Goal: Task Accomplishment & Management: Use online tool/utility

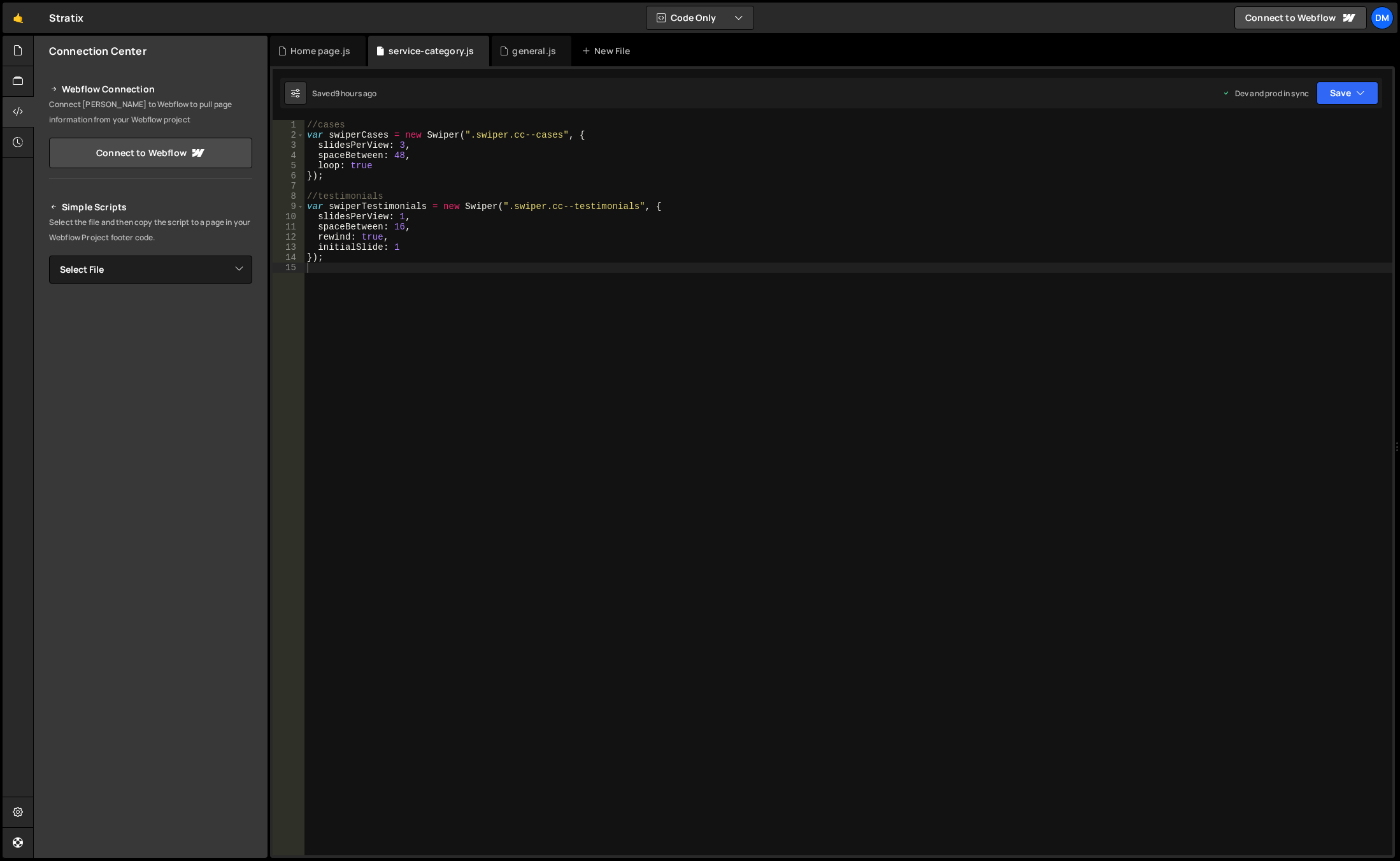
click at [482, 274] on div "//cases var swiperCases = new Swiper ( ".swiper.cc--cases" , { slidesPerView : …" at bounding box center [848, 497] width 1088 height 755
type textarea "//full screen image"
paste textarea "section-full-image'"
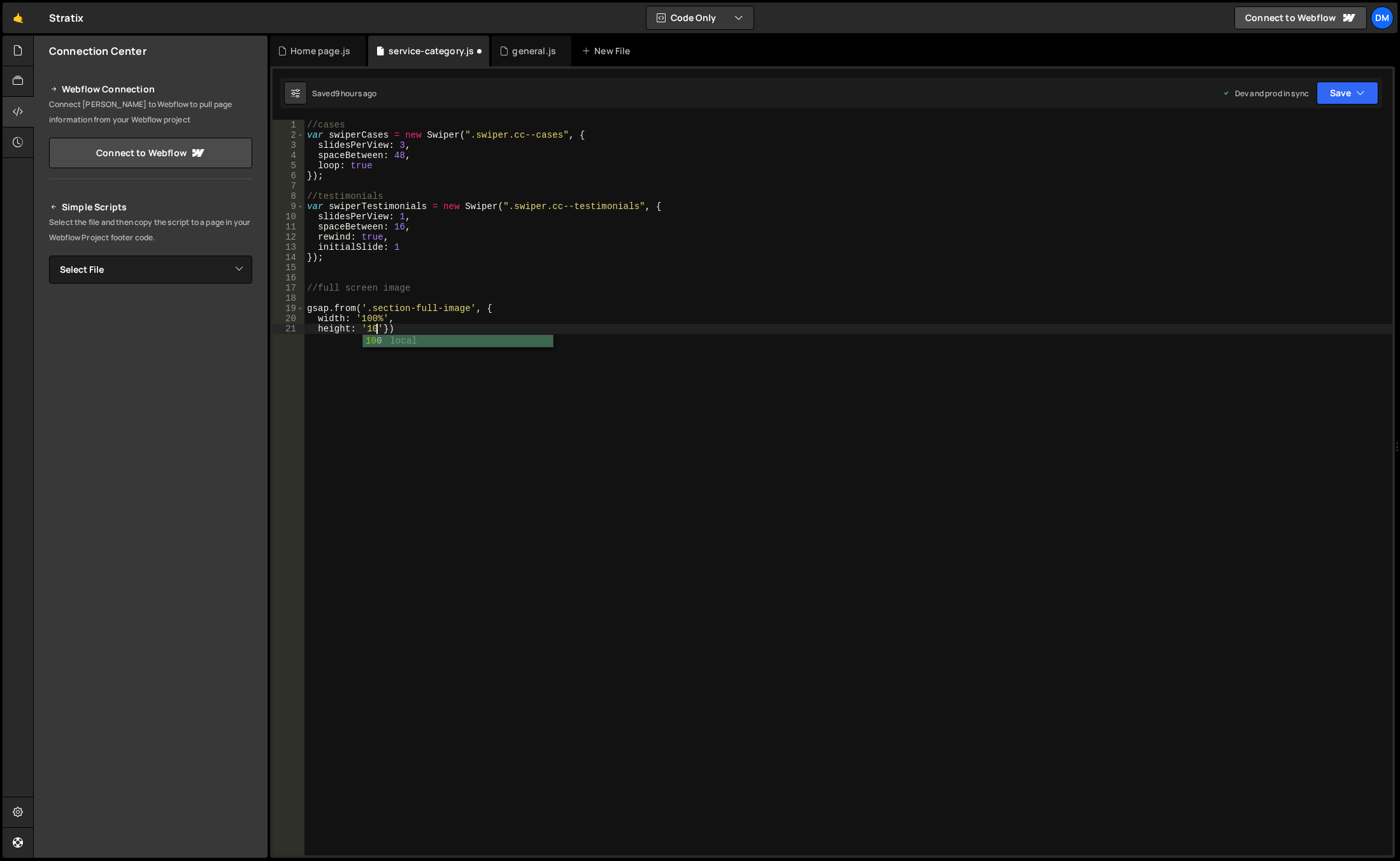
scroll to position [0, 5]
type textarea "height: '100%',})"
type textarea "scrollTrigger: {}"
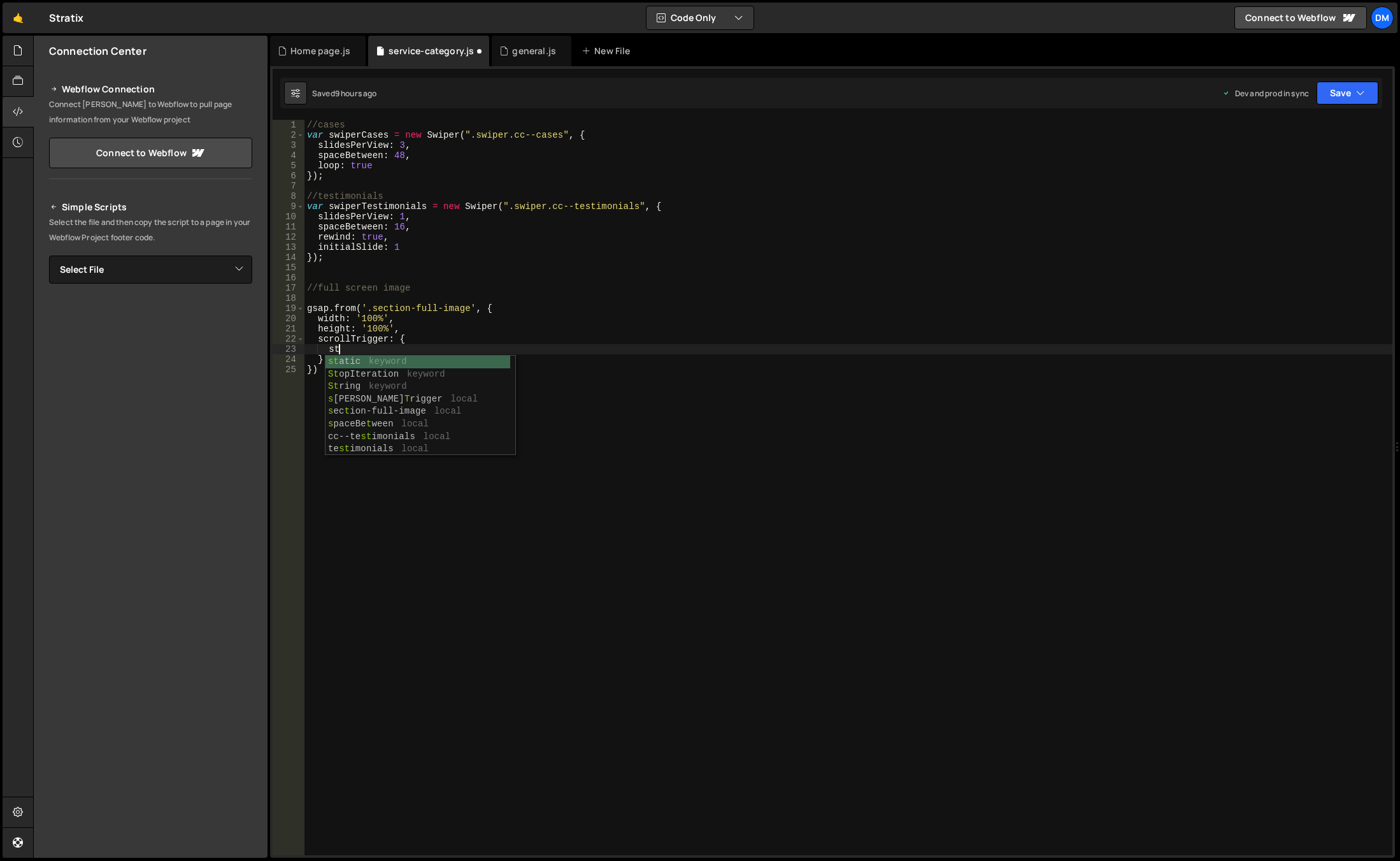
scroll to position [0, 1]
type textarea "s"
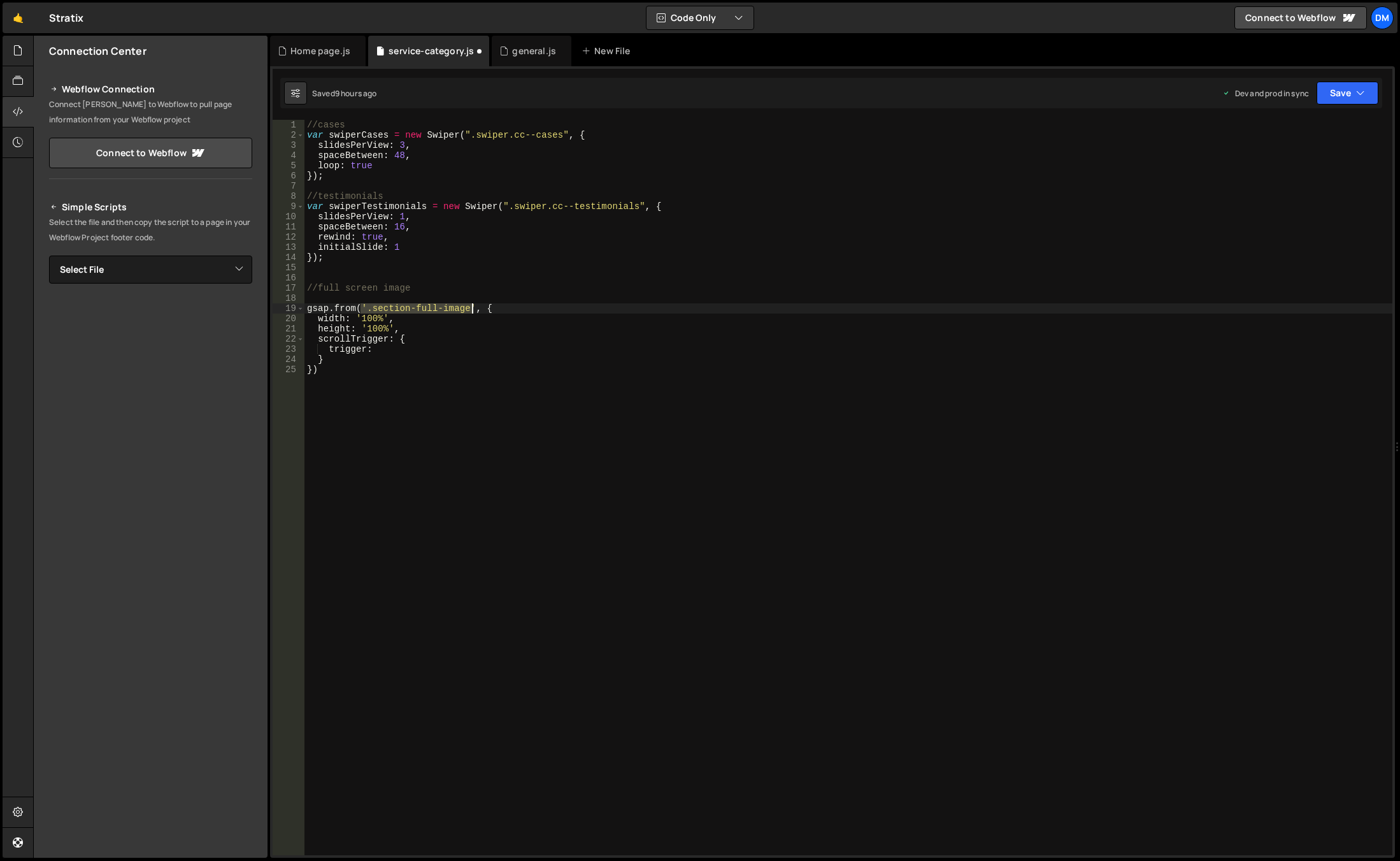
drag, startPoint x: 361, startPoint y: 308, endPoint x: 470, endPoint y: 311, distance: 109.0
click at [470, 311] on div "//cases var swiperCases = new Swiper ( ".swiper.cc--cases" , { slidesPerView : …" at bounding box center [848, 497] width 1088 height 755
click at [385, 348] on div "//cases var swiperCases = new Swiper ( ".swiper.cc--cases" , { slidesPerView : …" at bounding box center [848, 497] width 1088 height 755
paste textarea "'.section-full-image'"
type textarea "trigger: '.section-full-image',"
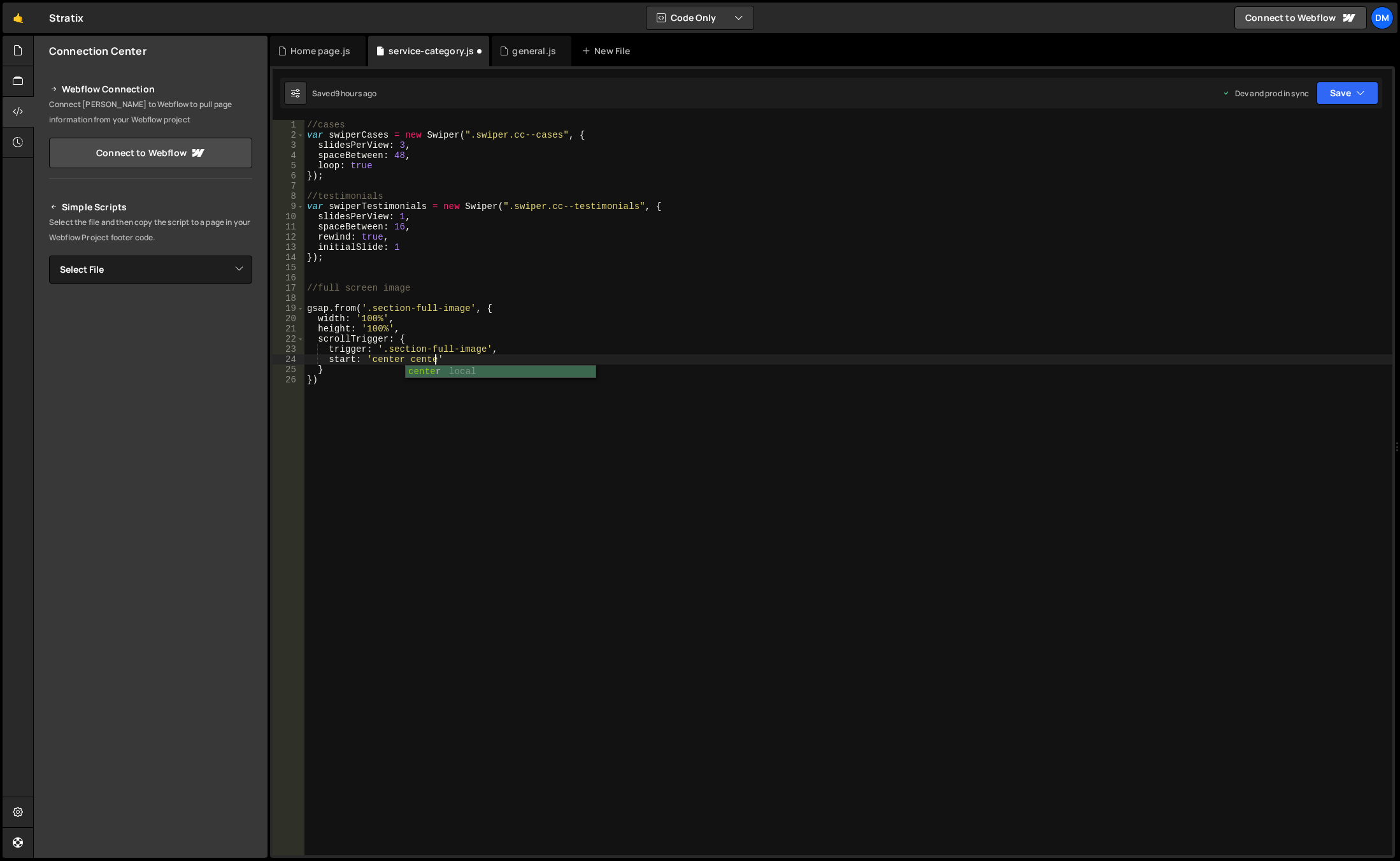
scroll to position [0, 8]
type textarea "start: 'center center',"
type textarea "pin: true,"
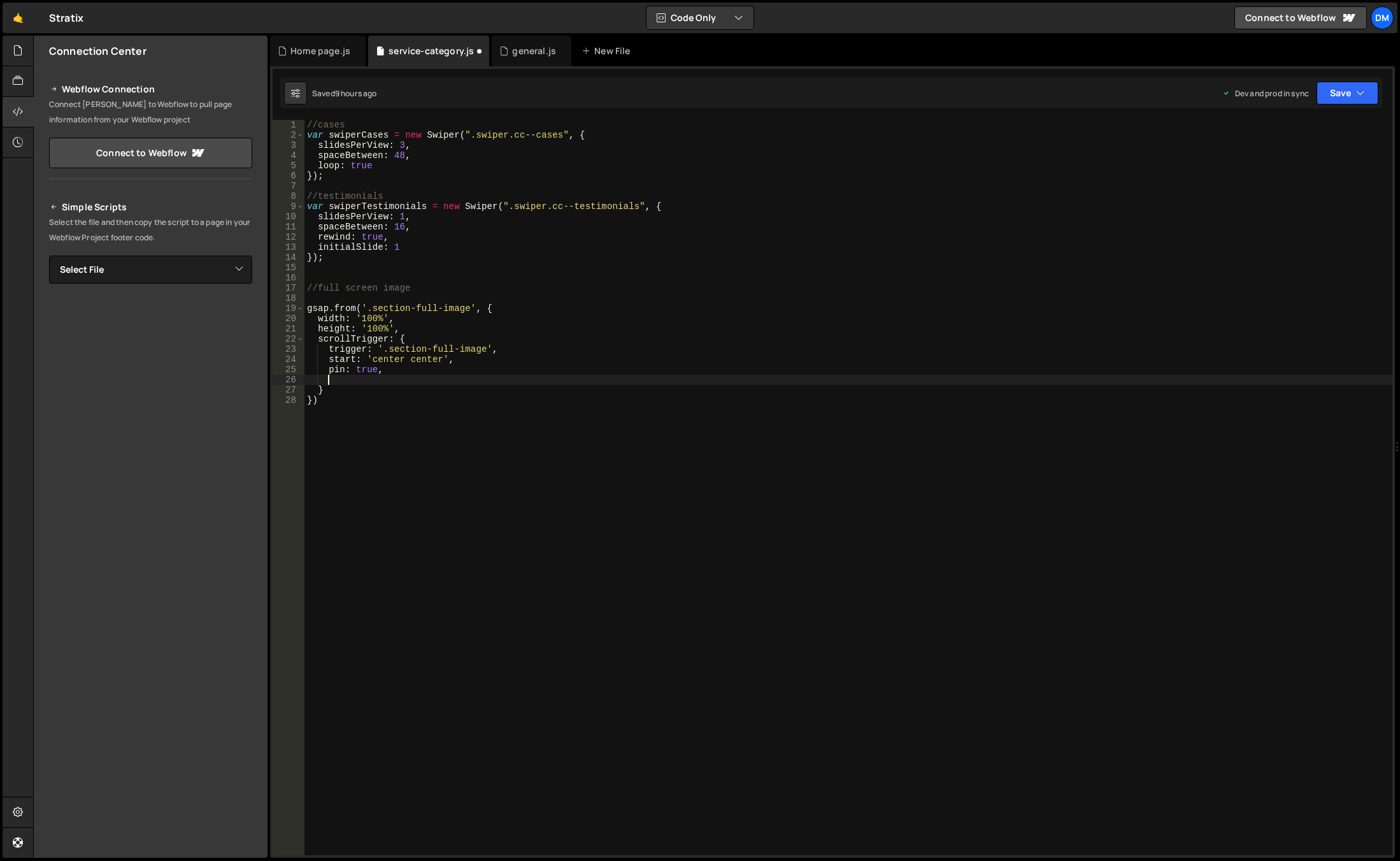
type textarea "o"
click at [421, 378] on div "//cases var swiperCases = new Swiper ( ".swiper.cc--cases" , { slidesPerView : …" at bounding box center [848, 497] width 1088 height 755
paste textarea "cc--section-img'"
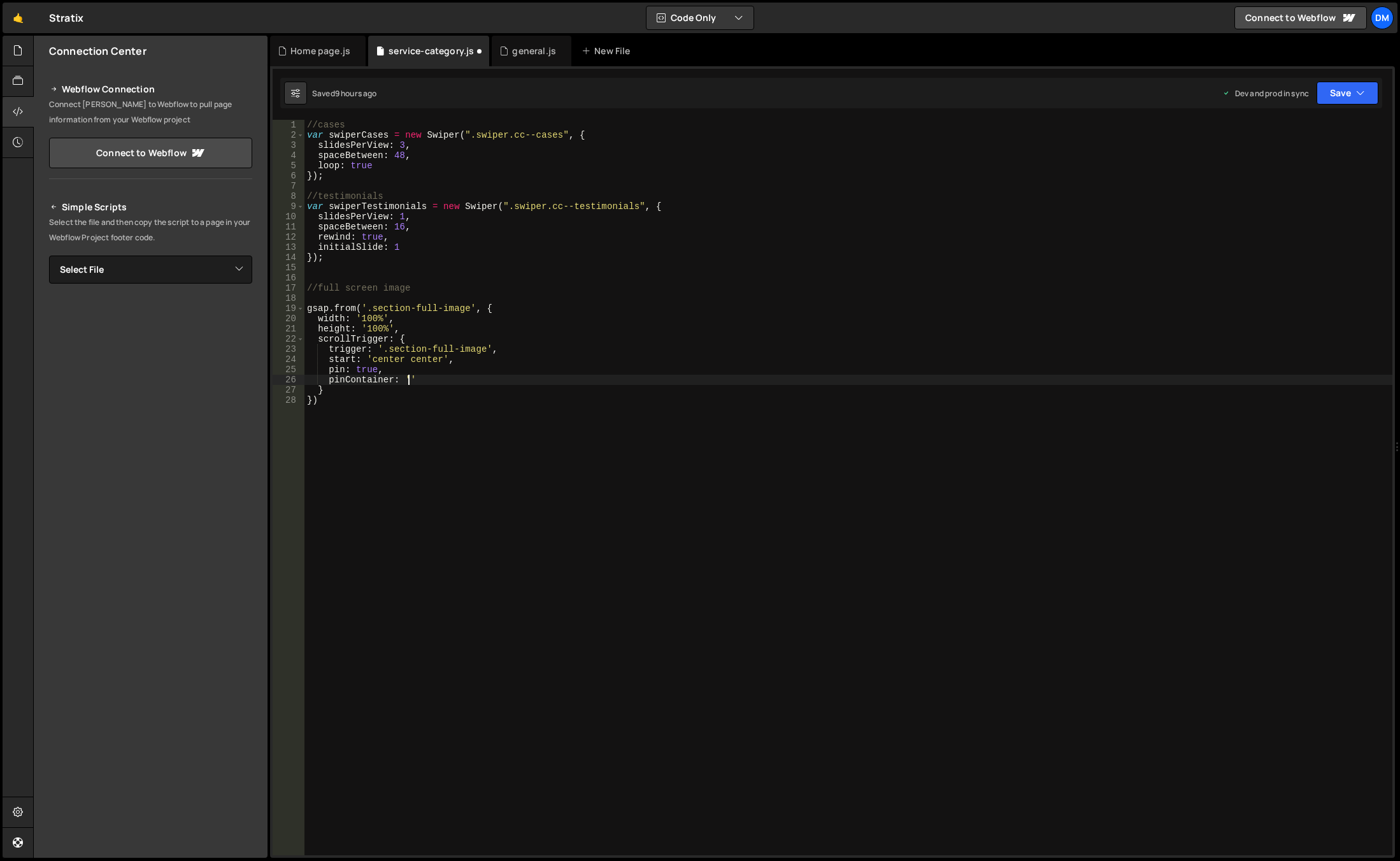
scroll to position [0, 7]
paste textarea "cc--section-img"
type textarea "pin: true,"
click at [314, 53] on div "Home page.js" at bounding box center [320, 50] width 60 height 13
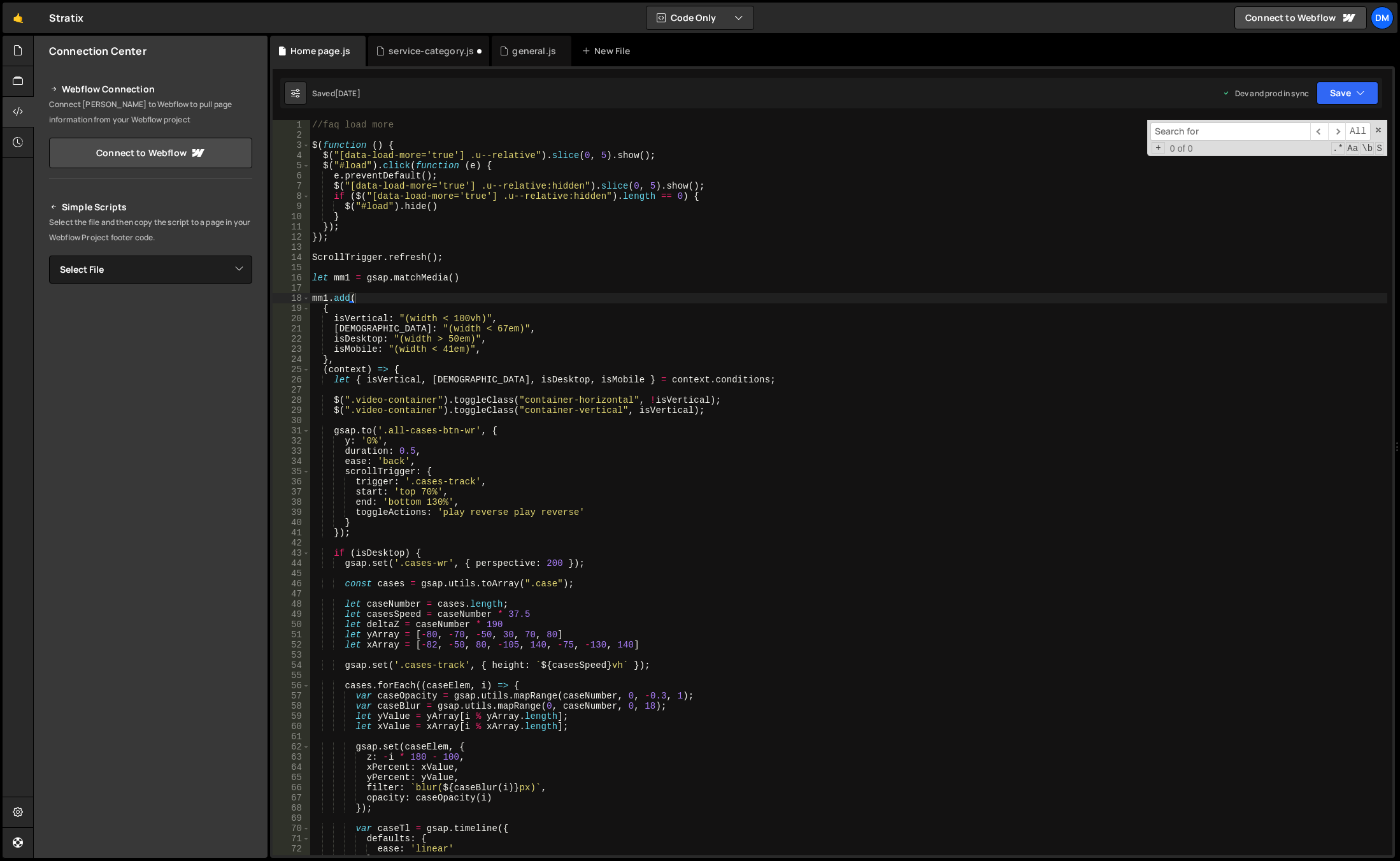
type textarea "{"
click at [556, 304] on div "//faq load more $ ( function ( ) { $ ( "[data-load-more='true'] .u--relative" )…" at bounding box center [849, 497] width 1078 height 755
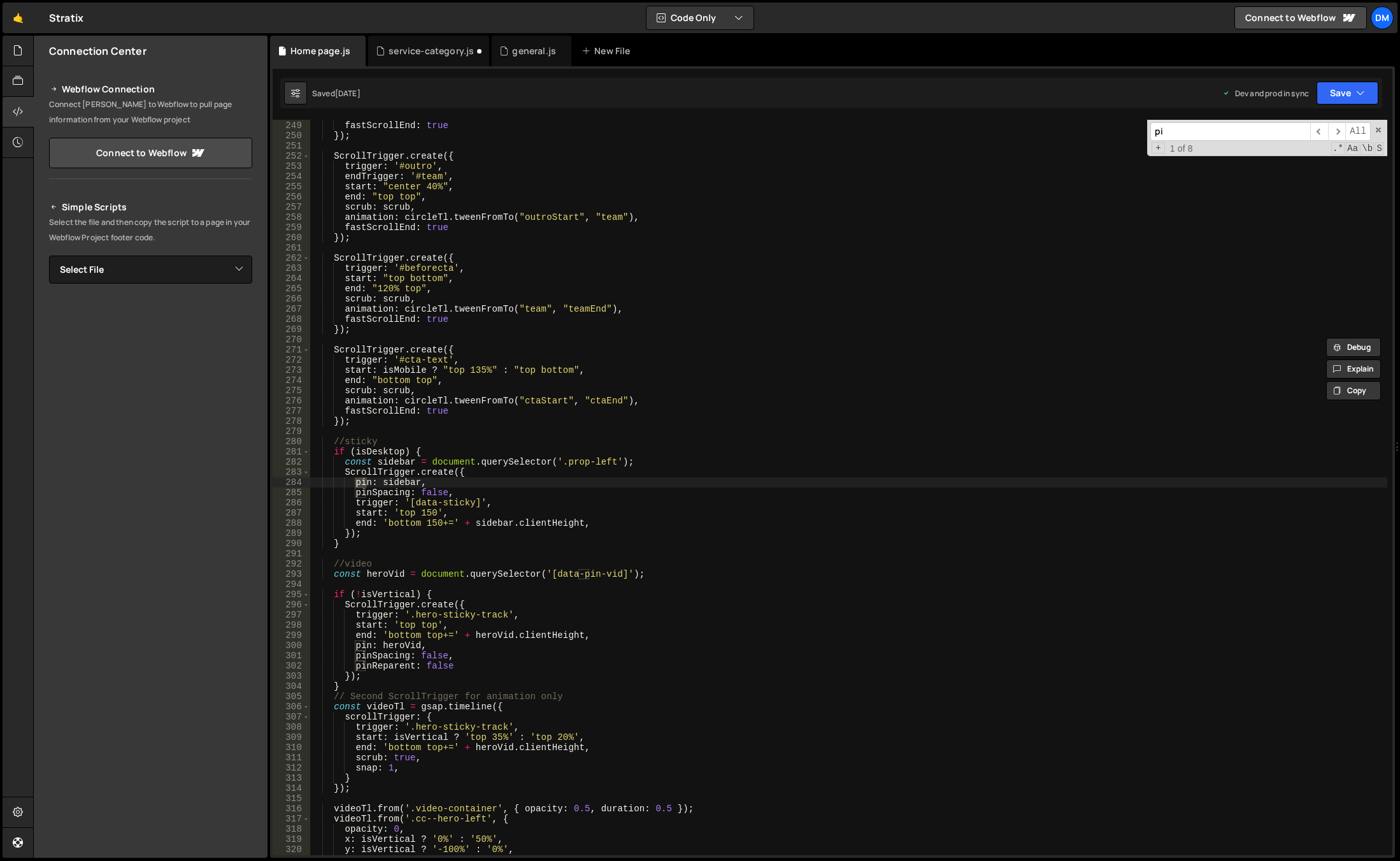
scroll to position [2527, 0]
click at [1190, 133] on input "pin" at bounding box center [1230, 131] width 160 height 19
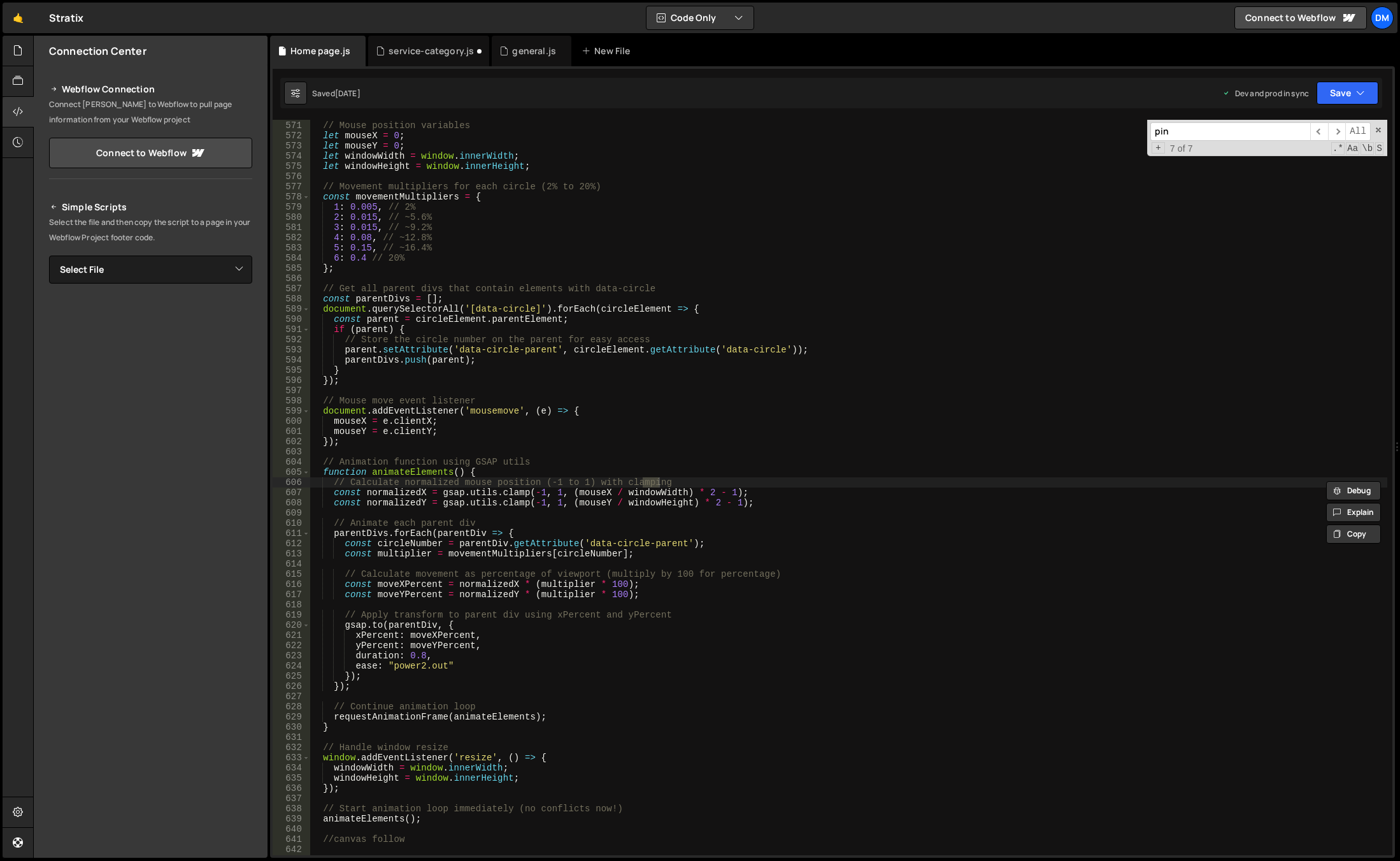
scroll to position [2517, 0]
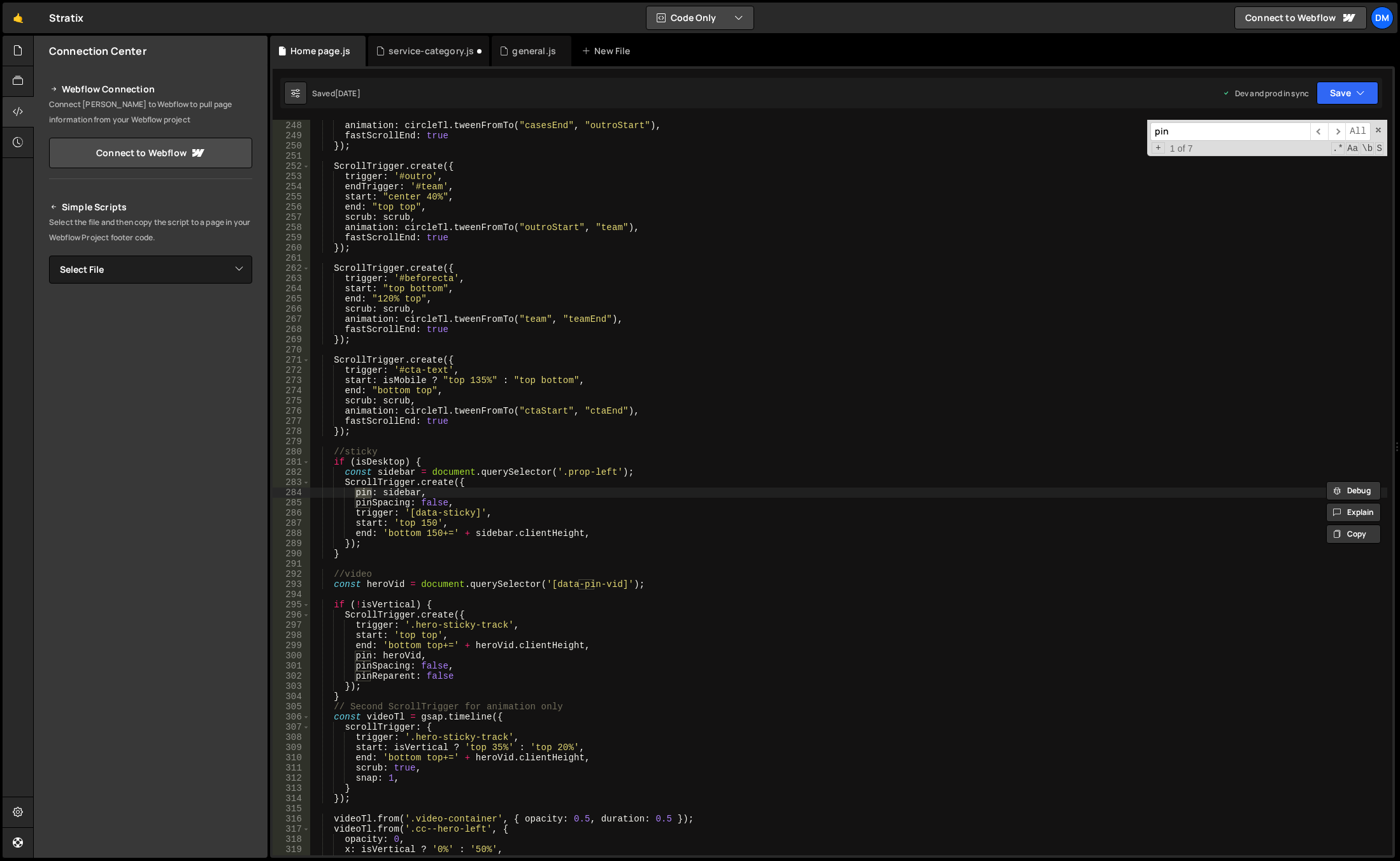
type input "pin"
type textarea "end: 'bottom 150+=' + sidebar.clientHeight,"
drag, startPoint x: 593, startPoint y: 534, endPoint x: 381, endPoint y: 533, distance: 212.0
click at [381, 533] on div "scrub : scrub , animation : circleTl . tweenFromTo ( "casesEnd" , "outroStart" …" at bounding box center [849, 488] width 1078 height 755
click at [436, 51] on div "service-category.js" at bounding box center [431, 50] width 85 height 13
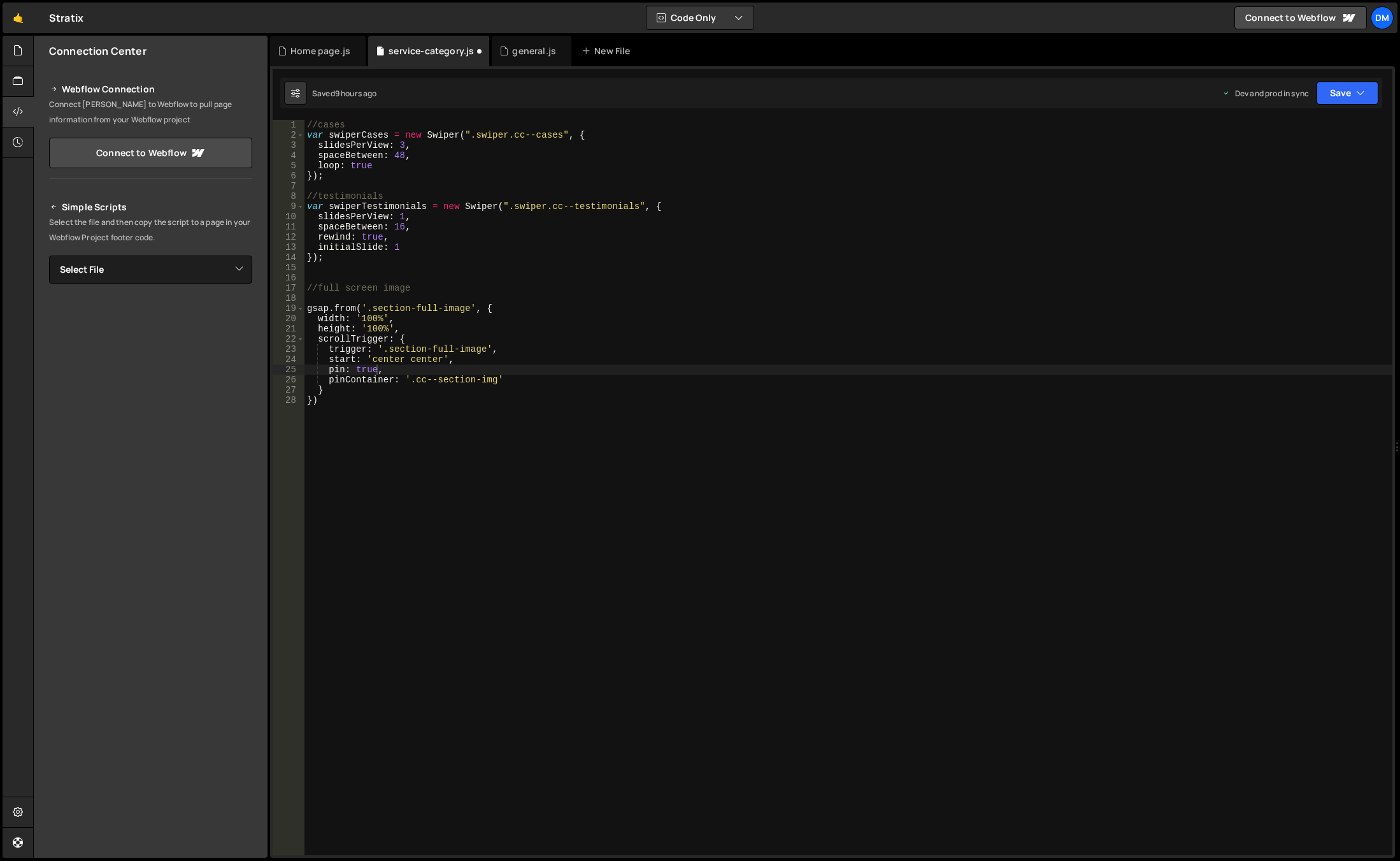
type textarea "start: 'center center',"
click at [469, 356] on div "//cases var swiperCases = new Swiper ( ".swiper.cc--cases" , { slidesPerView : …" at bounding box center [848, 497] width 1088 height 755
paste textarea "'bottom 150+=' + sidebar.clientHeight,"
drag, startPoint x: 569, startPoint y: 366, endPoint x: 448, endPoint y: 370, distance: 121.1
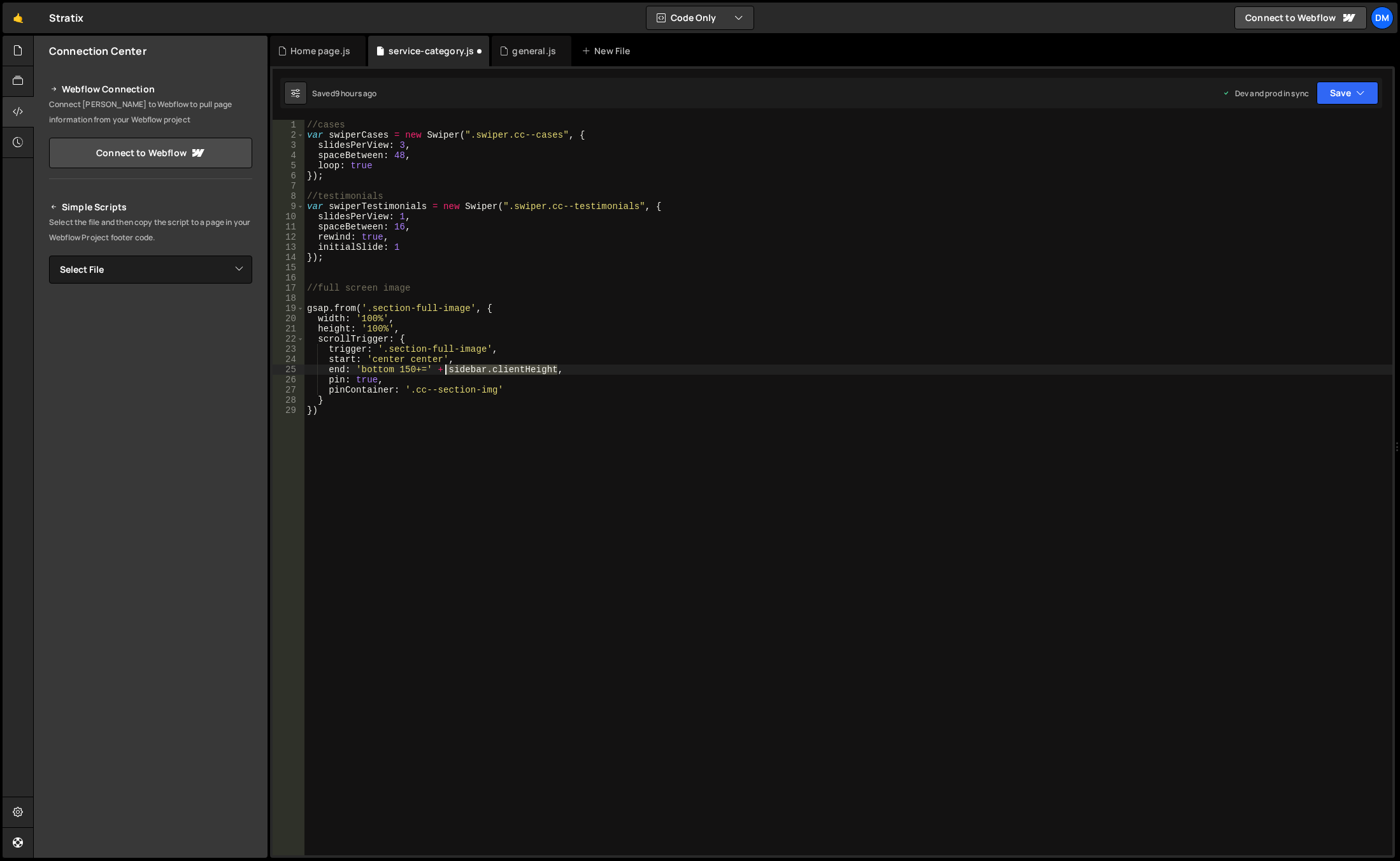
click at [448, 370] on div "//cases var swiperCases = new Swiper ( ".swiper.cc--cases" , { slidesPerView : …" at bounding box center [848, 497] width 1088 height 755
click at [409, 369] on div "//cases var swiperCases = new Swiper ( ".swiper.cc--cases" , { slidesPerView : …" at bounding box center [848, 497] width 1088 height 755
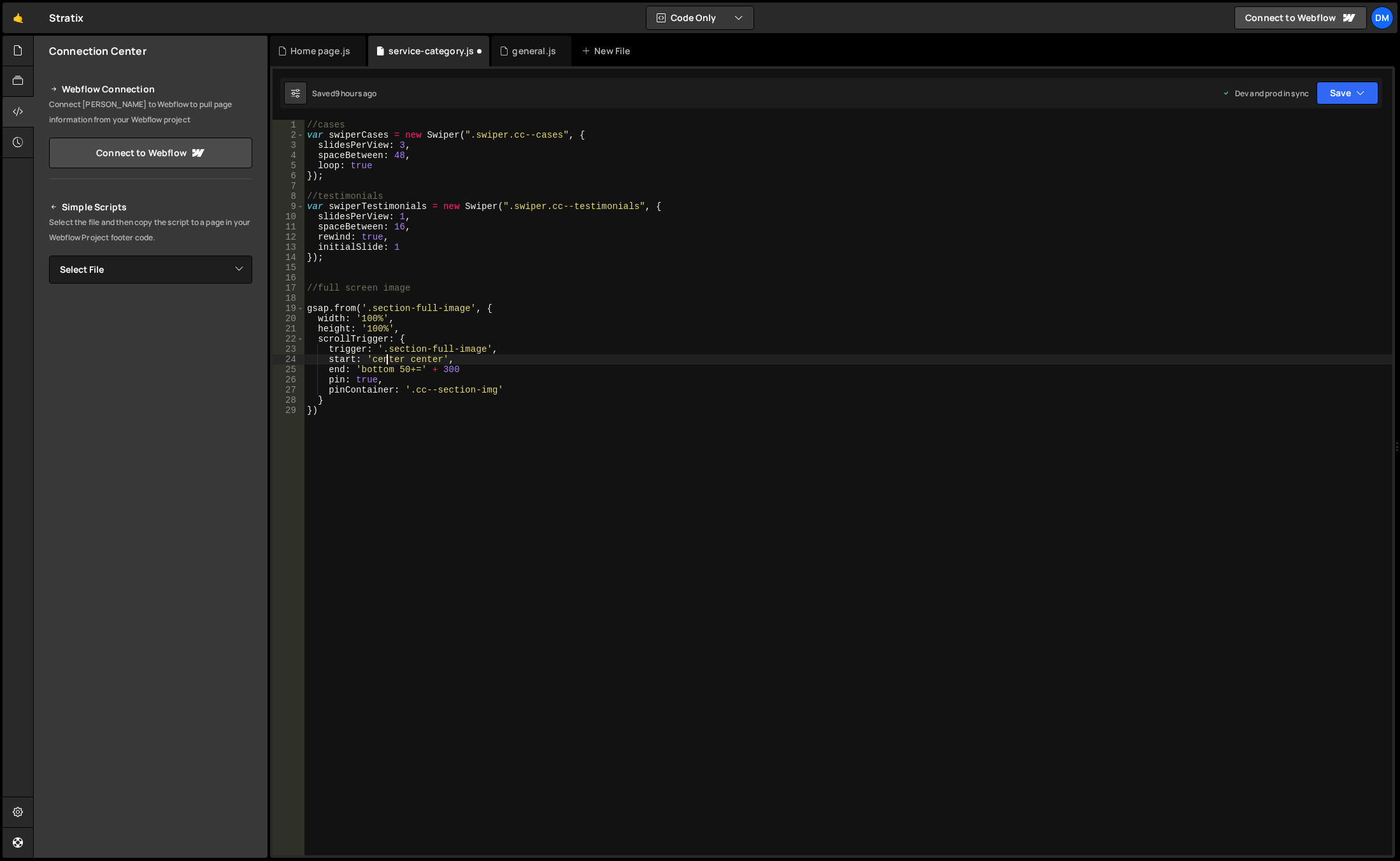
click at [386, 358] on div "//cases var swiperCases = new Swiper ( ".swiper.cc--cases" , { slidesPerView : …" at bounding box center [848, 497] width 1088 height 755
click at [378, 367] on div "//cases var swiperCases = new Swiper ( ".swiper.cc--cases" , { slidesPerView : …" at bounding box center [848, 497] width 1088 height 755
paste textarea "center"
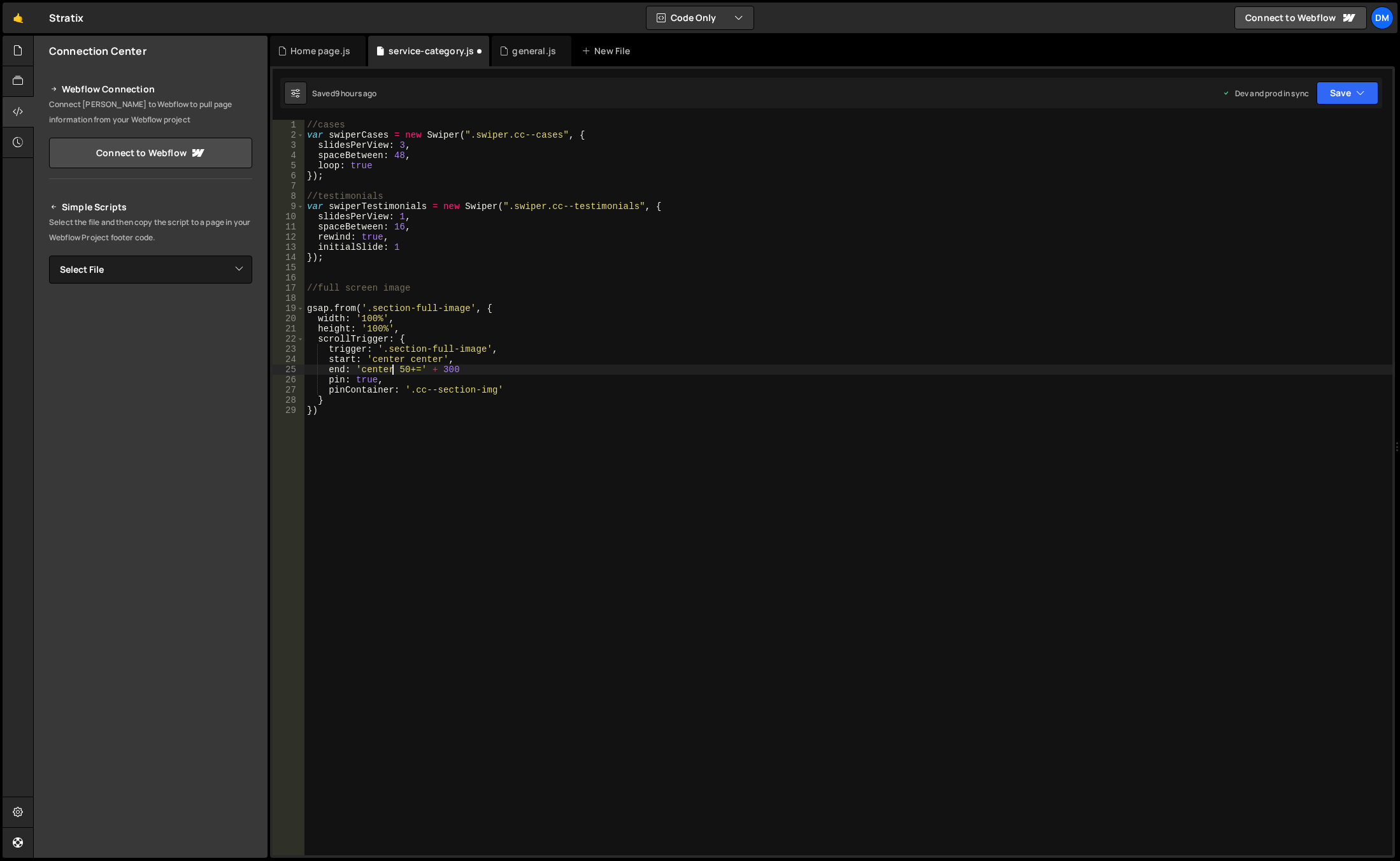
click at [684, 362] on div "//cases var swiperCases = new Swiper ( ".swiper.cc--cases" , { slidesPerView : …" at bounding box center [848, 497] width 1088 height 755
click at [521, 385] on div "//cases var swiperCases = new Swiper ( ".swiper.cc--cases" , { slidesPerView : …" at bounding box center [848, 497] width 1088 height 755
type textarea "pinContainer: '.cc--section-img',"
click at [519, 386] on div "//cases var swiperCases = new Swiper ( ".swiper.cc--cases" , { slidesPerView : …" at bounding box center [848, 497] width 1088 height 755
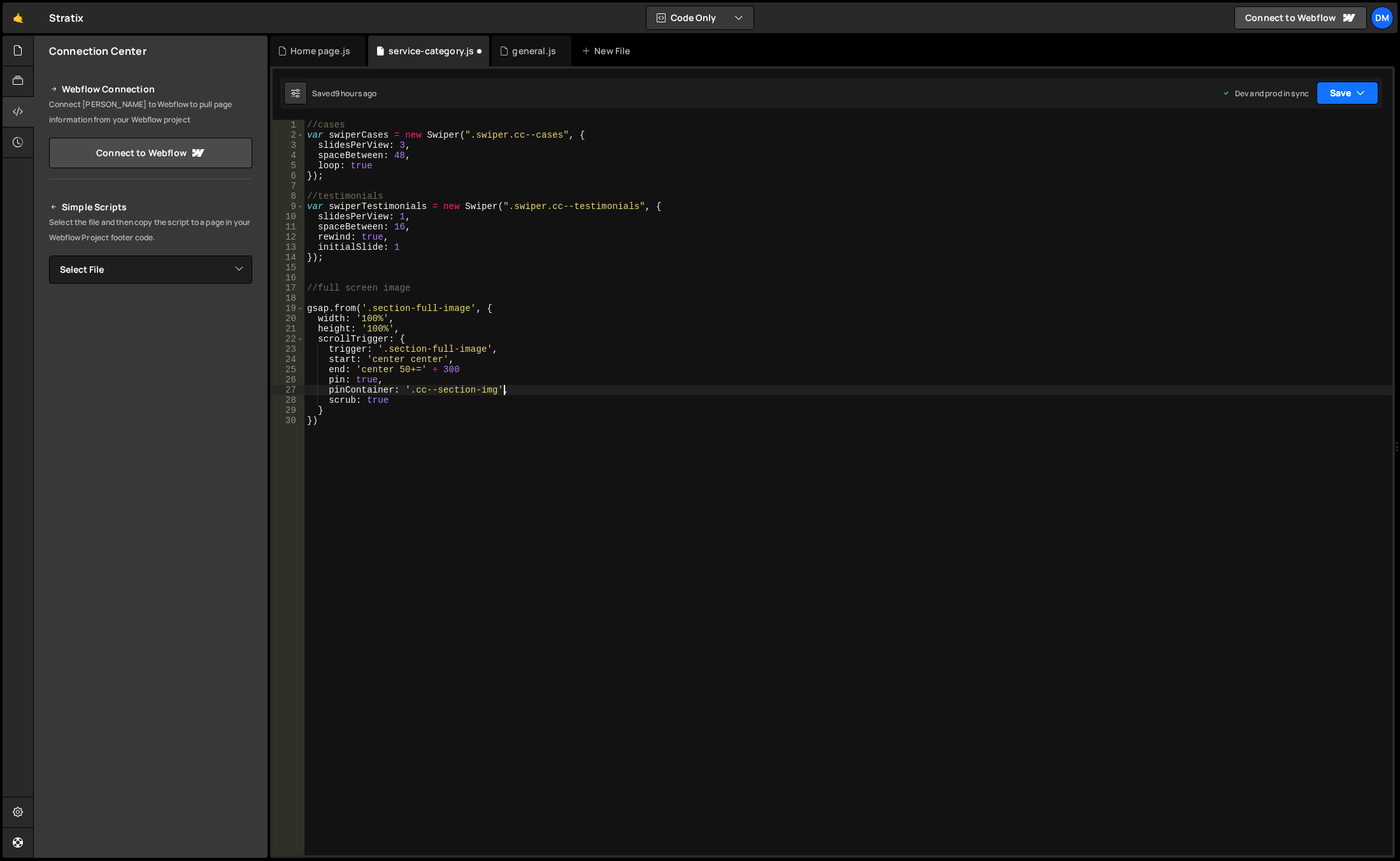
click at [1366, 96] on button "Save" at bounding box center [1347, 93] width 62 height 23
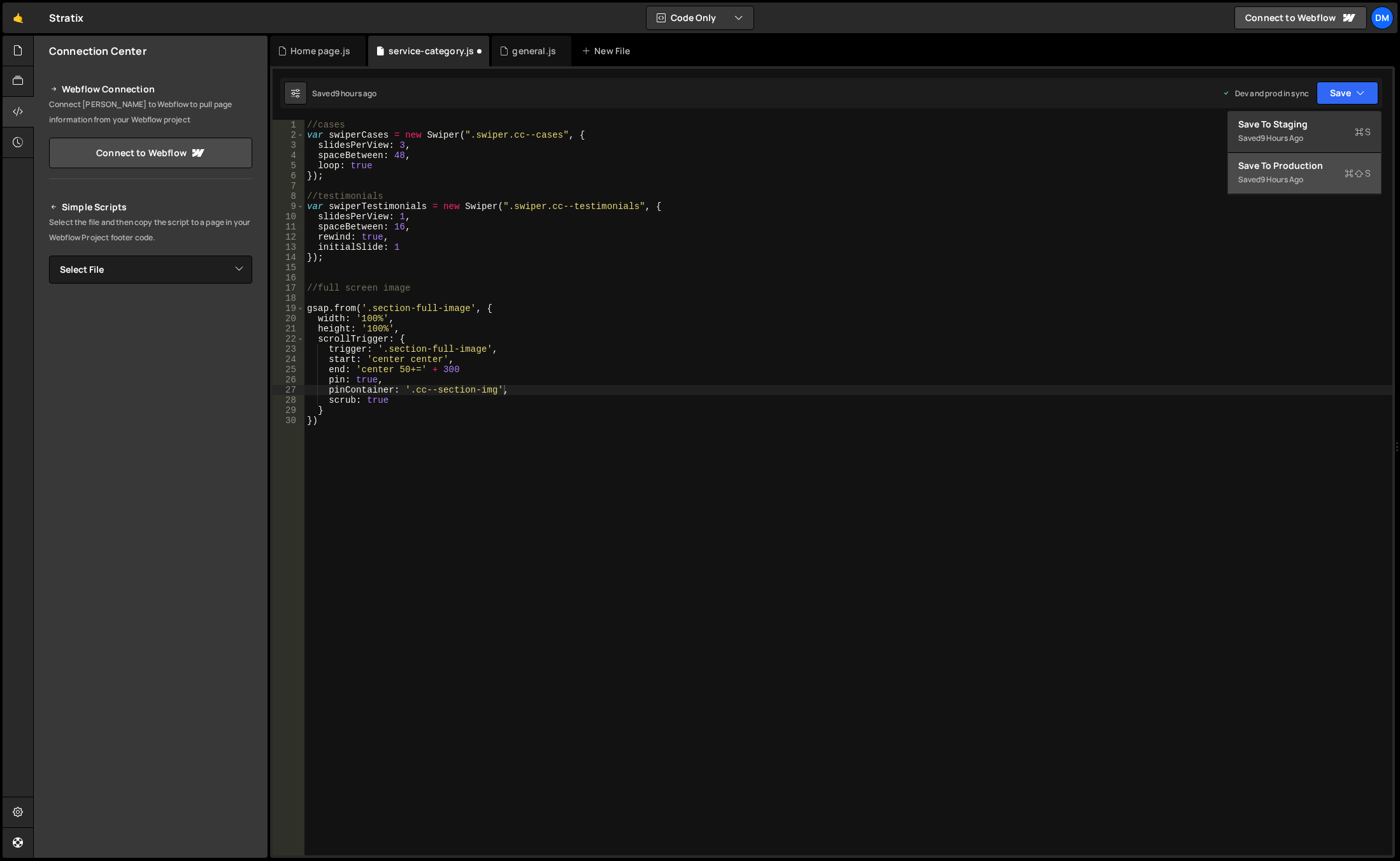
click at [1293, 165] on div "Save to Production S" at bounding box center [1304, 165] width 132 height 13
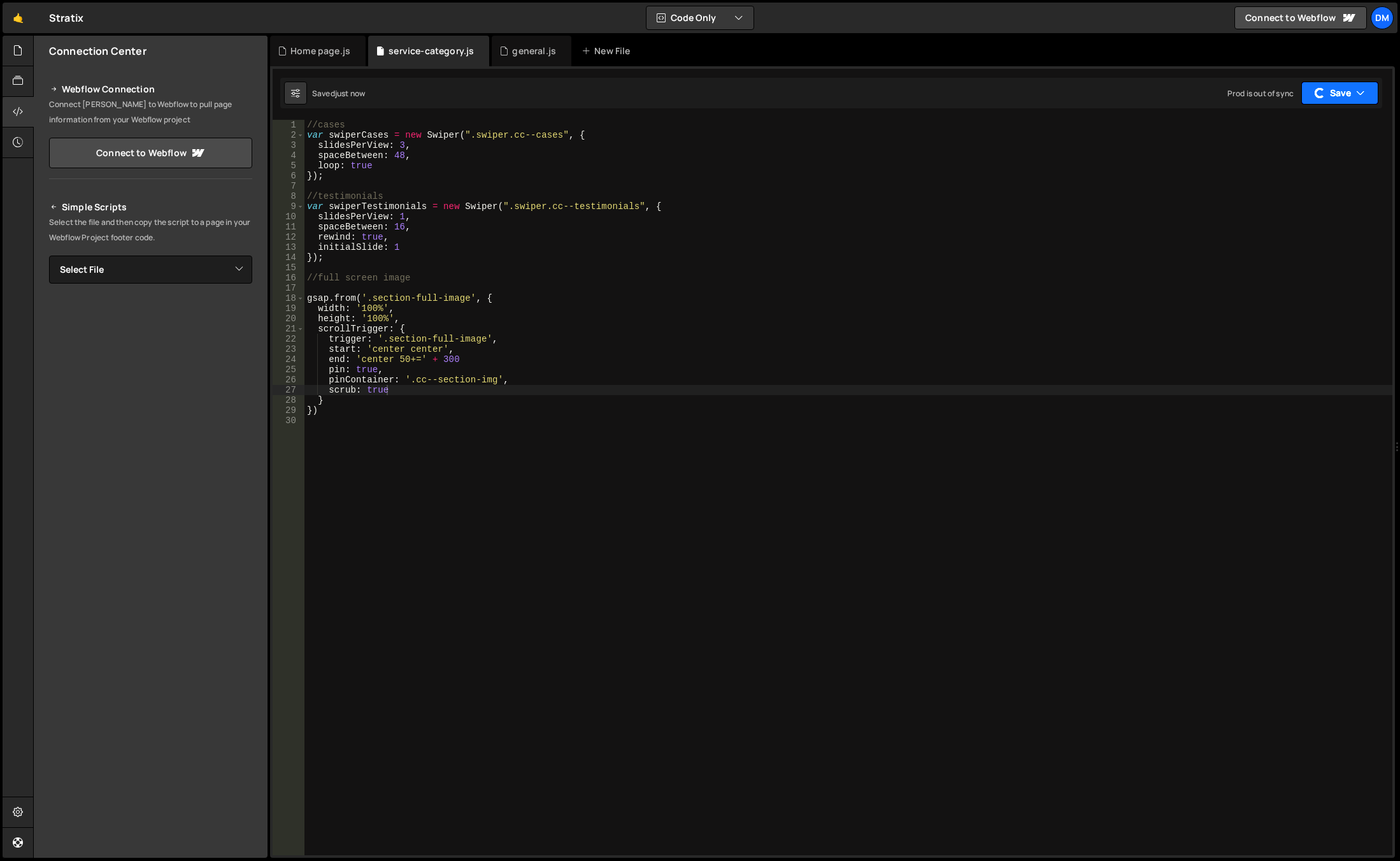
click at [1337, 103] on button "Save" at bounding box center [1340, 93] width 77 height 23
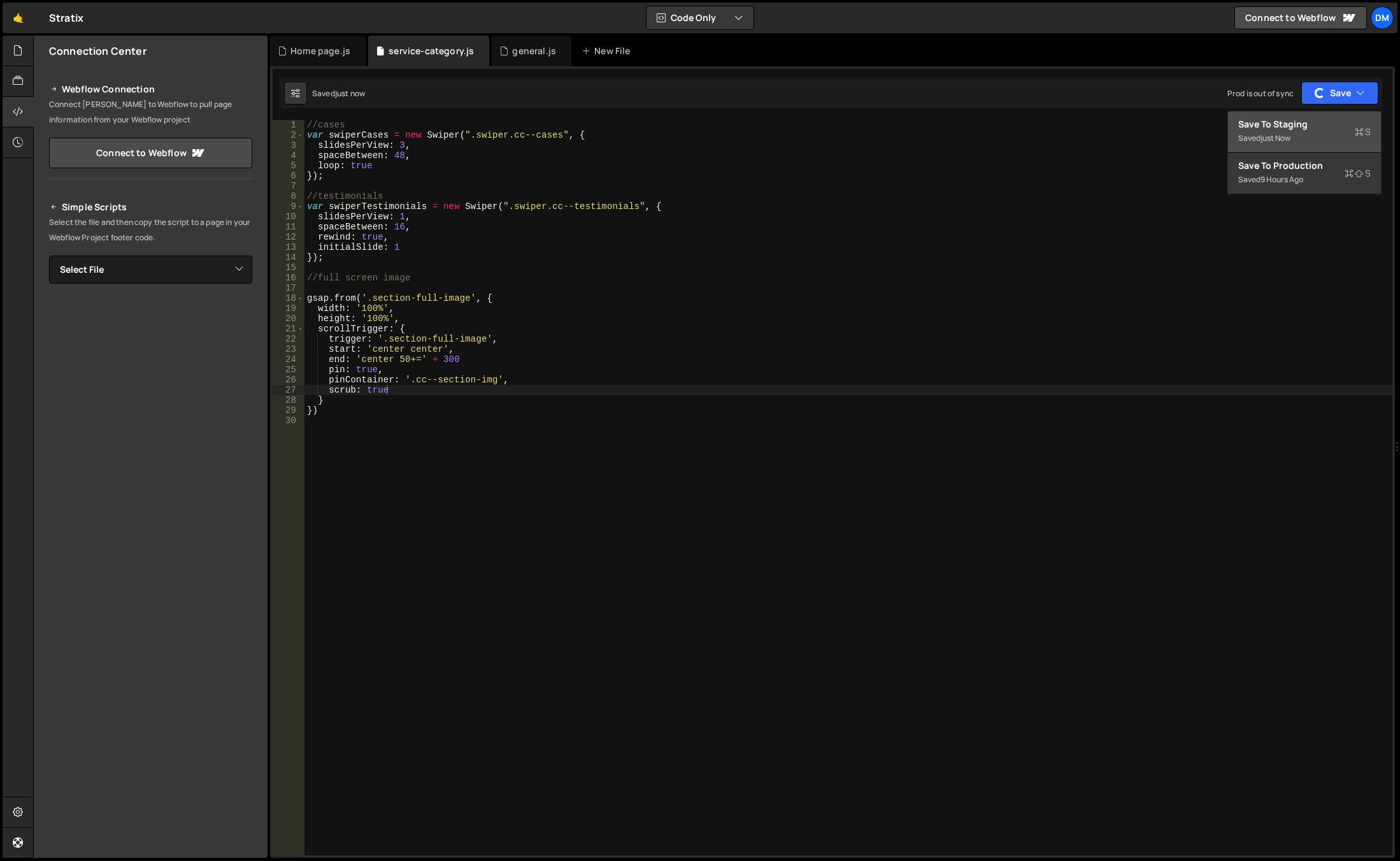
click at [1308, 123] on div "Save to Staging S" at bounding box center [1304, 123] width 132 height 13
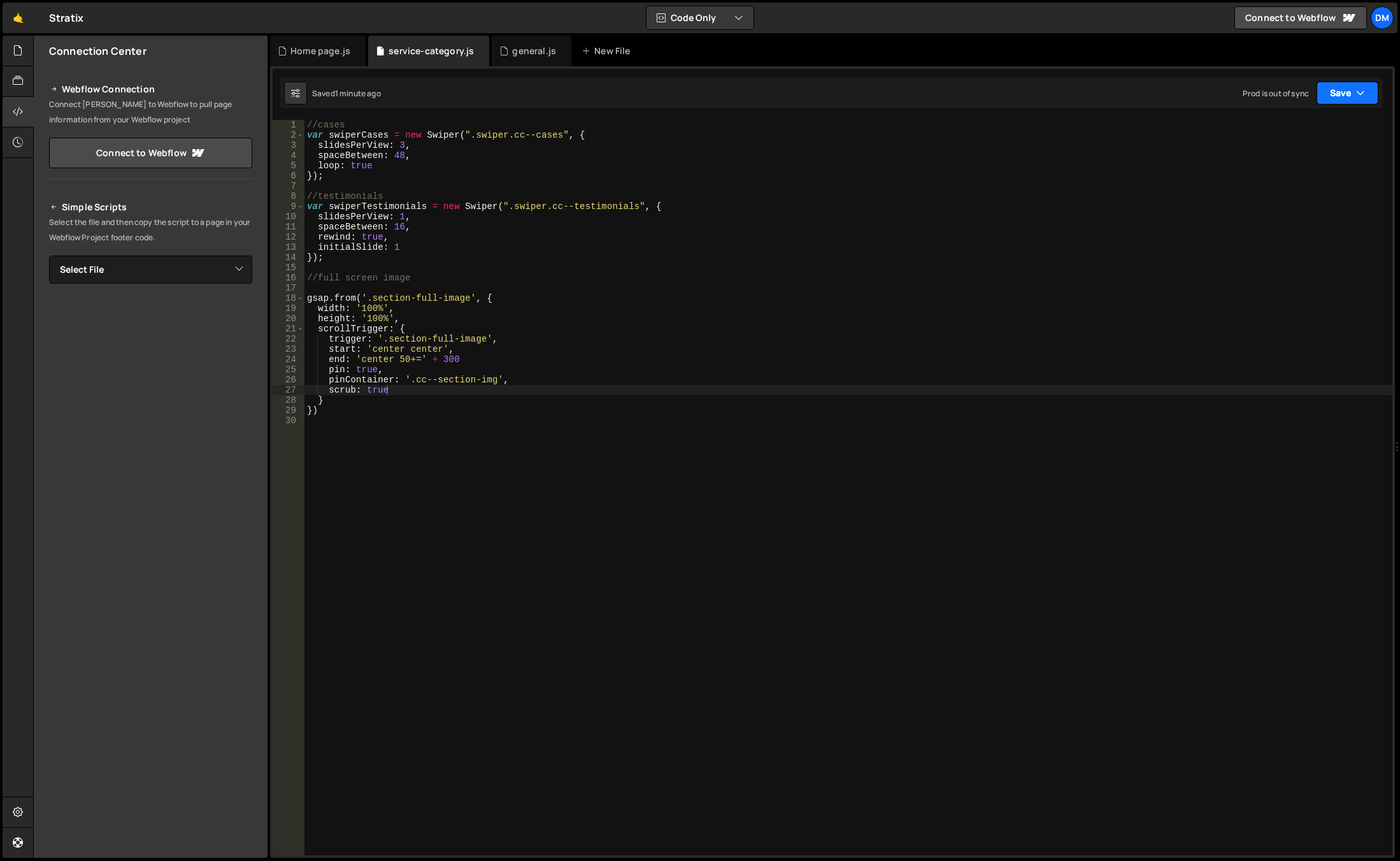
click at [1373, 96] on button "Save" at bounding box center [1347, 93] width 62 height 23
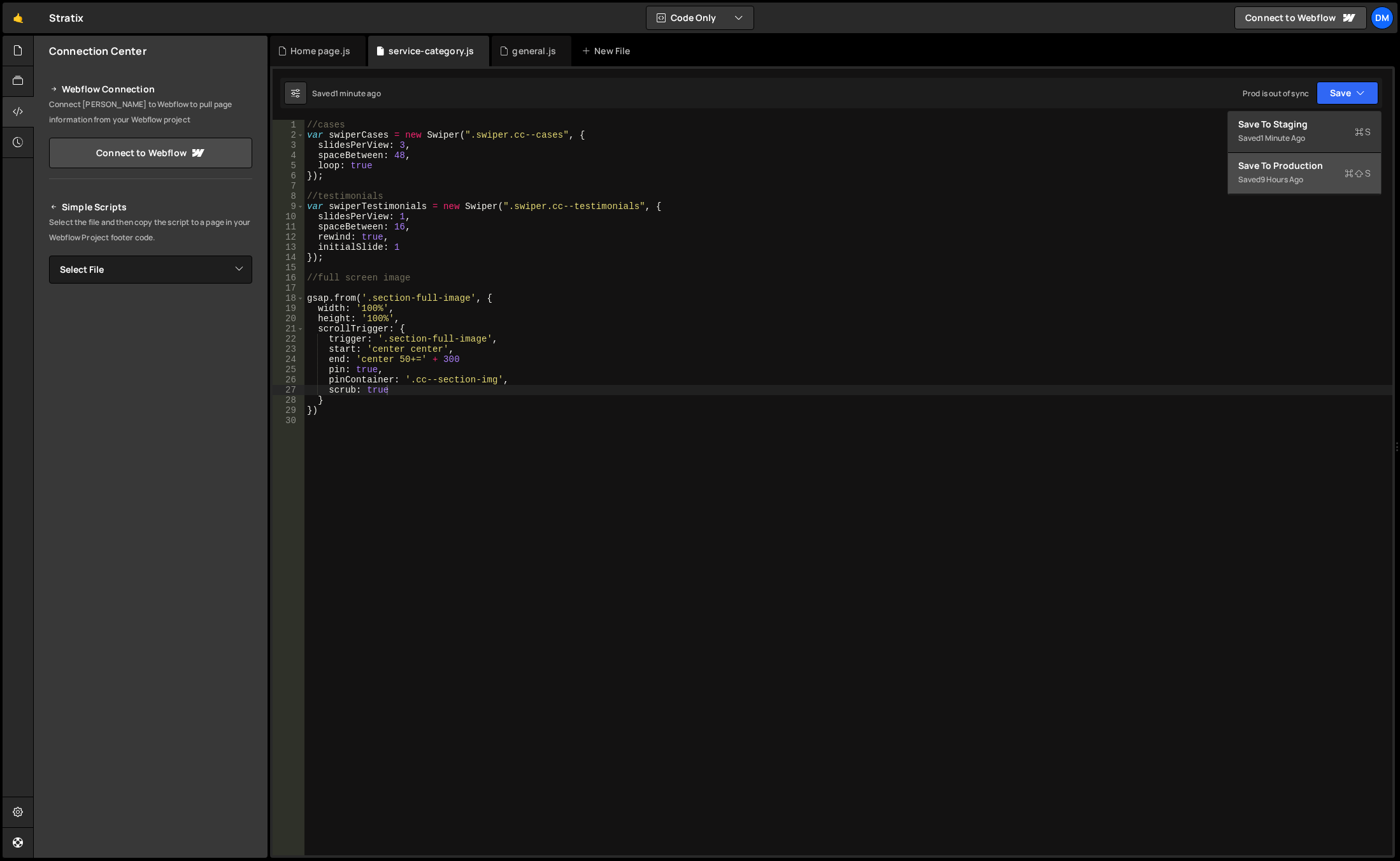
click at [1283, 170] on div "Save to Production S" at bounding box center [1304, 165] width 132 height 13
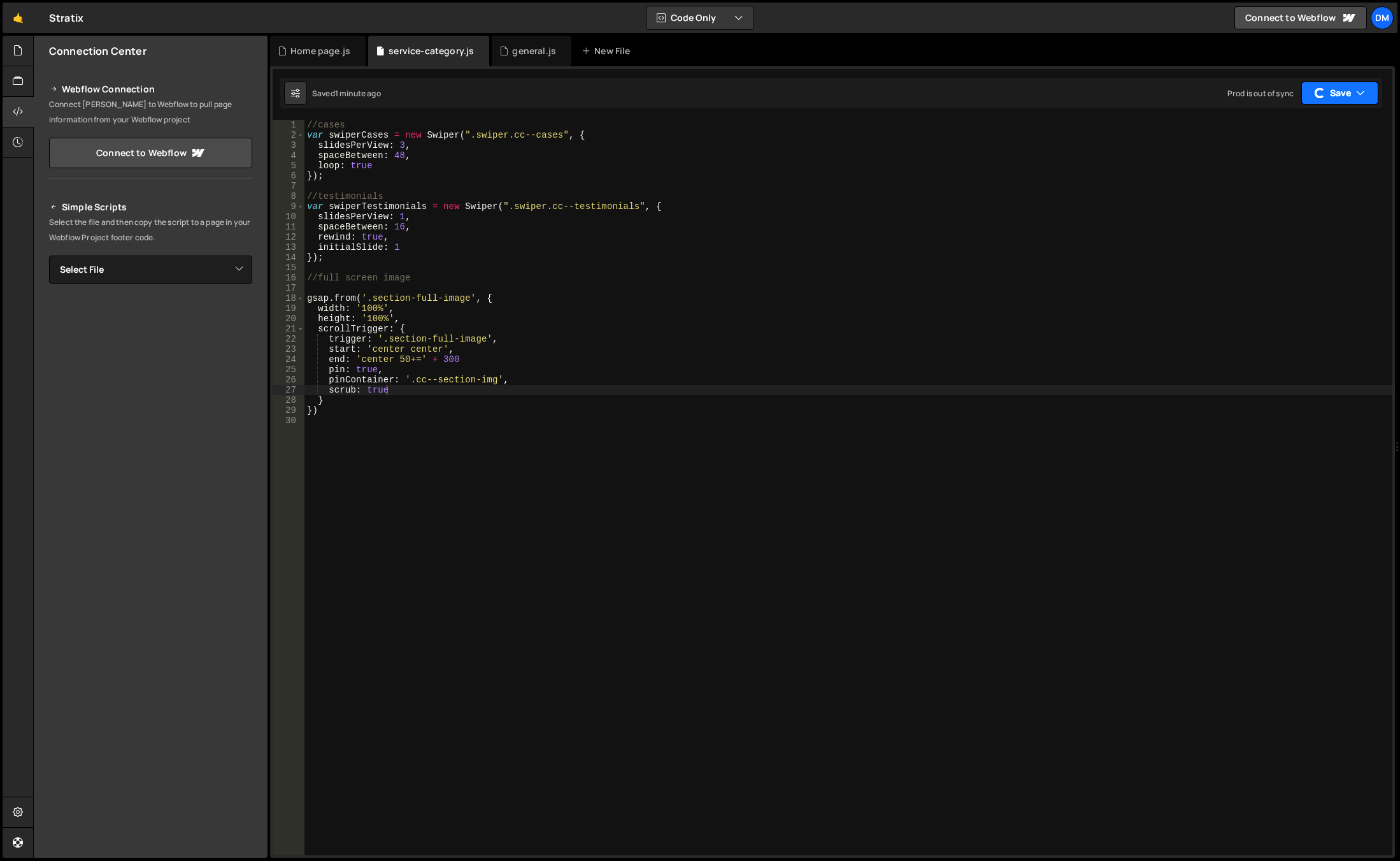
click at [1331, 94] on button "Save" at bounding box center [1340, 93] width 77 height 23
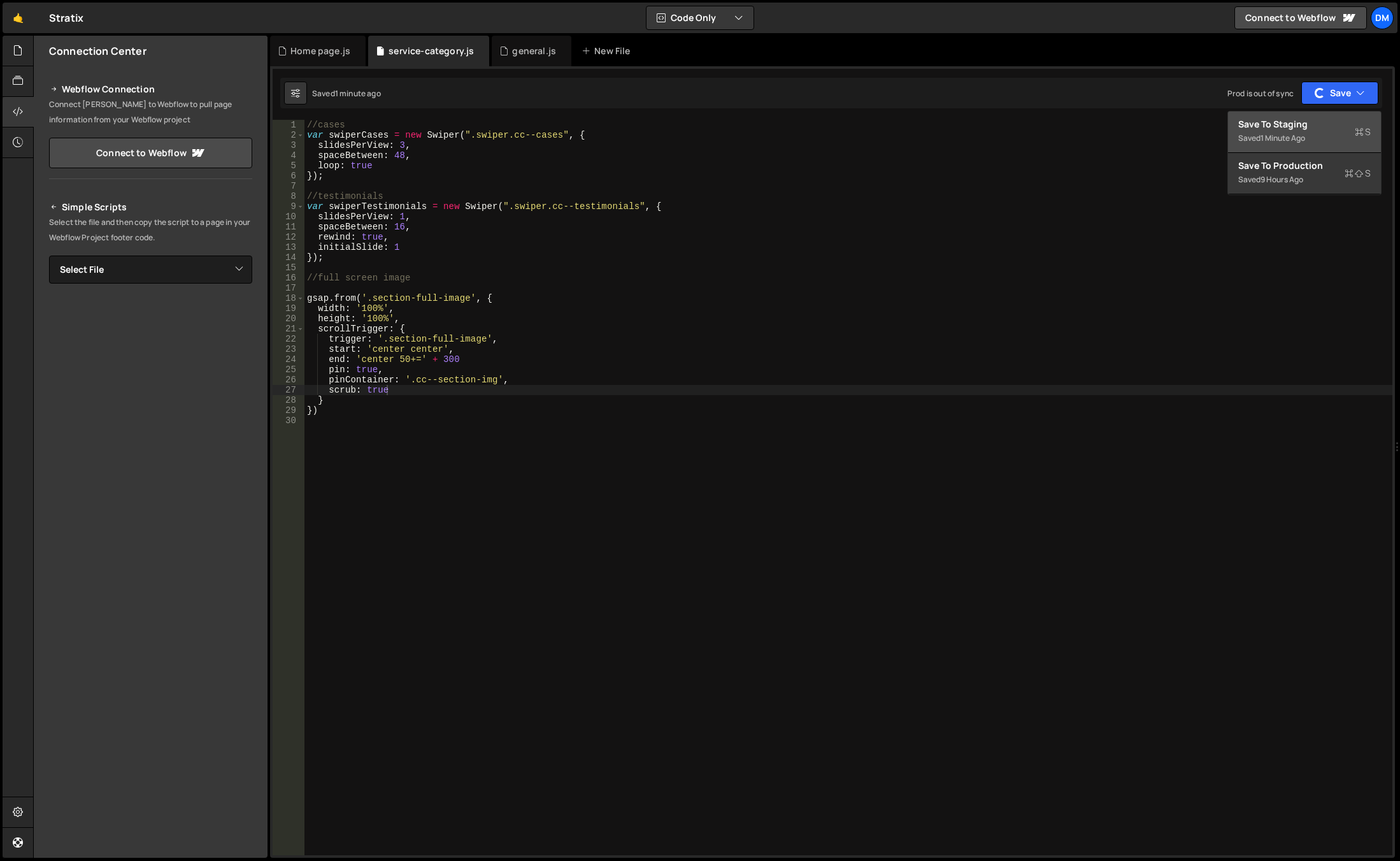
click at [1275, 138] on div "1 minute ago" at bounding box center [1283, 137] width 44 height 11
drag, startPoint x: 427, startPoint y: 372, endPoint x: 442, endPoint y: 370, distance: 15.1
click at [427, 372] on div "//cases var swiperCases = new Swiper ( ".swiper.cc--cases" , { slidesPerView : …" at bounding box center [848, 497] width 1088 height 755
click at [475, 362] on div "//cases var swiperCases = new Swiper ( ".swiper.cc--cases" , { slidesPerView : …" at bounding box center [848, 497] width 1088 height 755
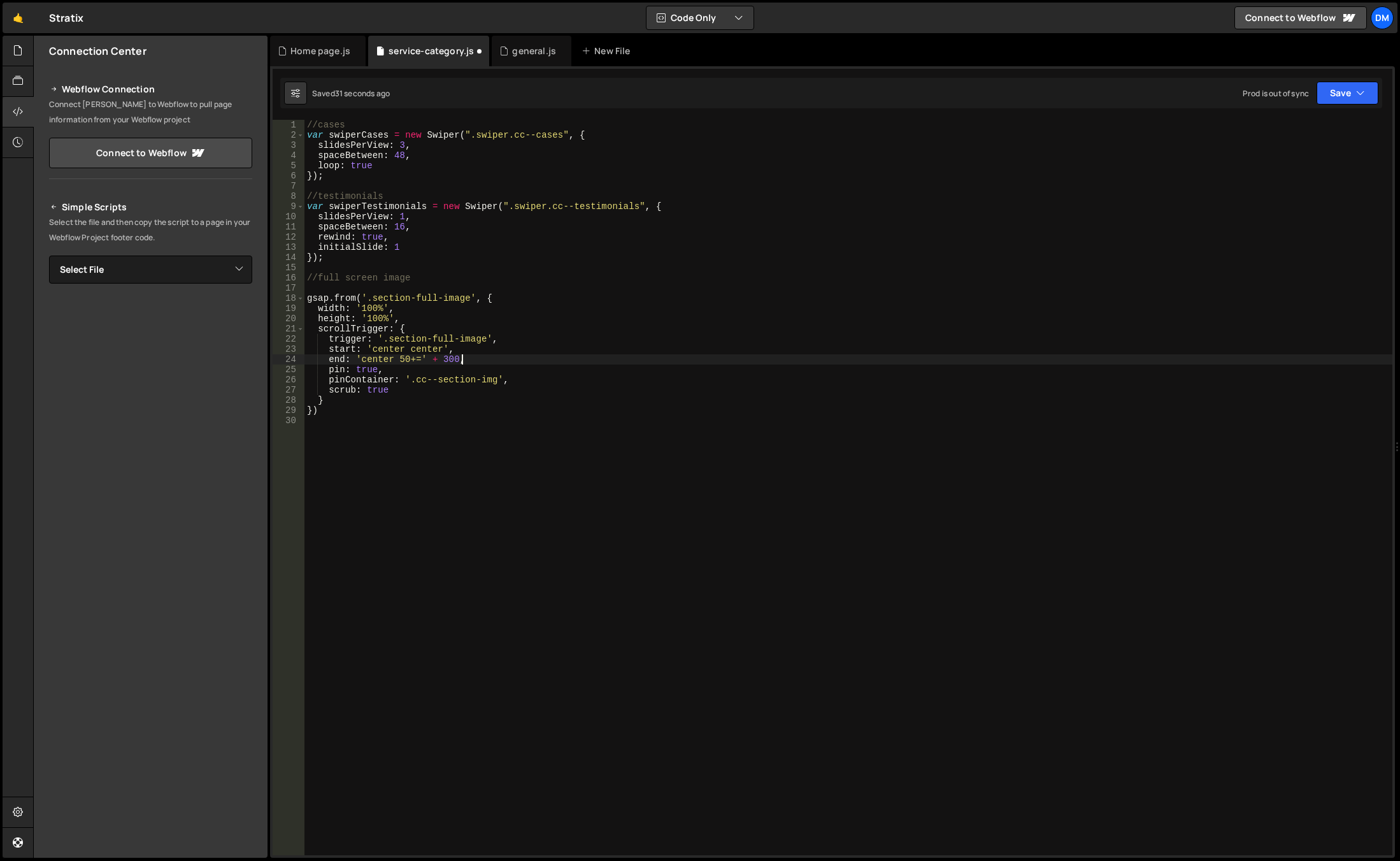
scroll to position [0, 10]
click at [1358, 97] on icon "button" at bounding box center [1360, 93] width 9 height 13
click at [1278, 172] on div "Saved 9 hours ago" at bounding box center [1304, 179] width 132 height 15
click at [1326, 98] on button "Save" at bounding box center [1347, 93] width 62 height 23
click at [1282, 134] on div "just now" at bounding box center [1276, 137] width 30 height 11
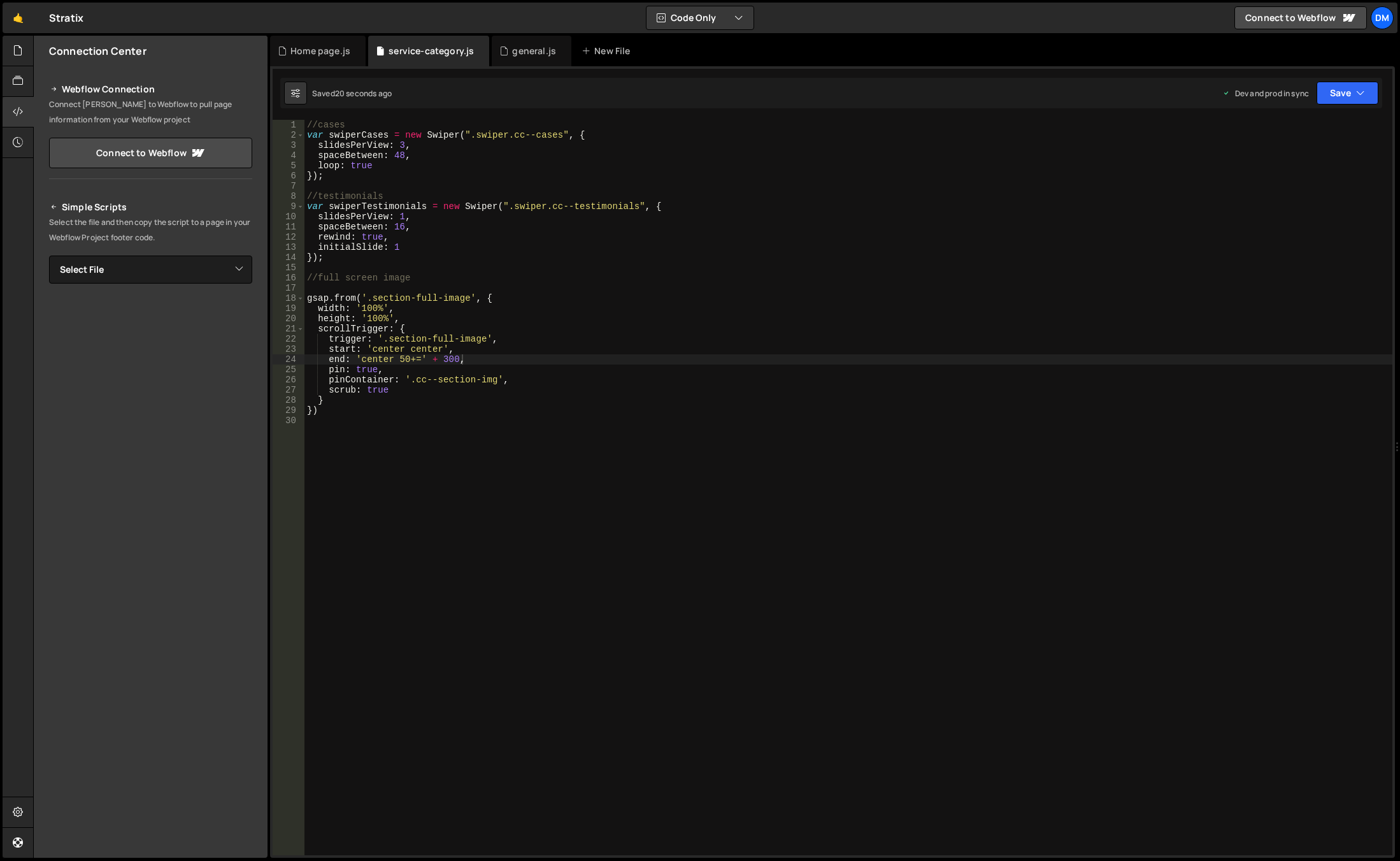
click at [450, 356] on div "//cases var swiperCases = new Swiper ( ".swiper.cc--cases" , { slidesPerView : …" at bounding box center [848, 497] width 1088 height 755
type textarea "end: 'center 50+=' + 800,"
click at [481, 525] on div "//cases var swiperCases = new Swiper ( ".swiper.cc--cases" , { slidesPerView : …" at bounding box center [848, 497] width 1088 height 755
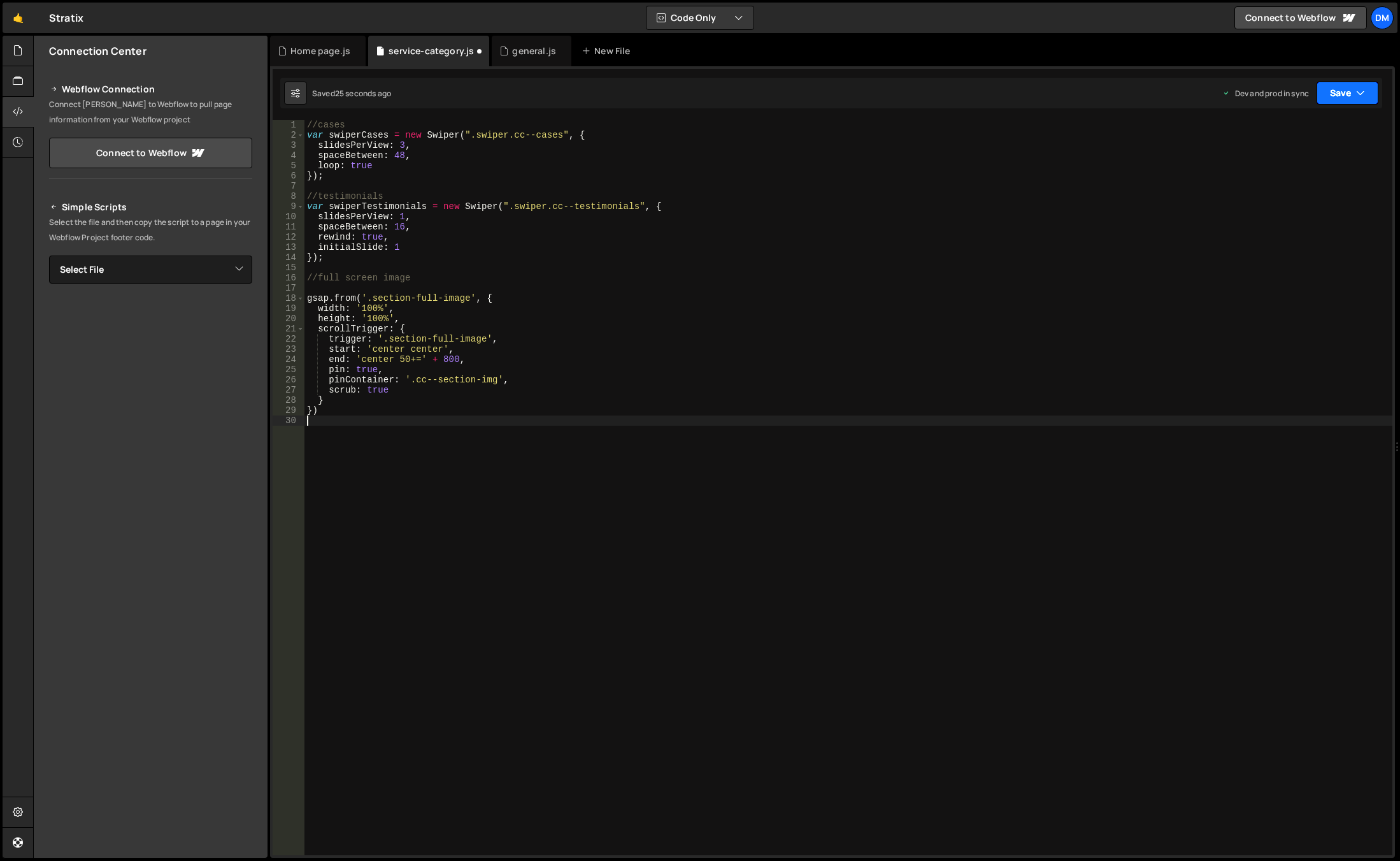
click at [1335, 101] on button "Save" at bounding box center [1347, 93] width 62 height 23
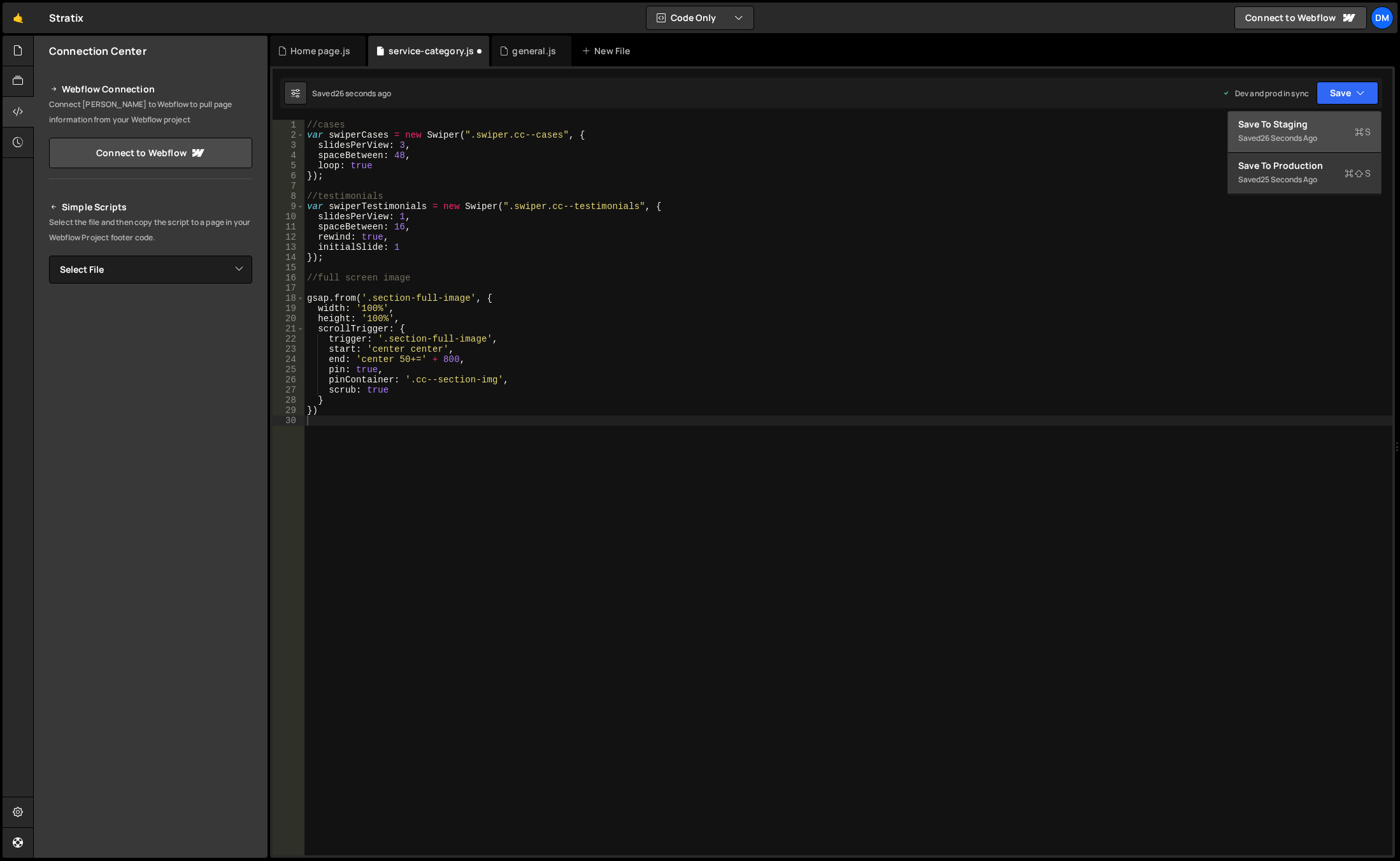
click at [1305, 125] on div "Save to Staging S" at bounding box center [1304, 123] width 132 height 13
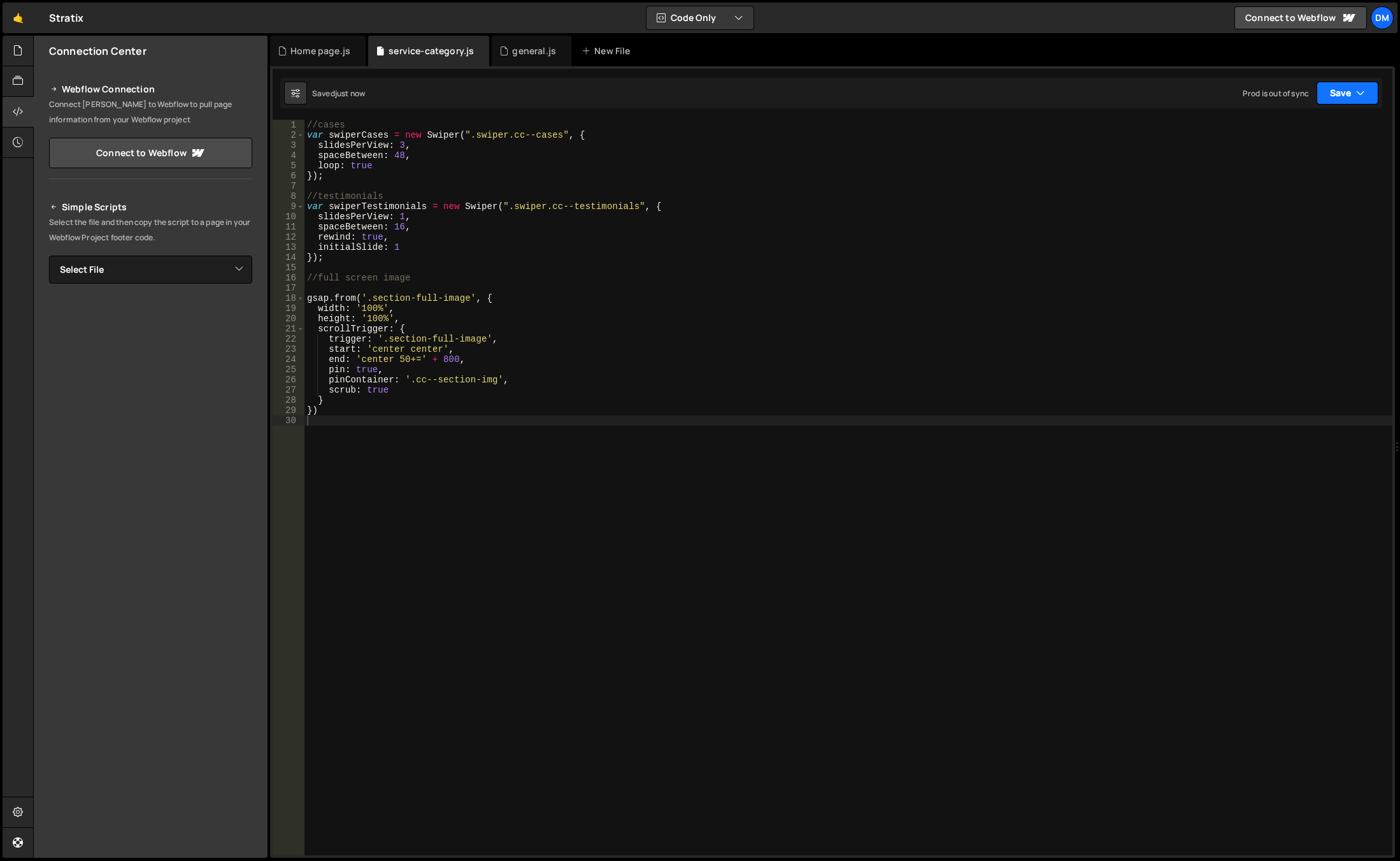
click at [1337, 89] on button "Save" at bounding box center [1347, 93] width 62 height 23
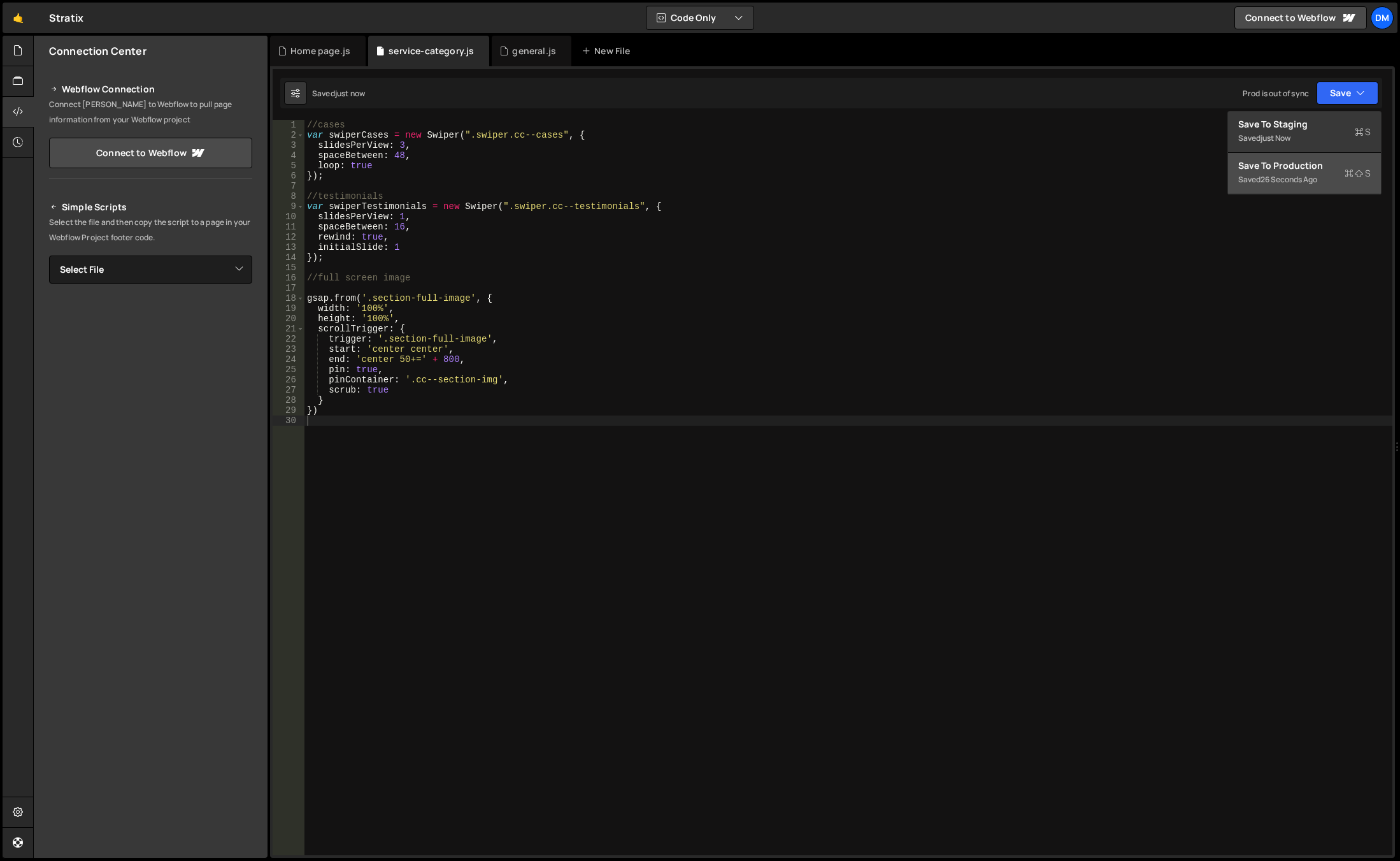
click at [1292, 163] on div "Save to Production S" at bounding box center [1304, 165] width 132 height 13
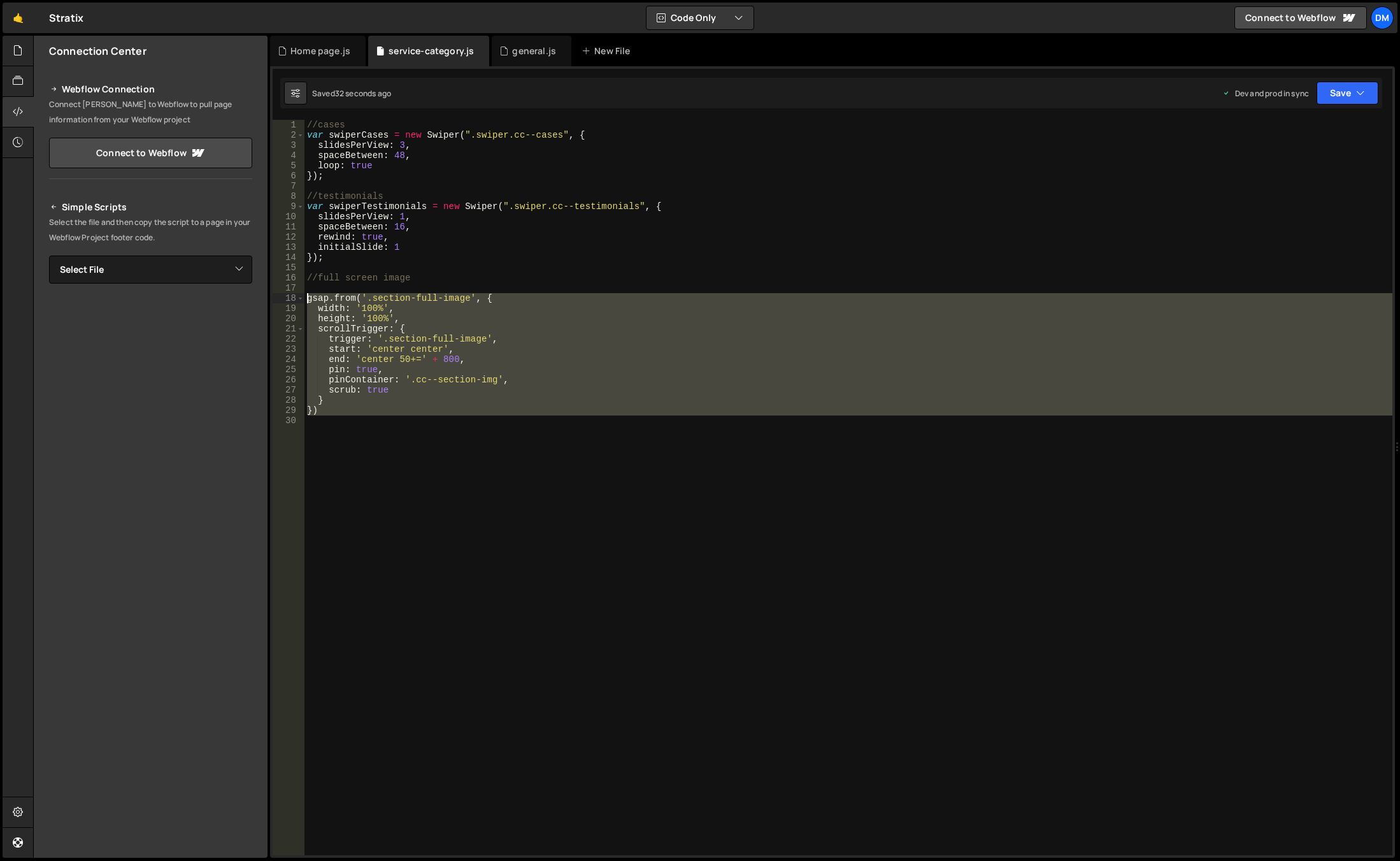
drag, startPoint x: 340, startPoint y: 418, endPoint x: 280, endPoint y: 294, distance: 137.8
click at [280, 294] on div "1 2 3 4 5 6 7 8 9 10 11 12 13 14 15 16 17 18 19 20 21 22 23 24 25 26 27 28 29 3…" at bounding box center [832, 487] width 1120 height 735
type textarea "gsap.from('.section-full-image', { width: '100%',"
paste textarea
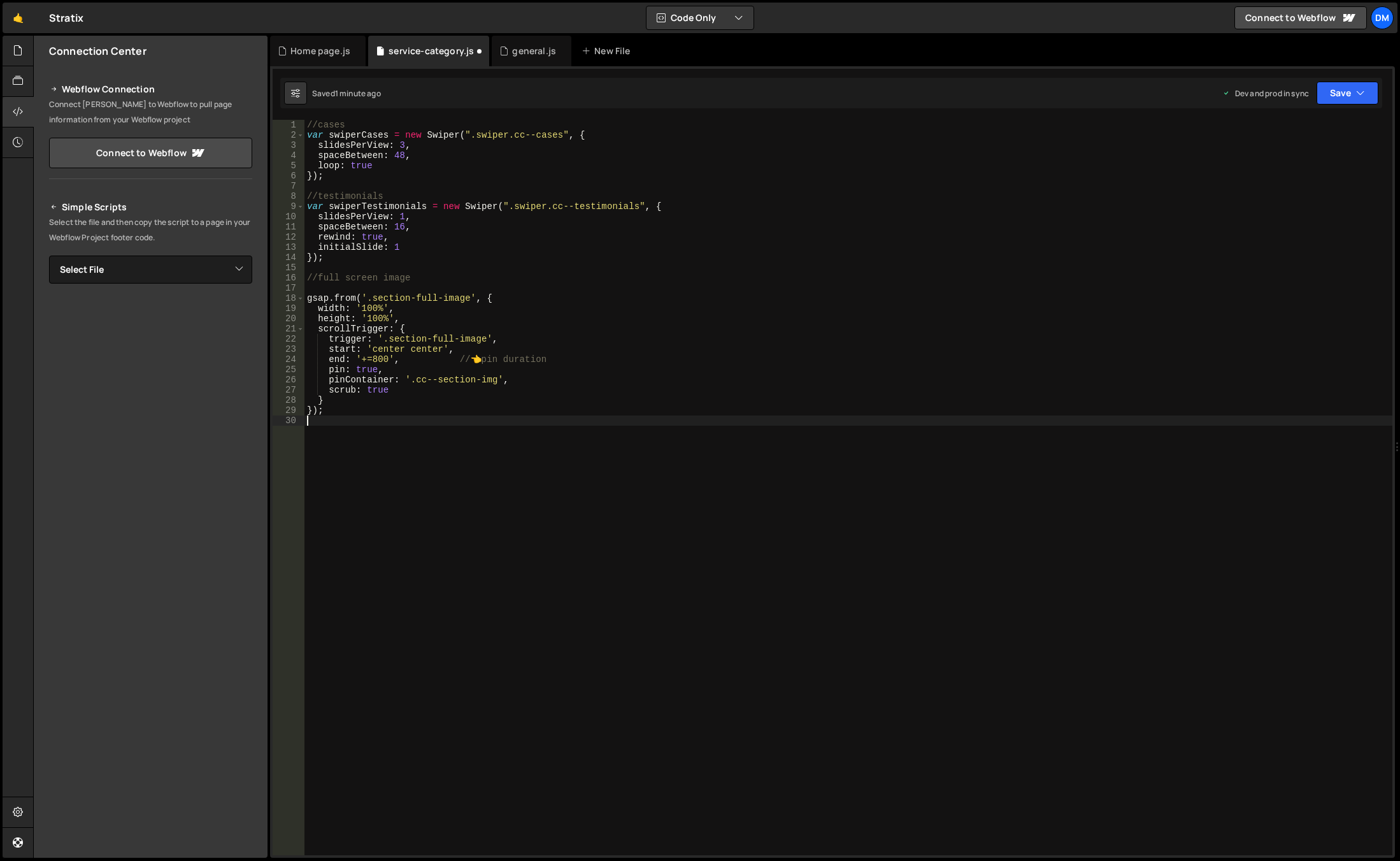
click at [583, 363] on div "//cases var swiperCases = new Swiper ( ".swiper.cc--cases" , { slidesPerView : …" at bounding box center [848, 497] width 1088 height 755
click at [585, 356] on div "//cases var swiperCases = new Swiper ( ".swiper.cc--cases" , { slidesPerView : …" at bounding box center [848, 487] width 1088 height 735
click at [583, 356] on div "//cases var swiperCases = new Swiper ( ".swiper.cc--cases" , { slidesPerView : …" at bounding box center [848, 497] width 1088 height 755
drag, startPoint x: 445, startPoint y: 356, endPoint x: 594, endPoint y: 359, distance: 149.0
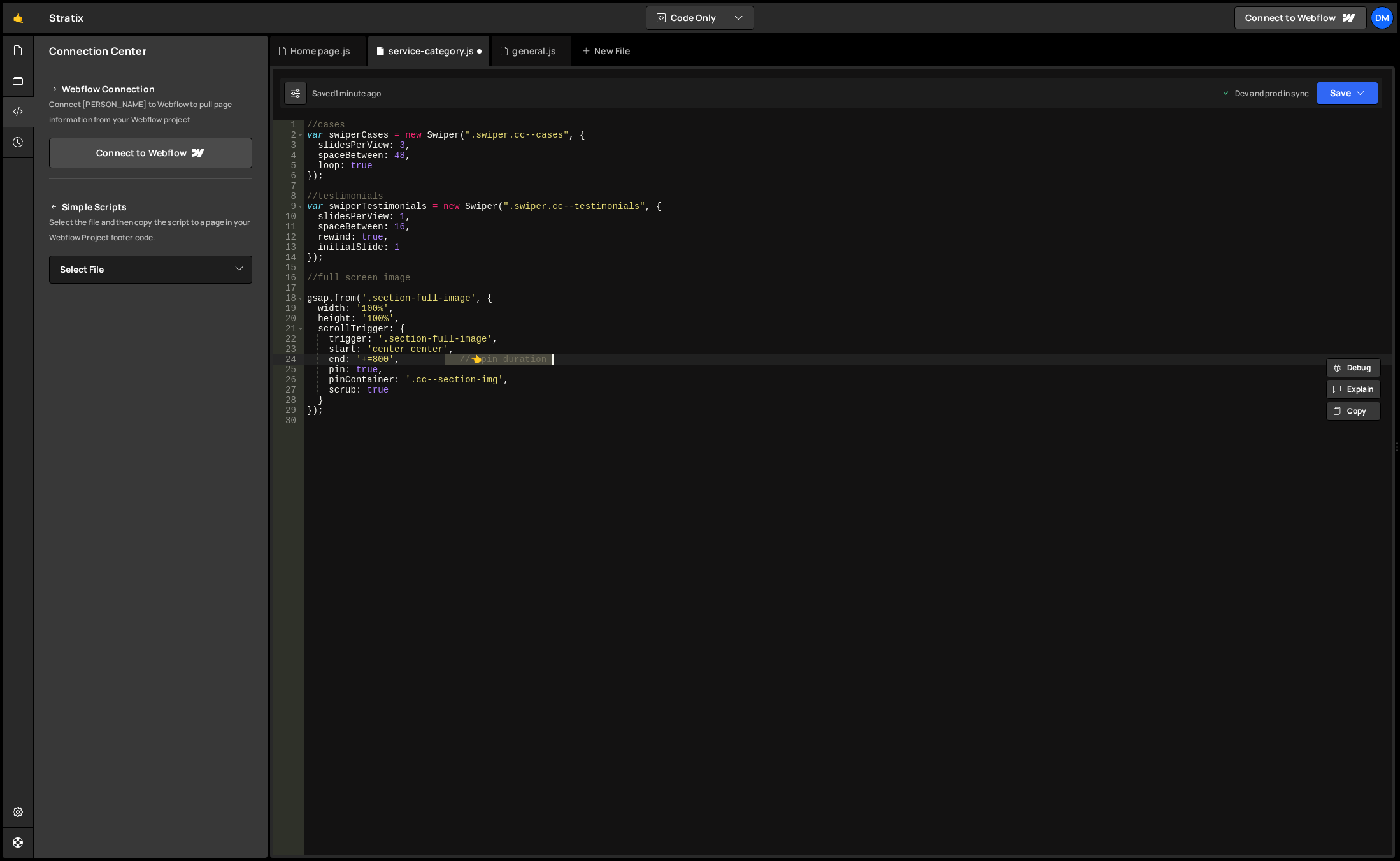
click at [594, 359] on div "//cases var swiperCases = new Swiper ( ".swiper.cc--cases" , { slidesPerView : …" at bounding box center [848, 497] width 1088 height 755
click at [1350, 94] on button "Save" at bounding box center [1347, 93] width 62 height 23
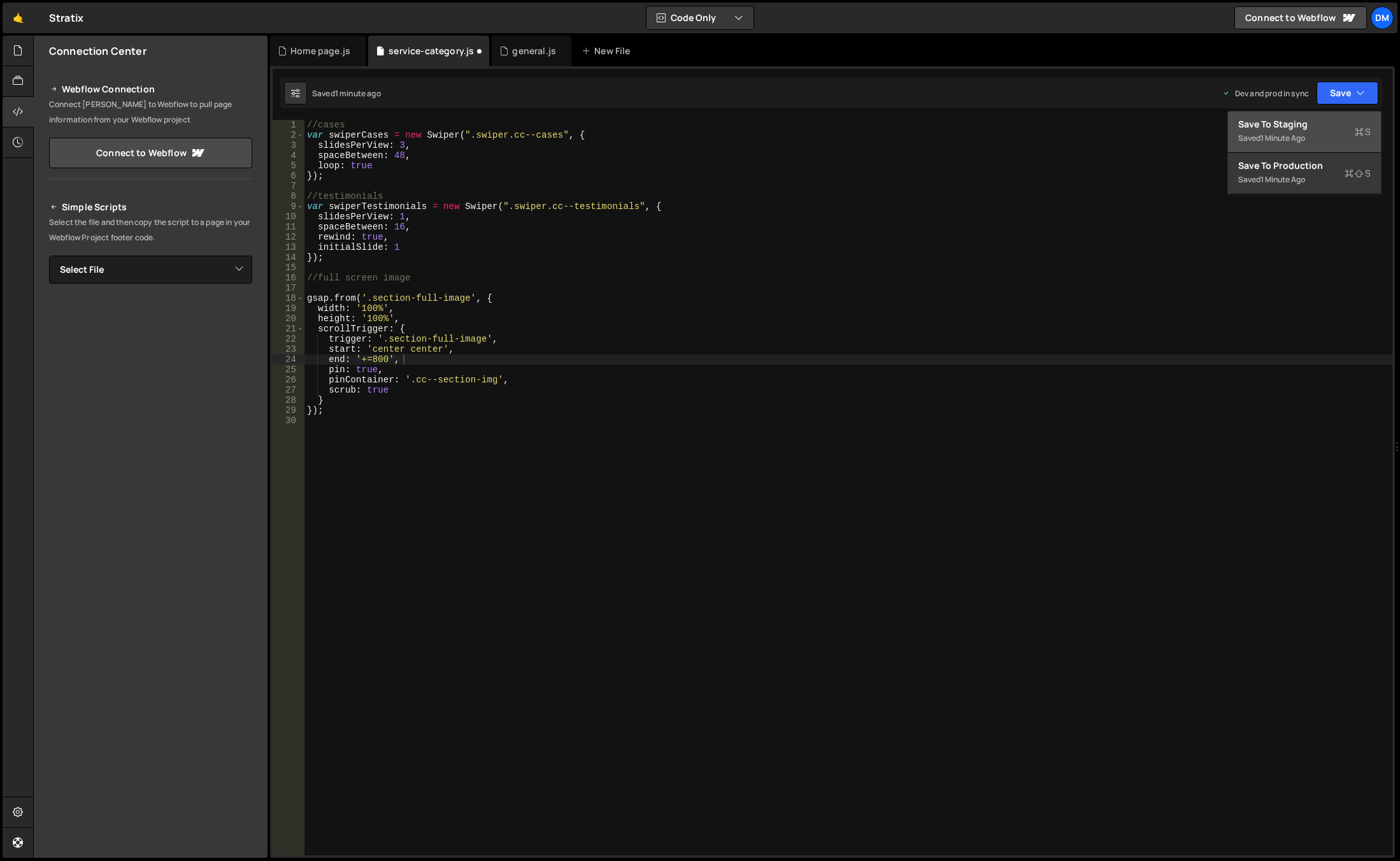
click at [1322, 123] on div "Save to Staging S" at bounding box center [1304, 123] width 132 height 13
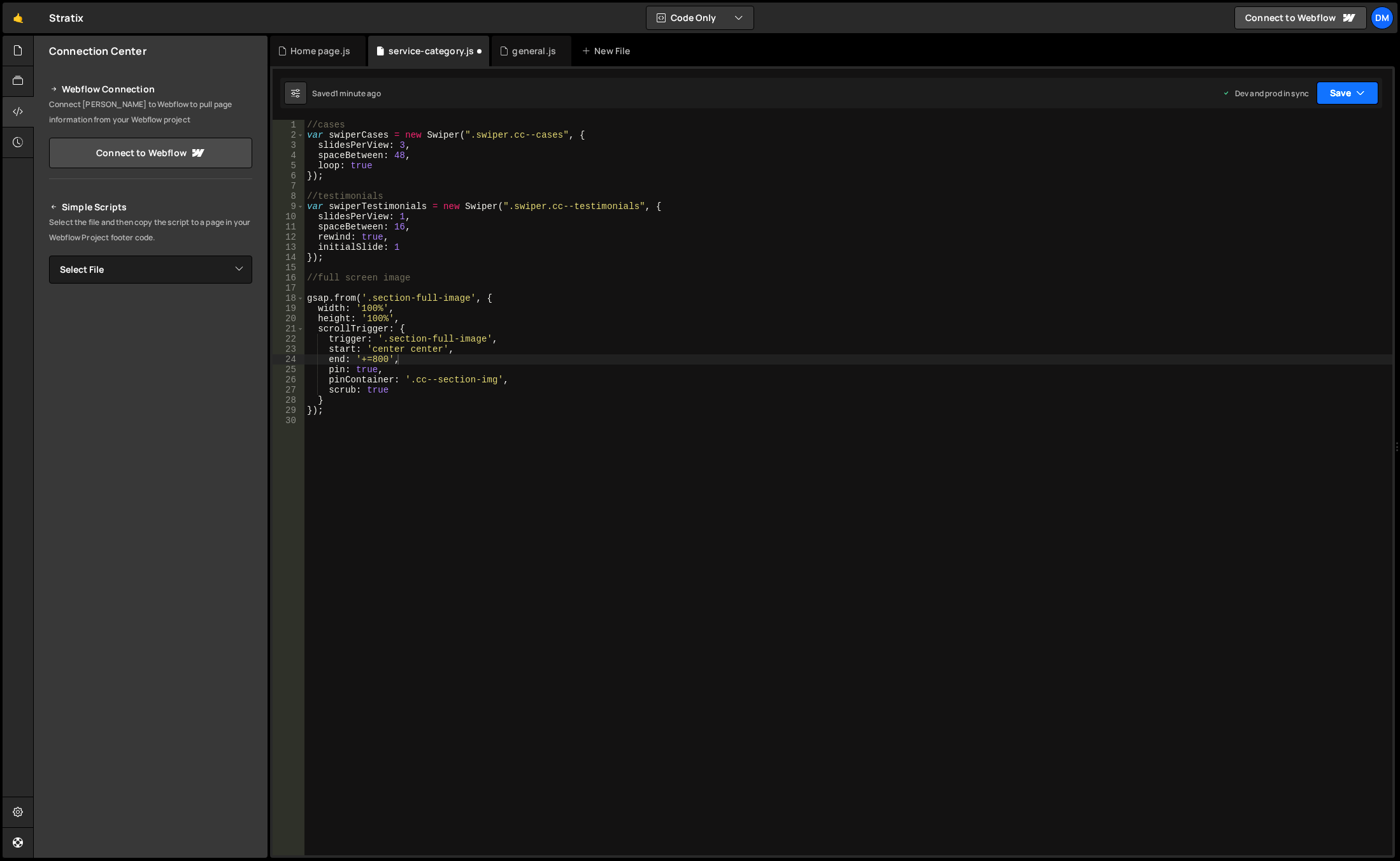
click at [1355, 94] on button "Save" at bounding box center [1347, 93] width 62 height 23
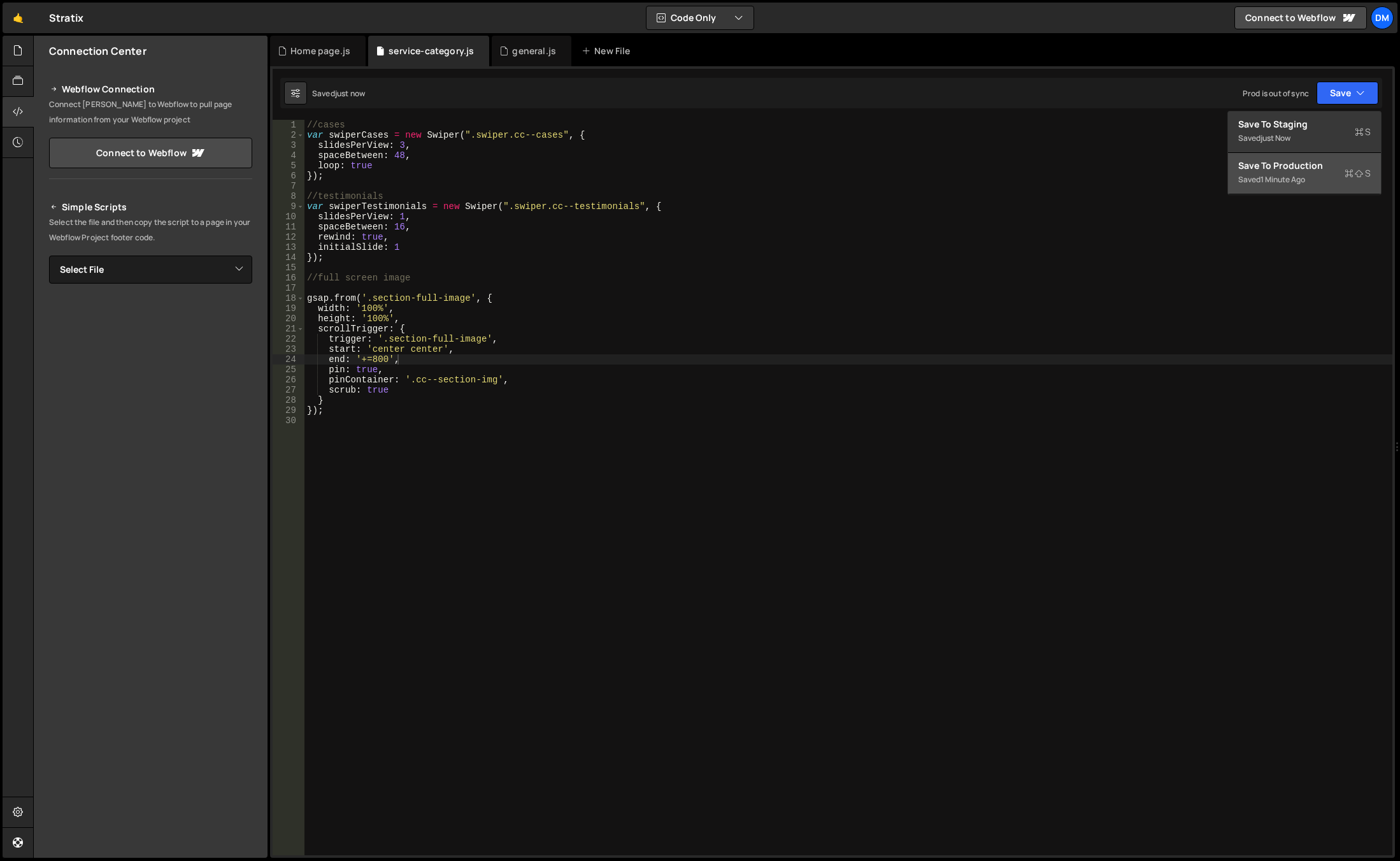
click at [1285, 163] on div "Save to Production S" at bounding box center [1304, 165] width 132 height 13
click at [374, 358] on div "//cases var swiperCases = new Swiper ( ".swiper.cc--cases" , { slidesPerView : …" at bounding box center [848, 497] width 1088 height 755
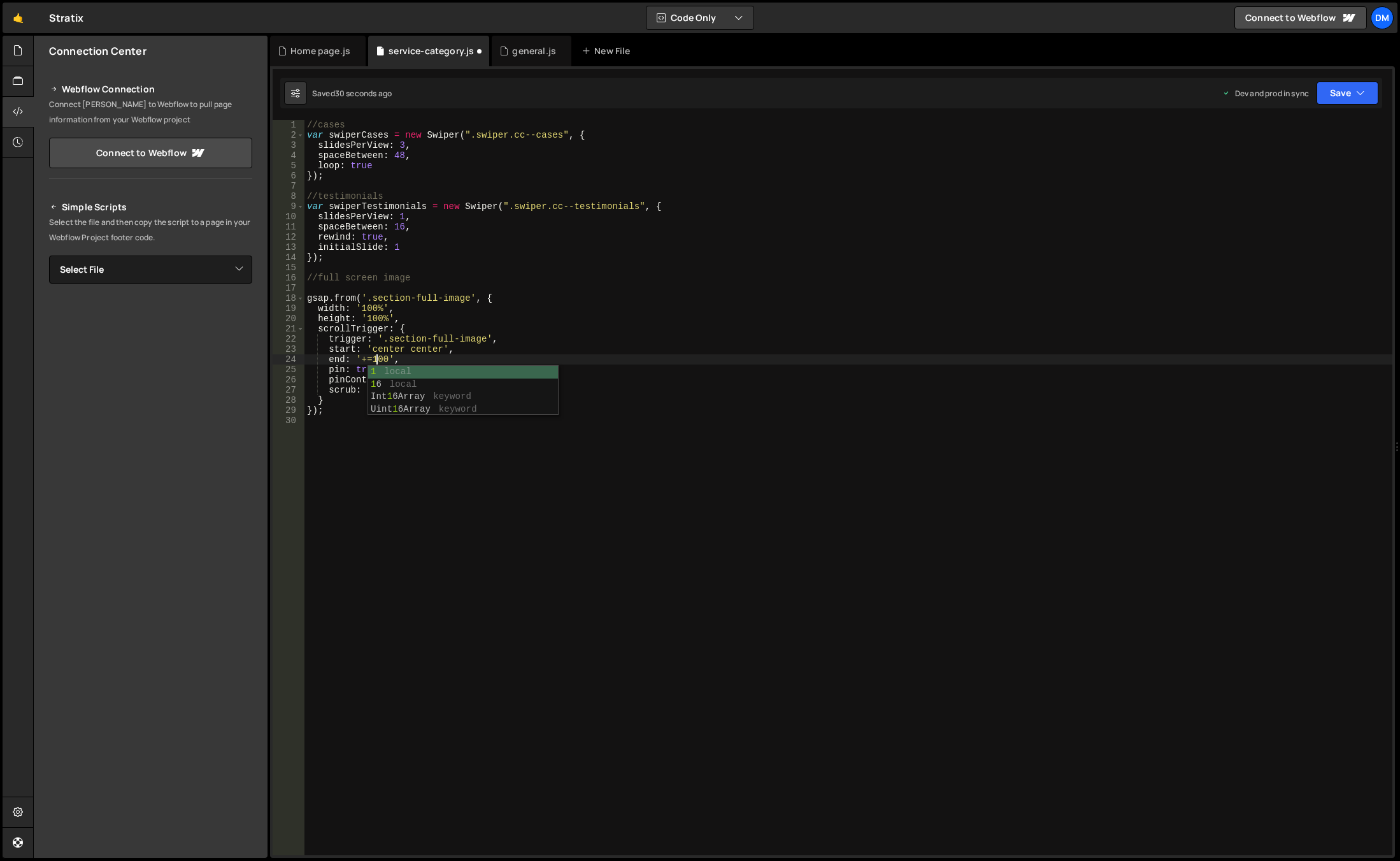
type textarea "end: '+=1200',"
drag, startPoint x: 421, startPoint y: 477, endPoint x: 435, endPoint y: 473, distance: 14.6
click at [421, 477] on div "//cases var swiperCases = new Swiper ( ".swiper.cc--cases" , { slidesPerView : …" at bounding box center [848, 497] width 1088 height 755
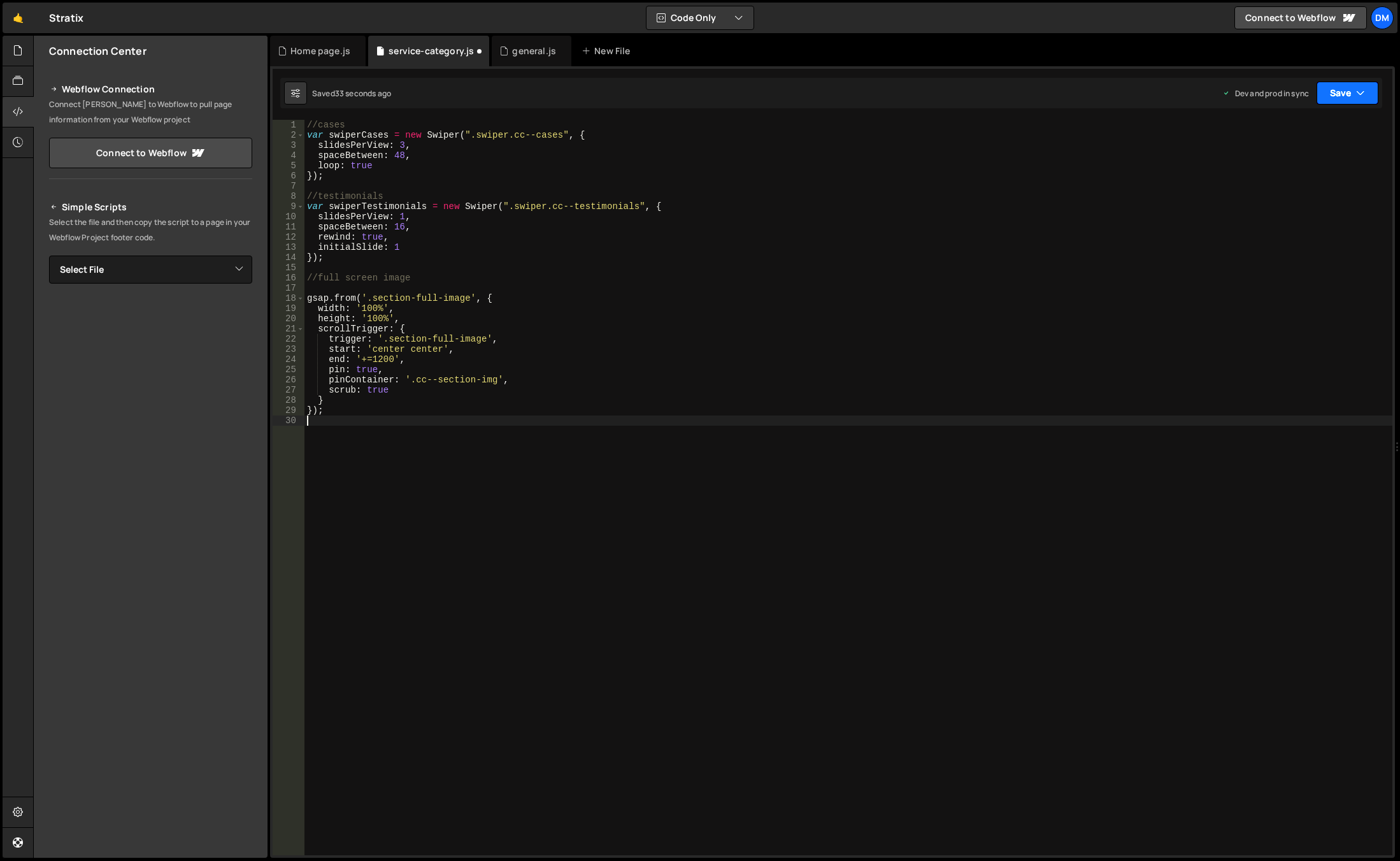
click at [1322, 96] on button "Save" at bounding box center [1347, 93] width 62 height 23
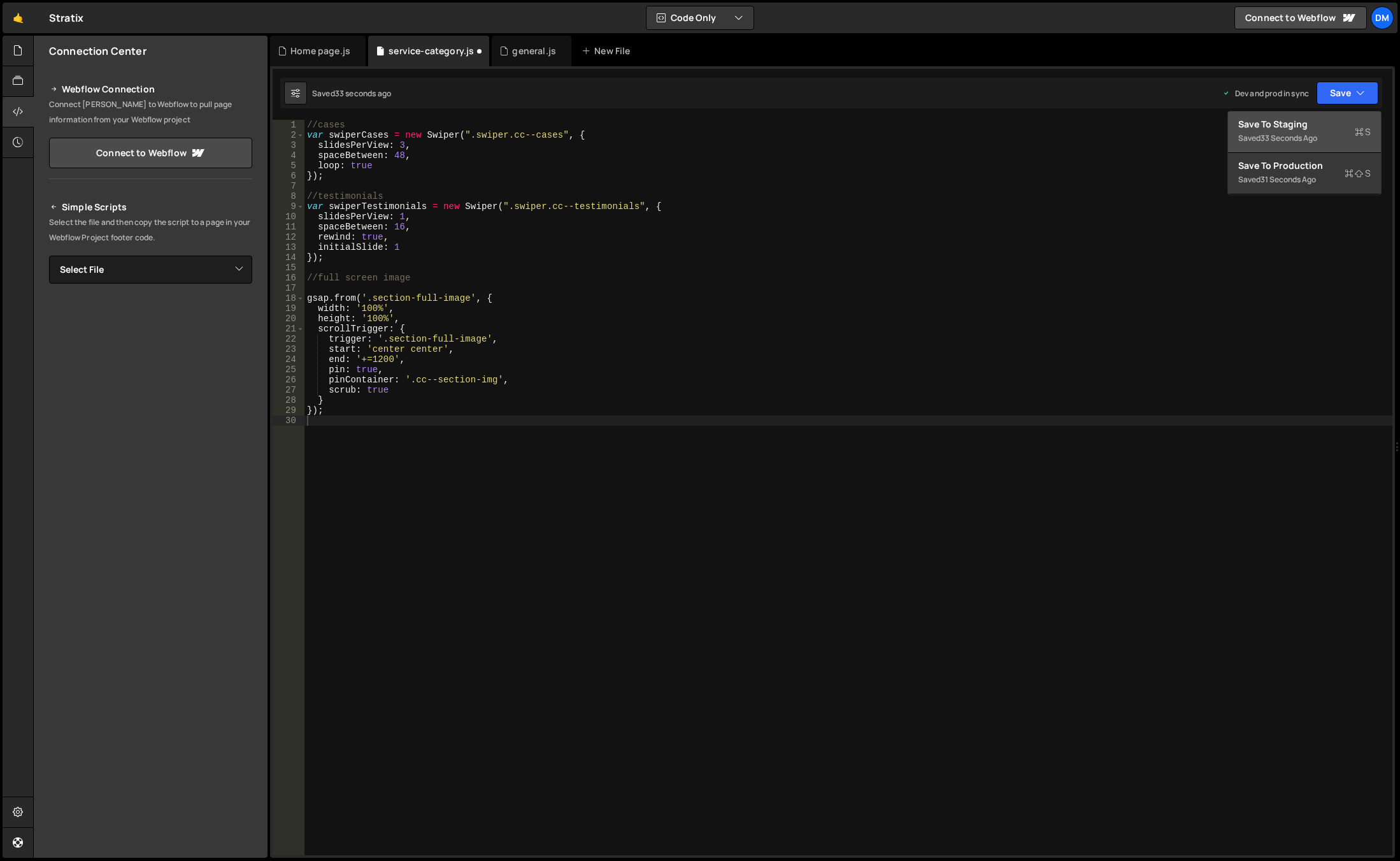
click at [1313, 130] on div "Save to Staging S" at bounding box center [1304, 123] width 132 height 13
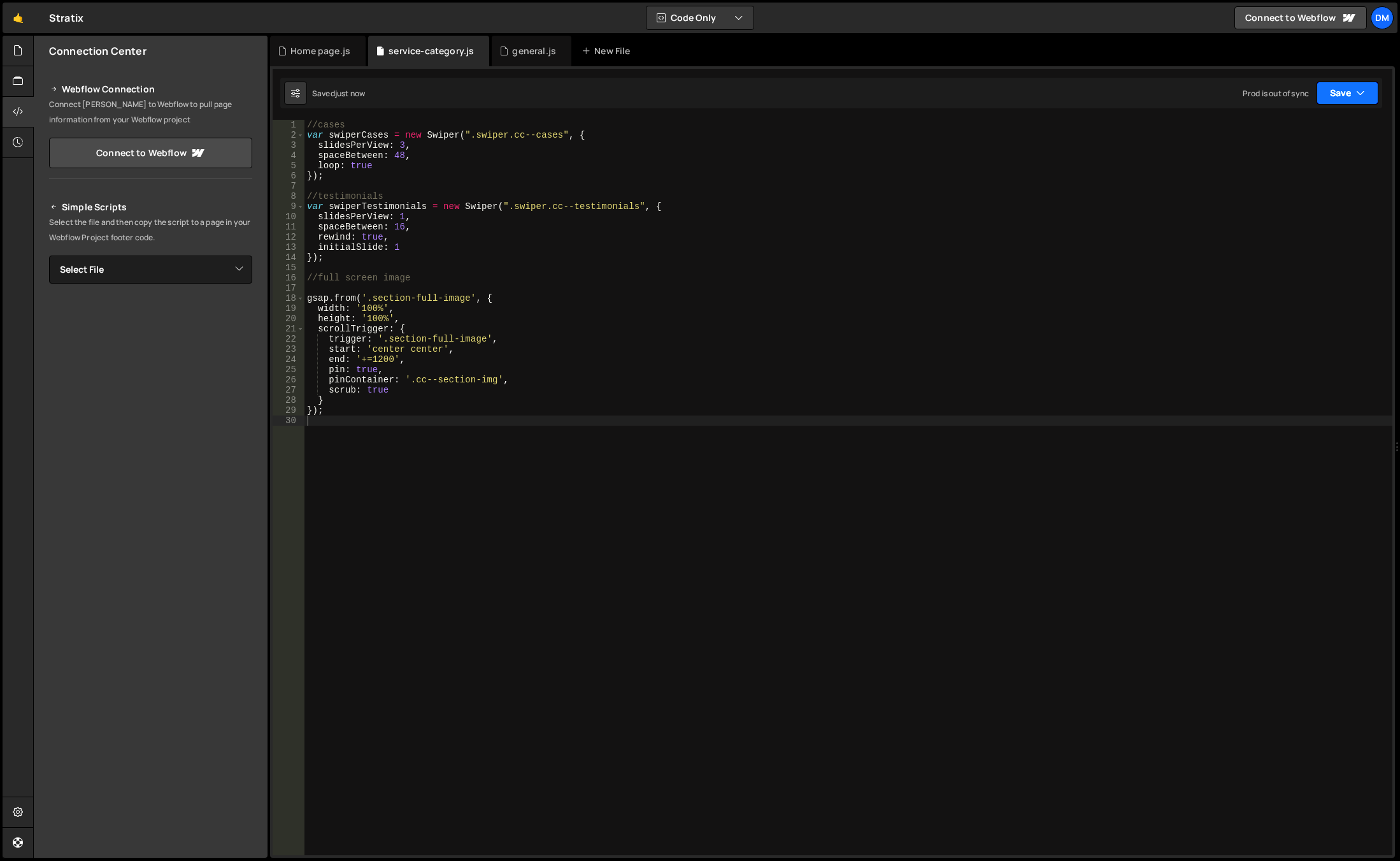
click at [1347, 96] on button "Save" at bounding box center [1347, 93] width 62 height 23
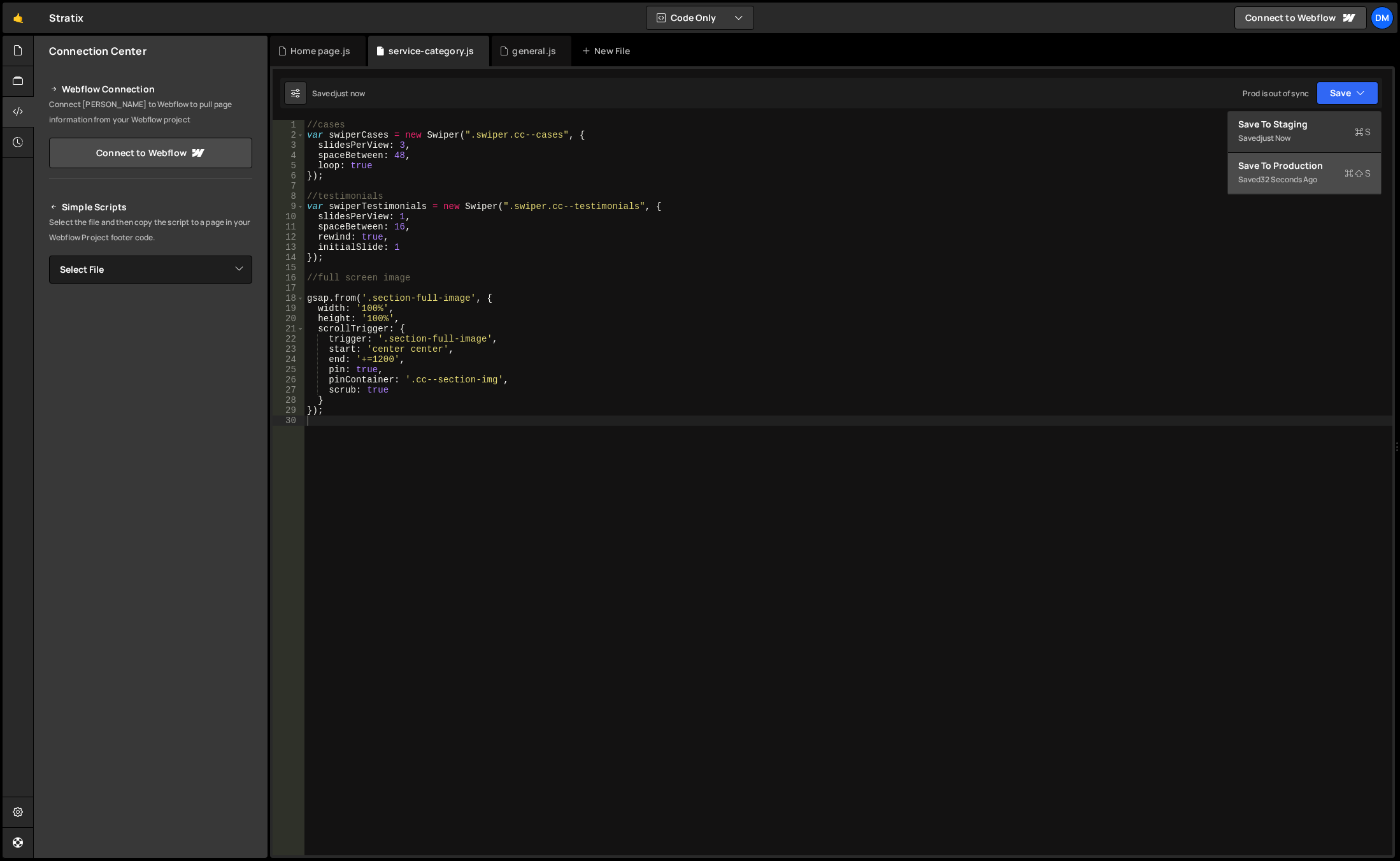
click at [1287, 165] on div "Save to Production S" at bounding box center [1304, 165] width 132 height 13
click at [482, 484] on div "//cases var swiperCases = new Swiper ( ".swiper.cc--cases" , { slidesPerView : …" at bounding box center [848, 497] width 1088 height 755
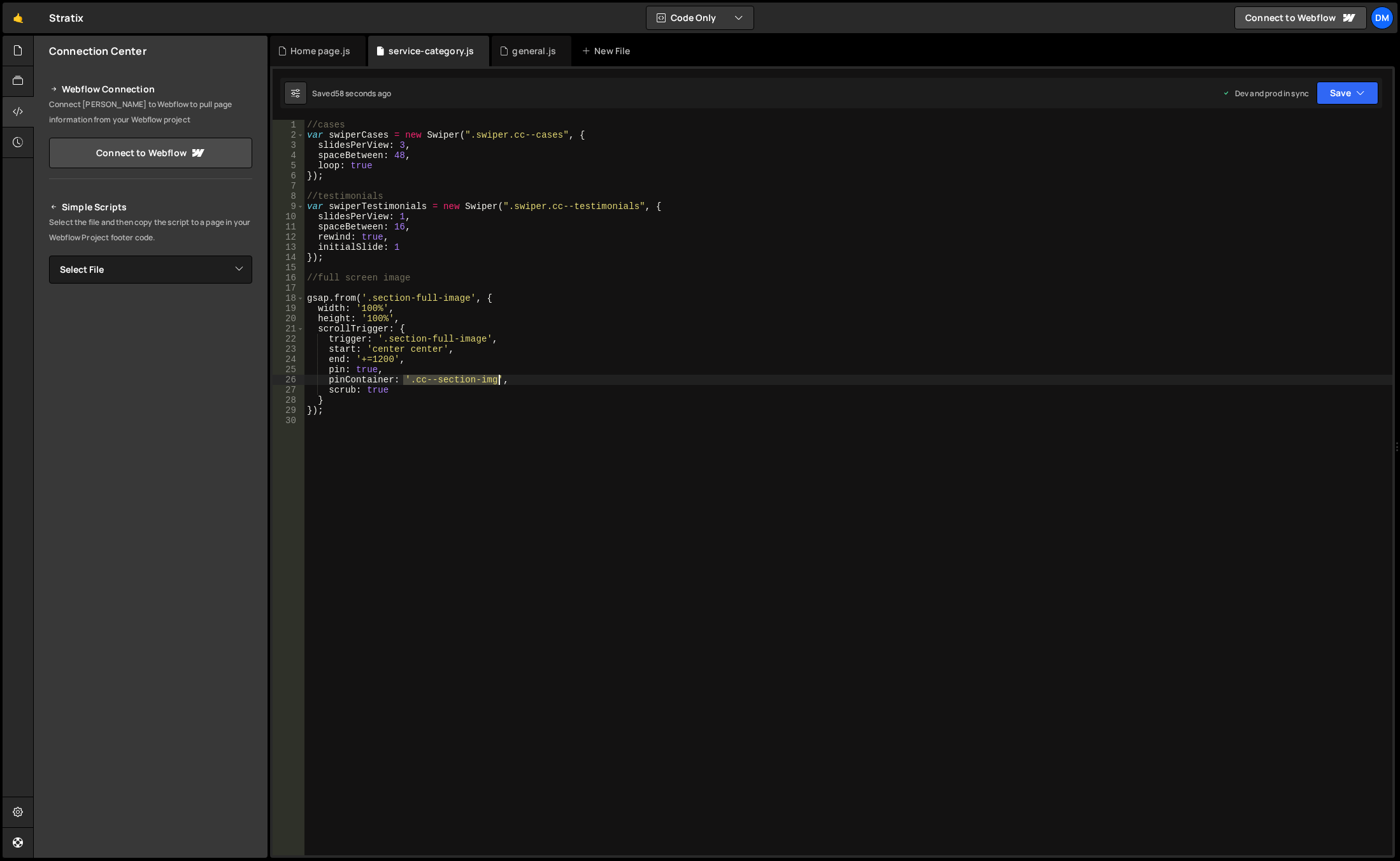
drag, startPoint x: 402, startPoint y: 376, endPoint x: 500, endPoint y: 379, distance: 98.0
click at [500, 379] on div "//cases var swiperCases = new Swiper ( ".swiper.cc--cases" , { slidesPerView : …" at bounding box center [848, 497] width 1088 height 755
type textarea "pinContainer: ,"
drag, startPoint x: 483, startPoint y: 378, endPoint x: 259, endPoint y: 381, distance: 224.0
click at [259, 381] on div "Files New File Javascript files 0 background.js 0 0 general.js 0 0 Home page.js…" at bounding box center [717, 446] width 1366 height 822
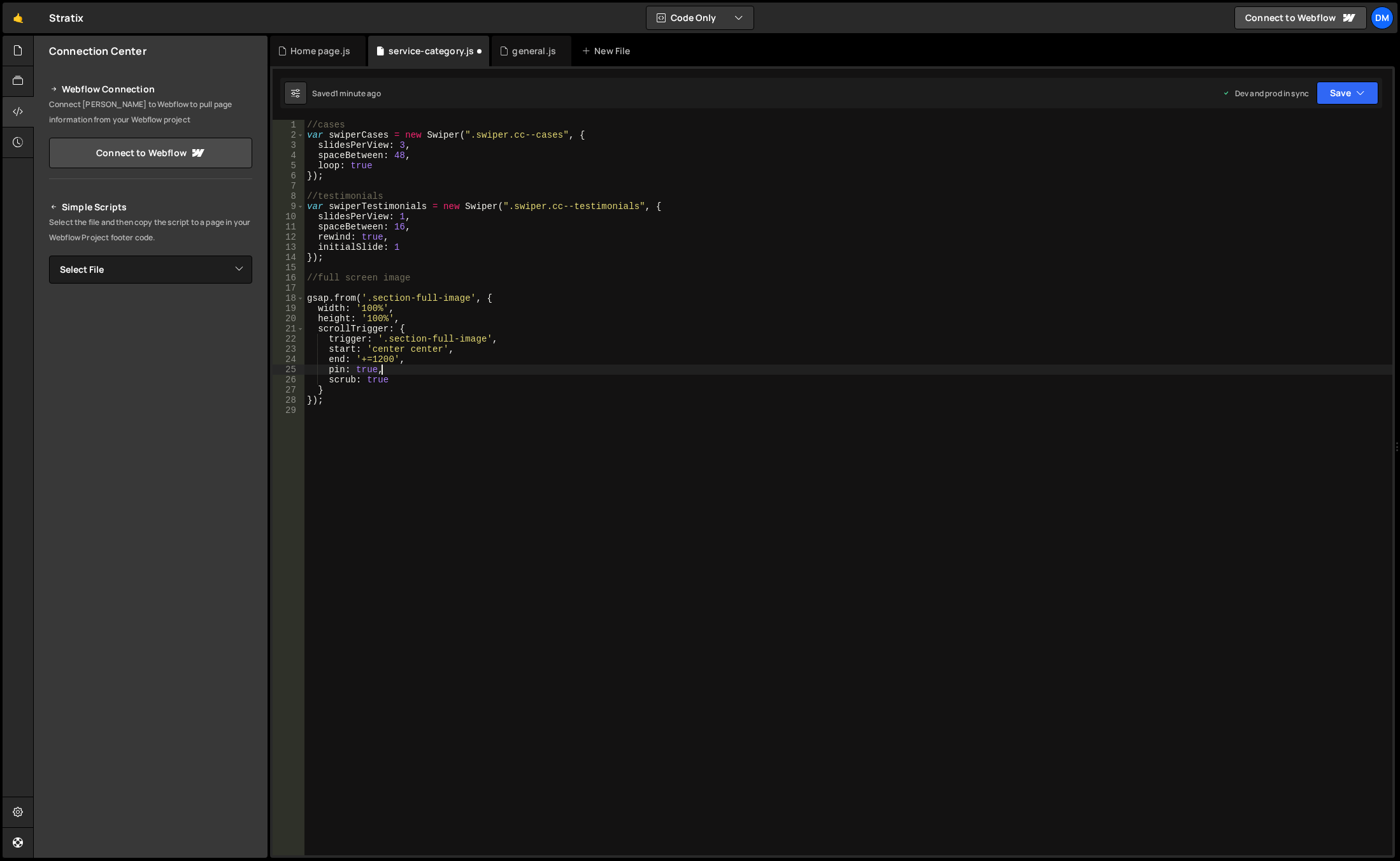
click at [361, 369] on div "//cases var swiperCases = new Swiper ( ".swiper.cc--cases" , { slidesPerView : …" at bounding box center [848, 497] width 1088 height 755
paste textarea "'.cc--section-img'"
click at [620, 361] on div "//cases var swiperCases = new Swiper ( ".swiper.cc--cases" , { slidesPerView : …" at bounding box center [848, 497] width 1088 height 755
type textarea "end: '+=1200',"
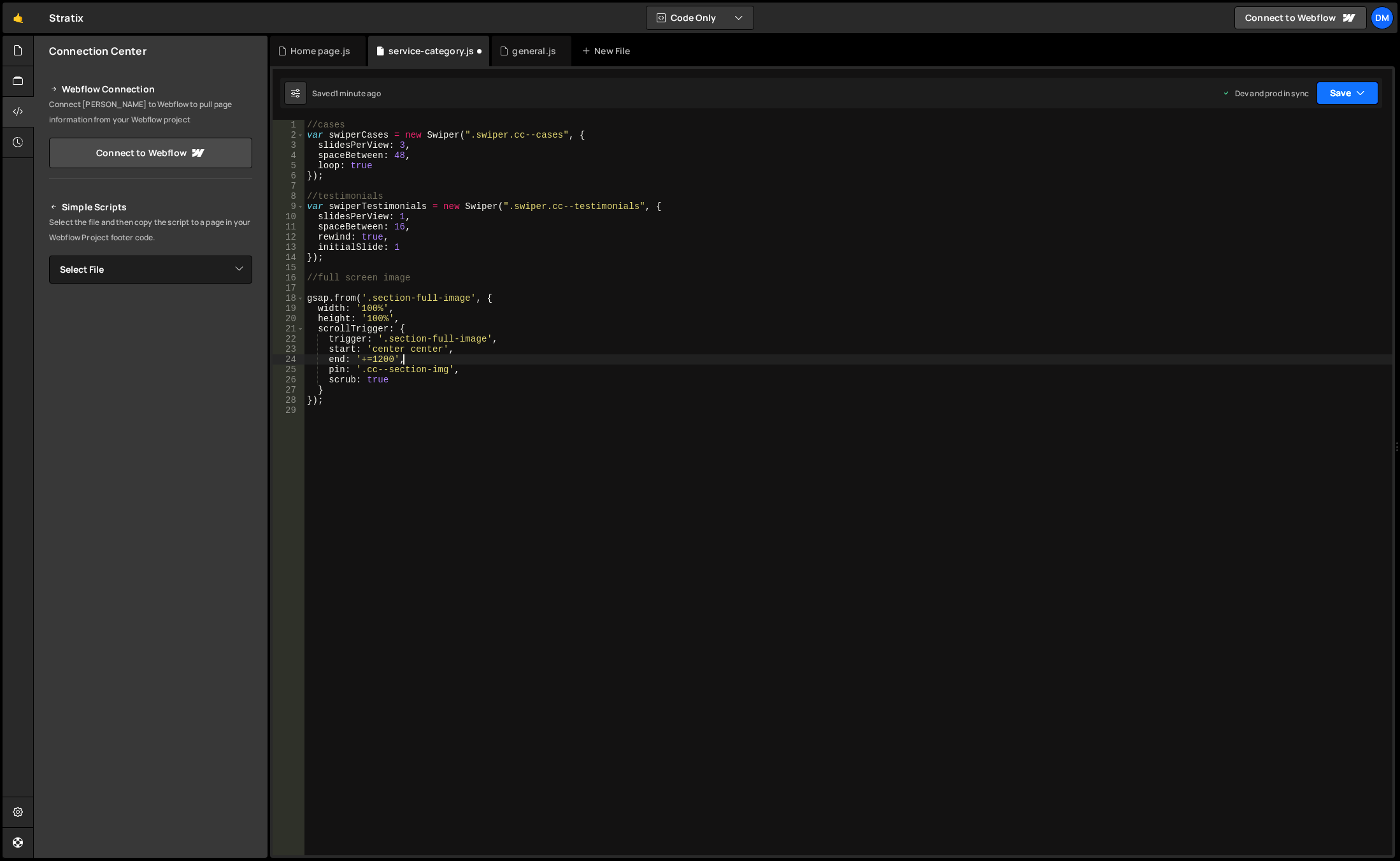
click at [1332, 87] on button "Save" at bounding box center [1347, 93] width 62 height 23
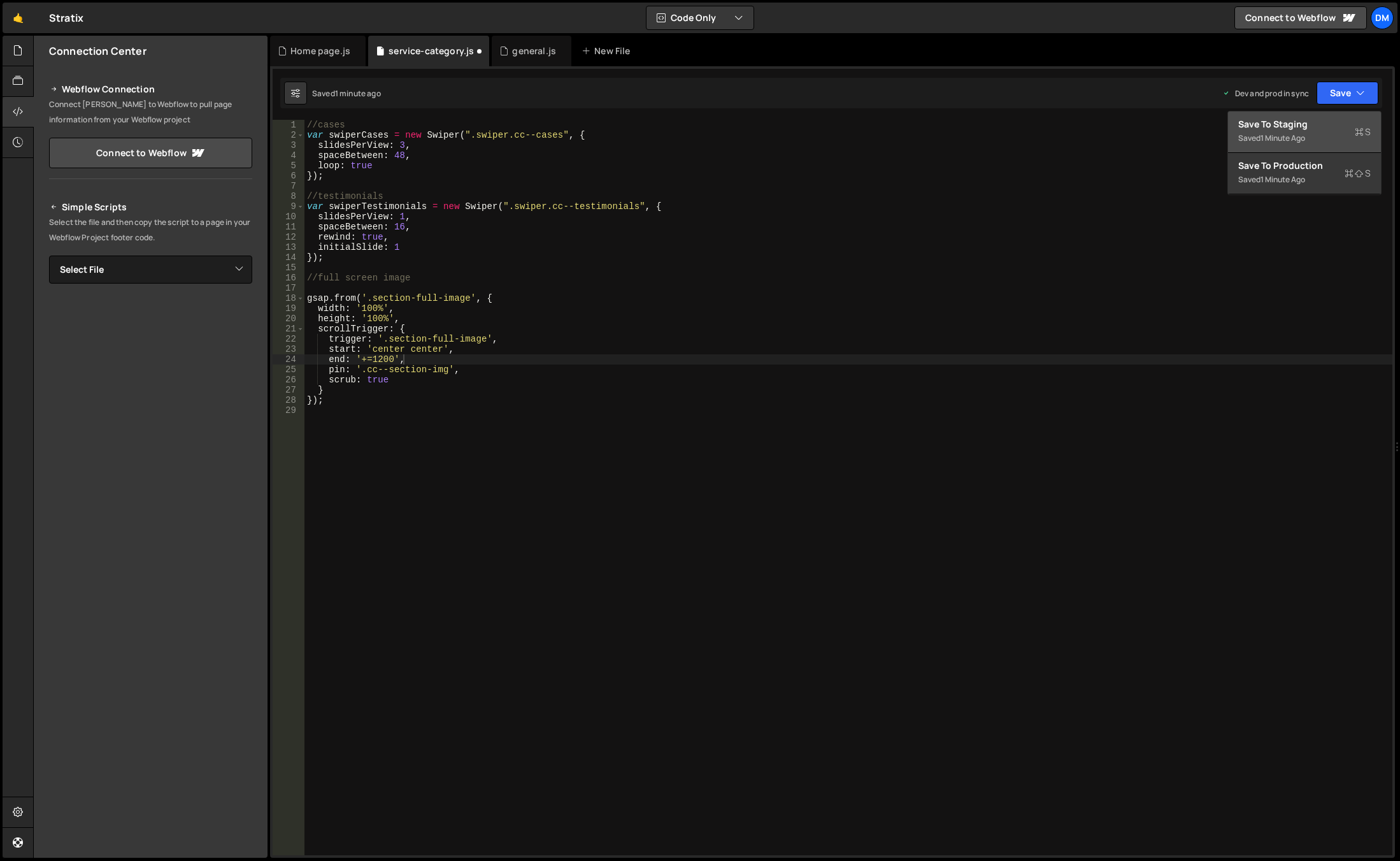
click at [1318, 123] on div "Save to Staging S" at bounding box center [1304, 123] width 132 height 13
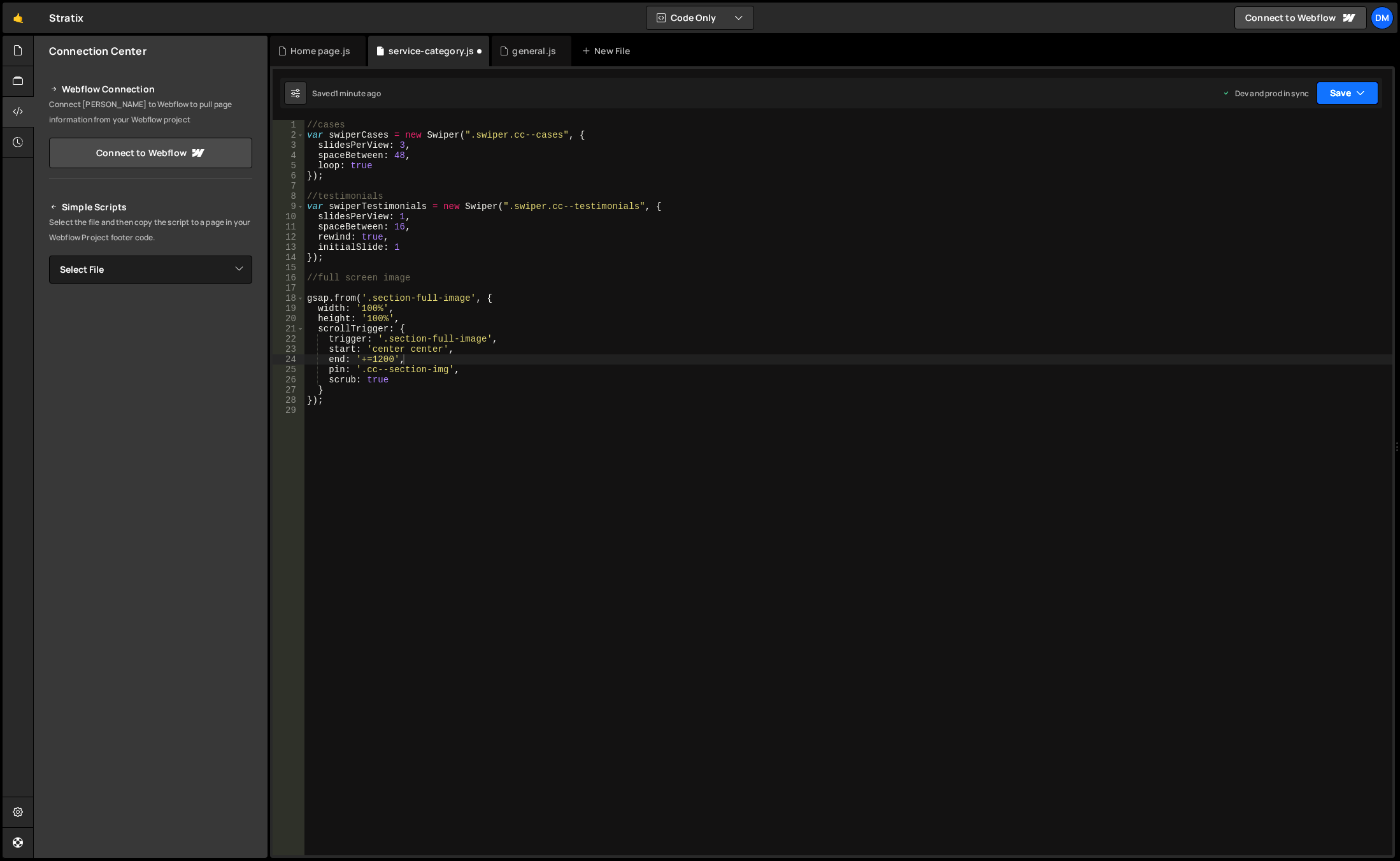
click at [1338, 93] on button "Save" at bounding box center [1347, 93] width 62 height 23
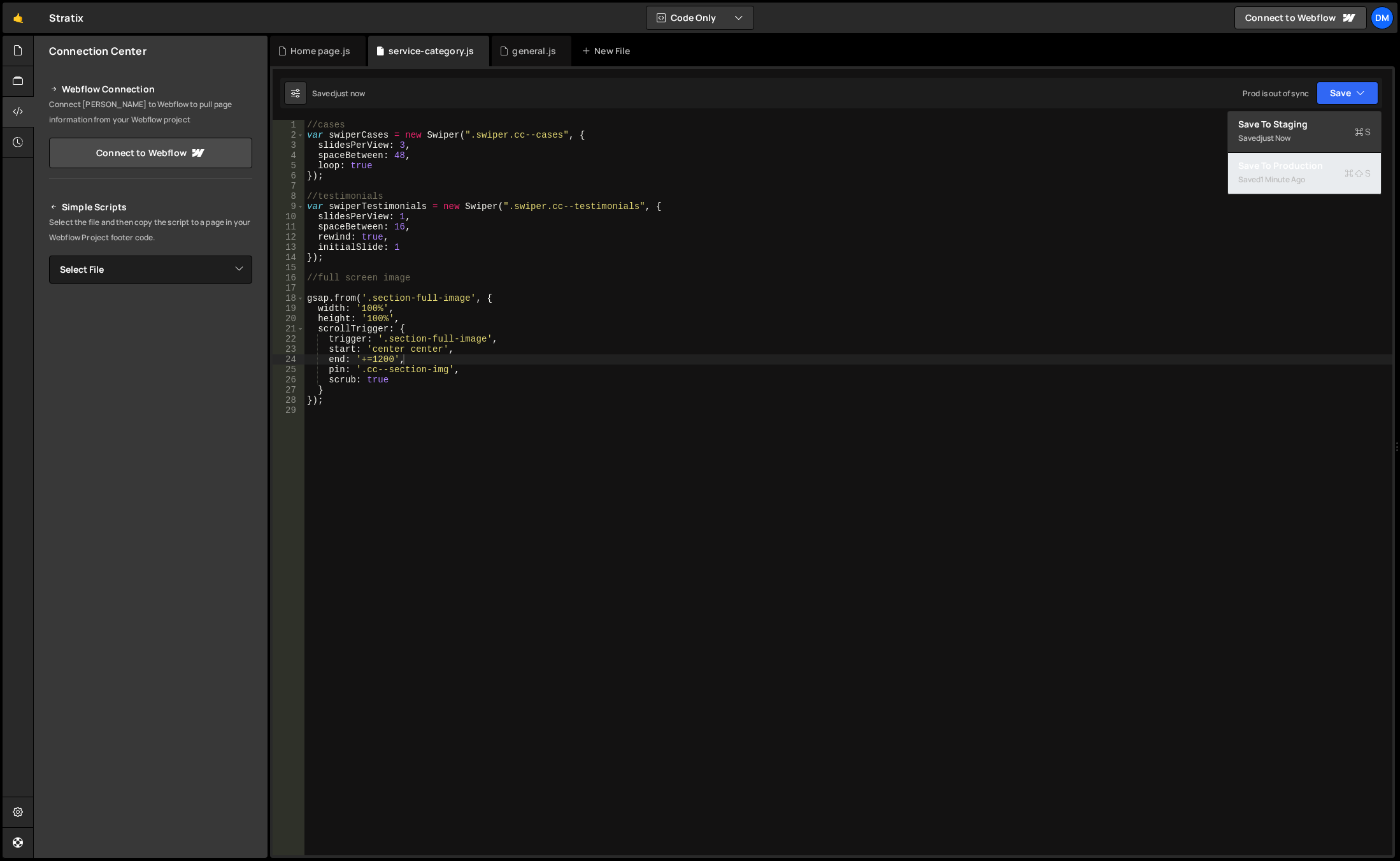
click at [1287, 173] on div "Saved 1 minute ago" at bounding box center [1304, 179] width 132 height 15
click at [431, 430] on div "//cases var swiperCases = new Swiper ( ".swiper.cc--cases" , { slidesPerView : …" at bounding box center [848, 497] width 1088 height 755
click at [379, 354] on div "//cases var swiperCases = new Swiper ( ".swiper.cc--cases" , { slidesPerView : …" at bounding box center [848, 497] width 1088 height 755
type textarea "end: '+=300',"
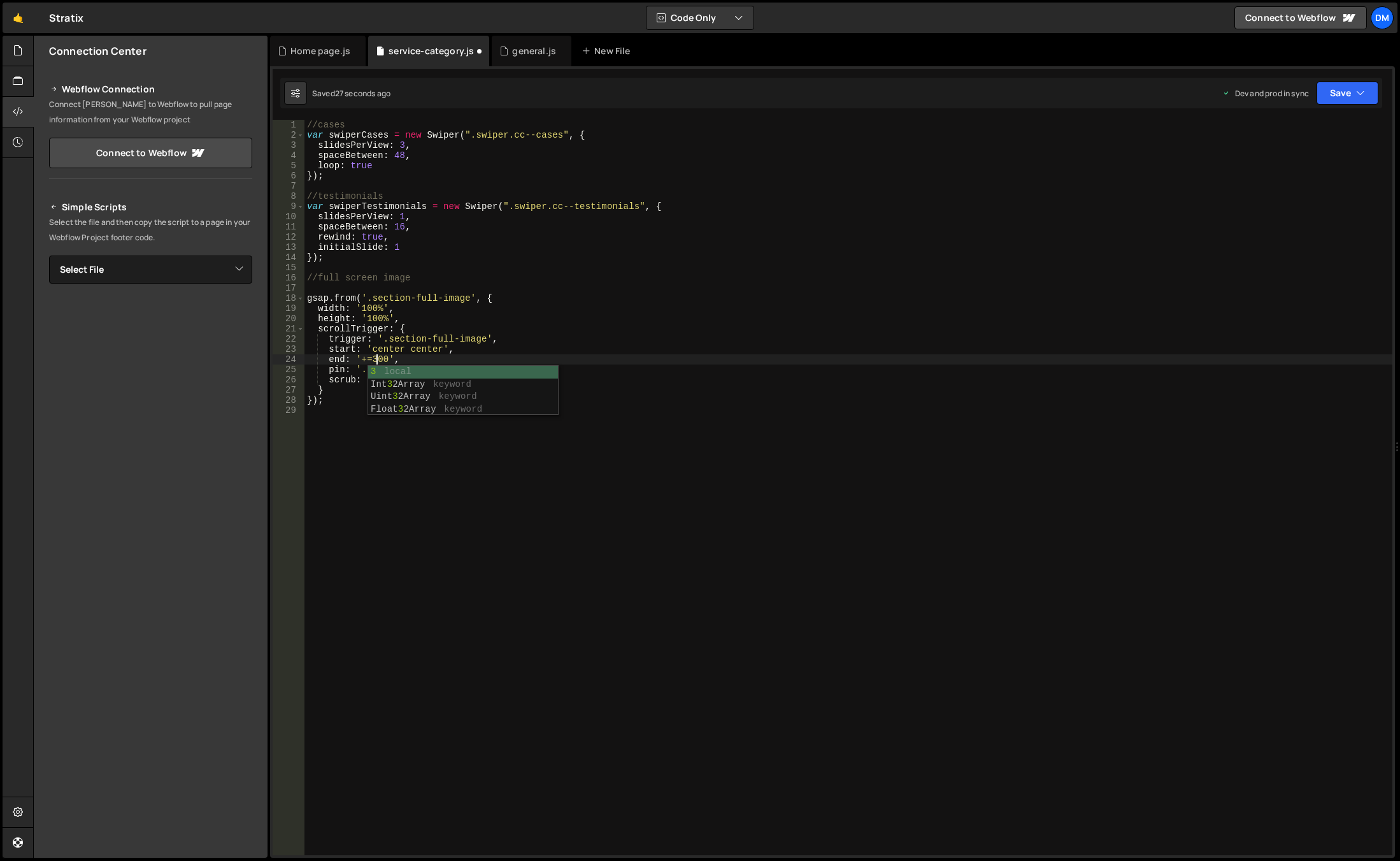
scroll to position [0, 5]
click at [489, 517] on div "//cases var swiperCases = new Swiper ( ".swiper.cc--cases" , { slidesPerView : …" at bounding box center [848, 497] width 1088 height 755
click at [1344, 91] on button "Save" at bounding box center [1347, 93] width 62 height 23
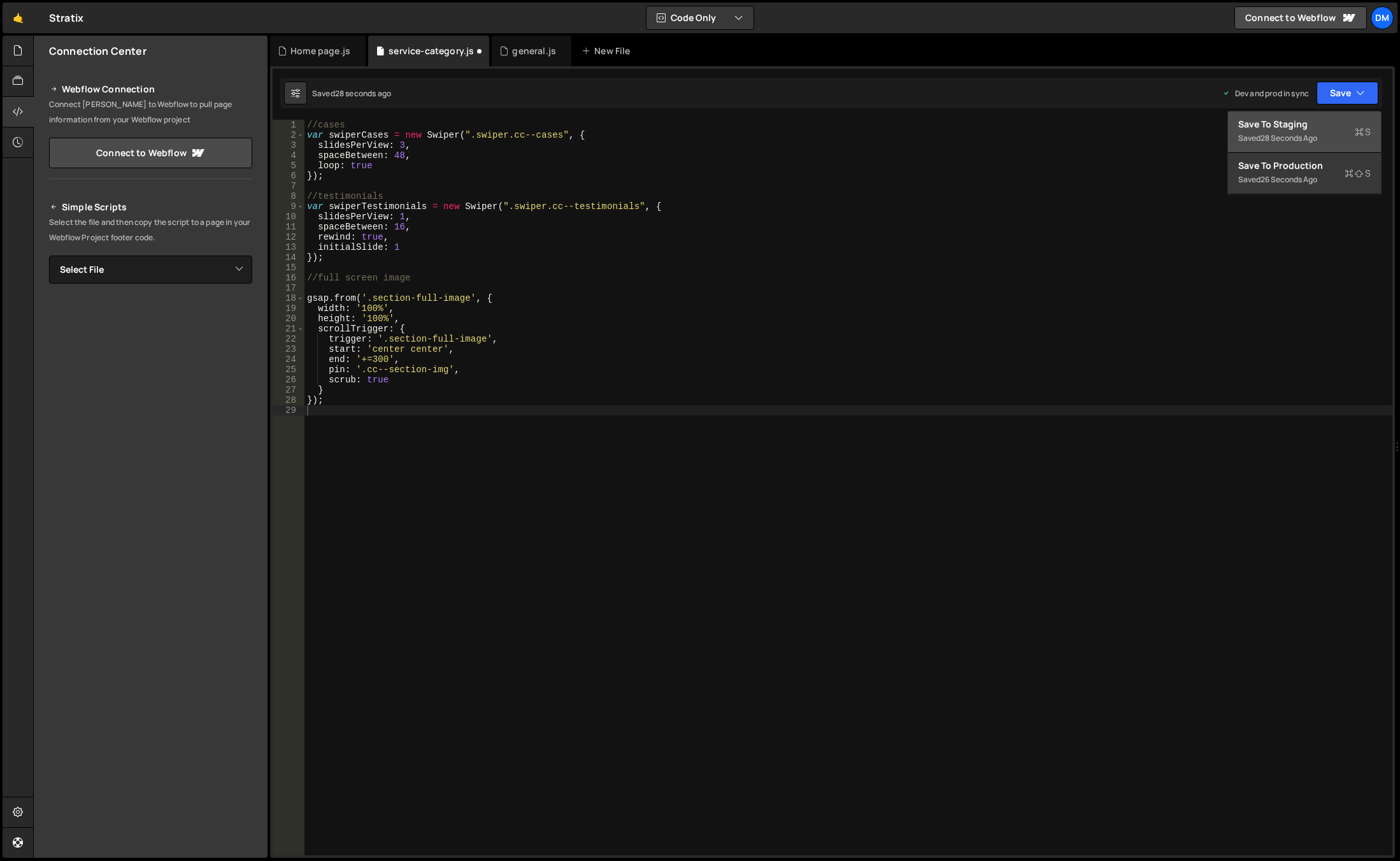
click at [1293, 130] on div "Save to Staging S" at bounding box center [1304, 123] width 132 height 13
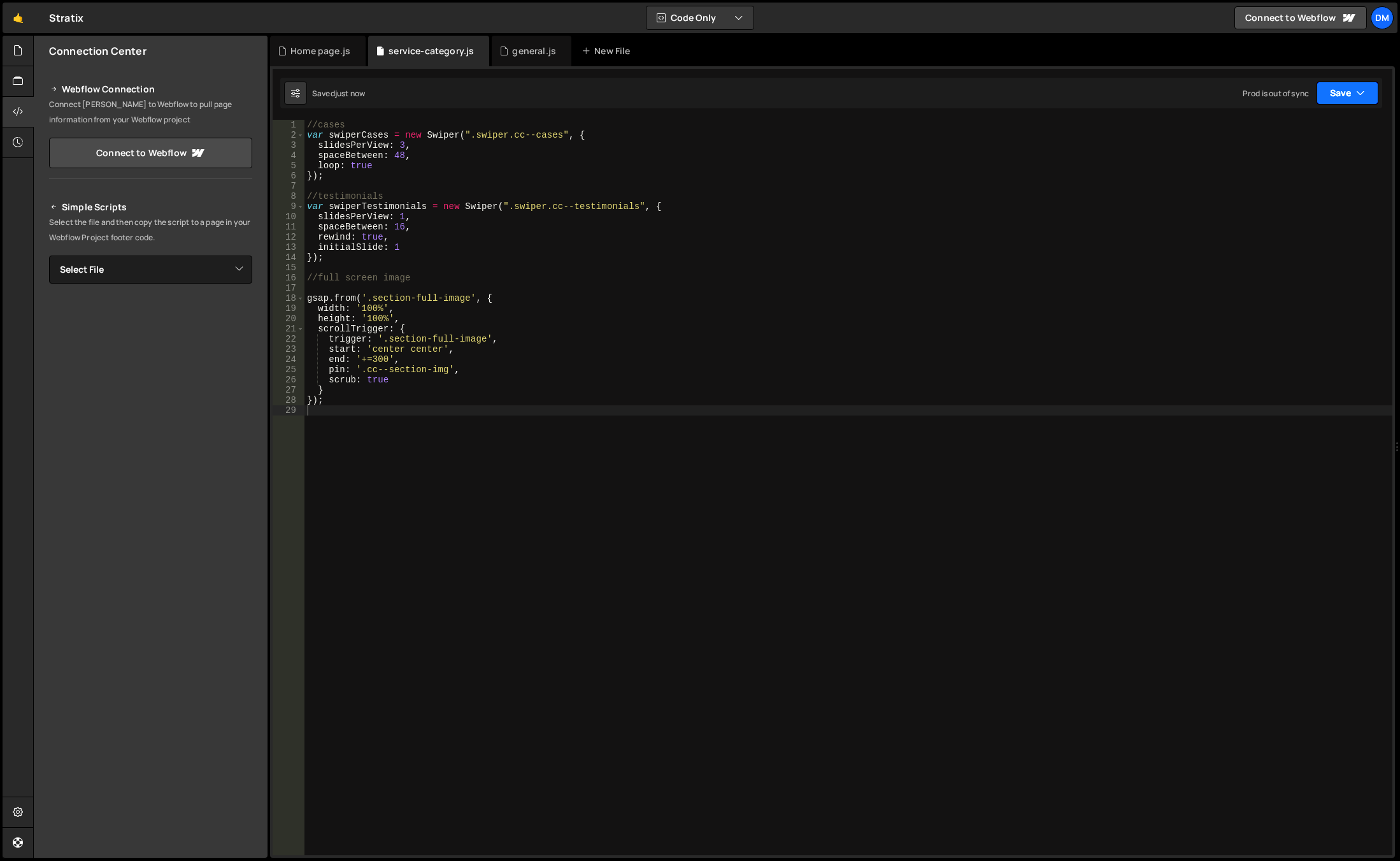
click at [1323, 96] on button "Save" at bounding box center [1347, 93] width 62 height 23
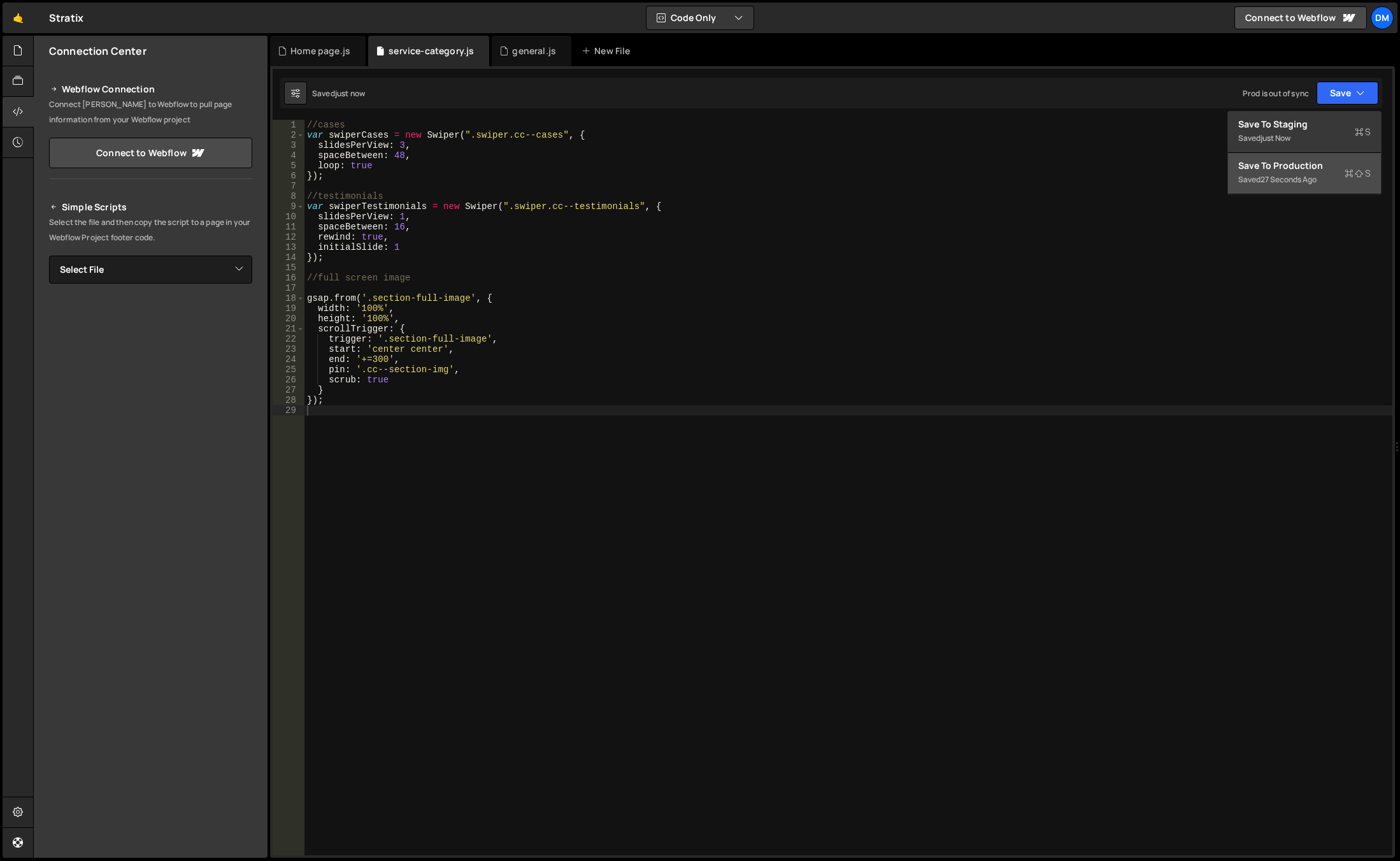
click at [1270, 163] on div "Save to Production S" at bounding box center [1304, 165] width 132 height 13
click at [346, 296] on div "//cases var swiperCases = new Swiper ( ".swiper.cc--cases" , { slidesPerView : …" at bounding box center [848, 497] width 1088 height 755
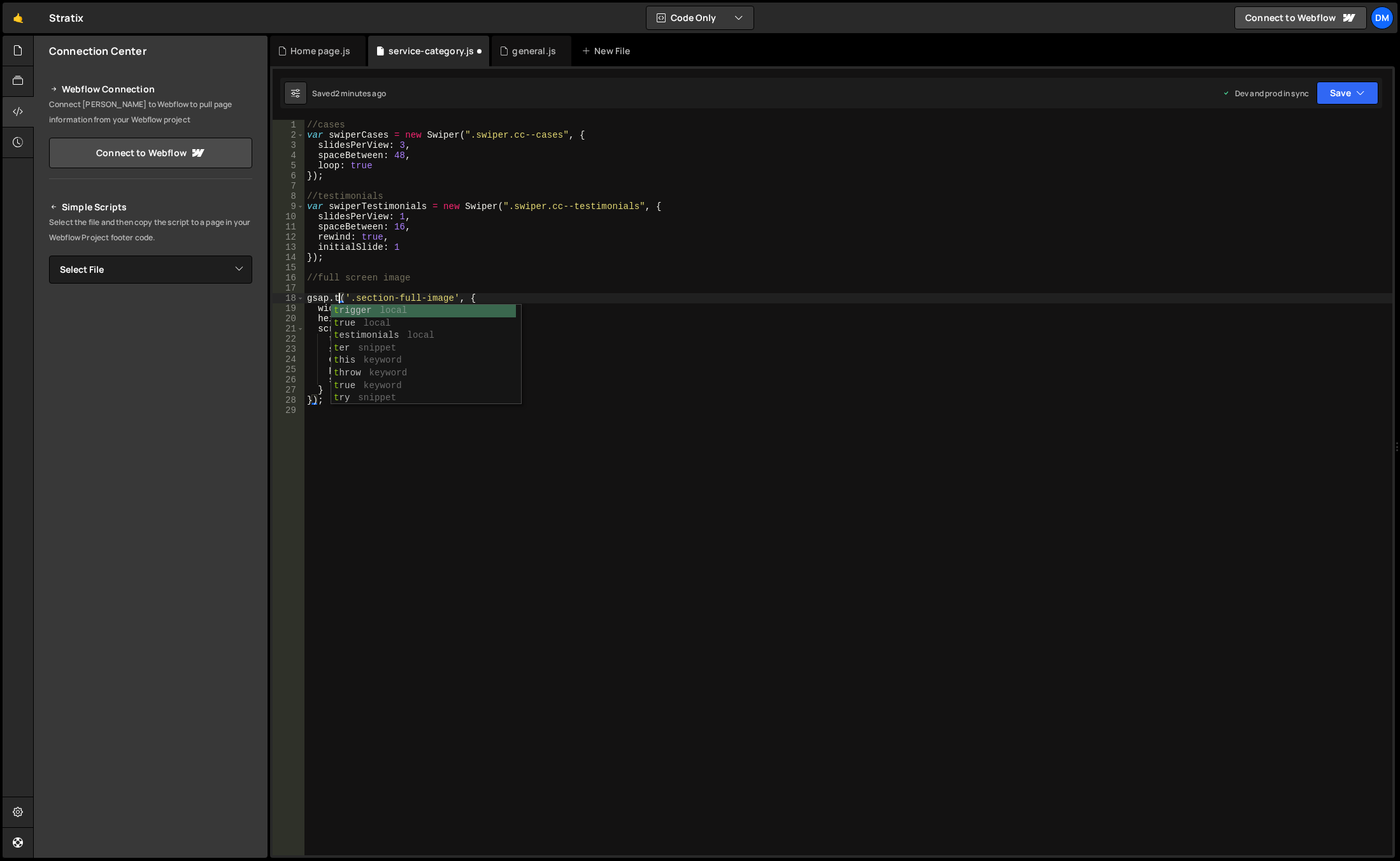
type textarea "[DOMAIN_NAME]('.section-full-image', {"
click at [445, 542] on div "//cases var swiperCases = new Swiper ( ".swiper.cc--cases" , { slidesPerView : …" at bounding box center [848, 497] width 1088 height 755
click at [378, 321] on div "//cases var swiperCases = new Swiper ( ".swiper.cc--cases" , { slidesPerView : …" at bounding box center [848, 497] width 1088 height 755
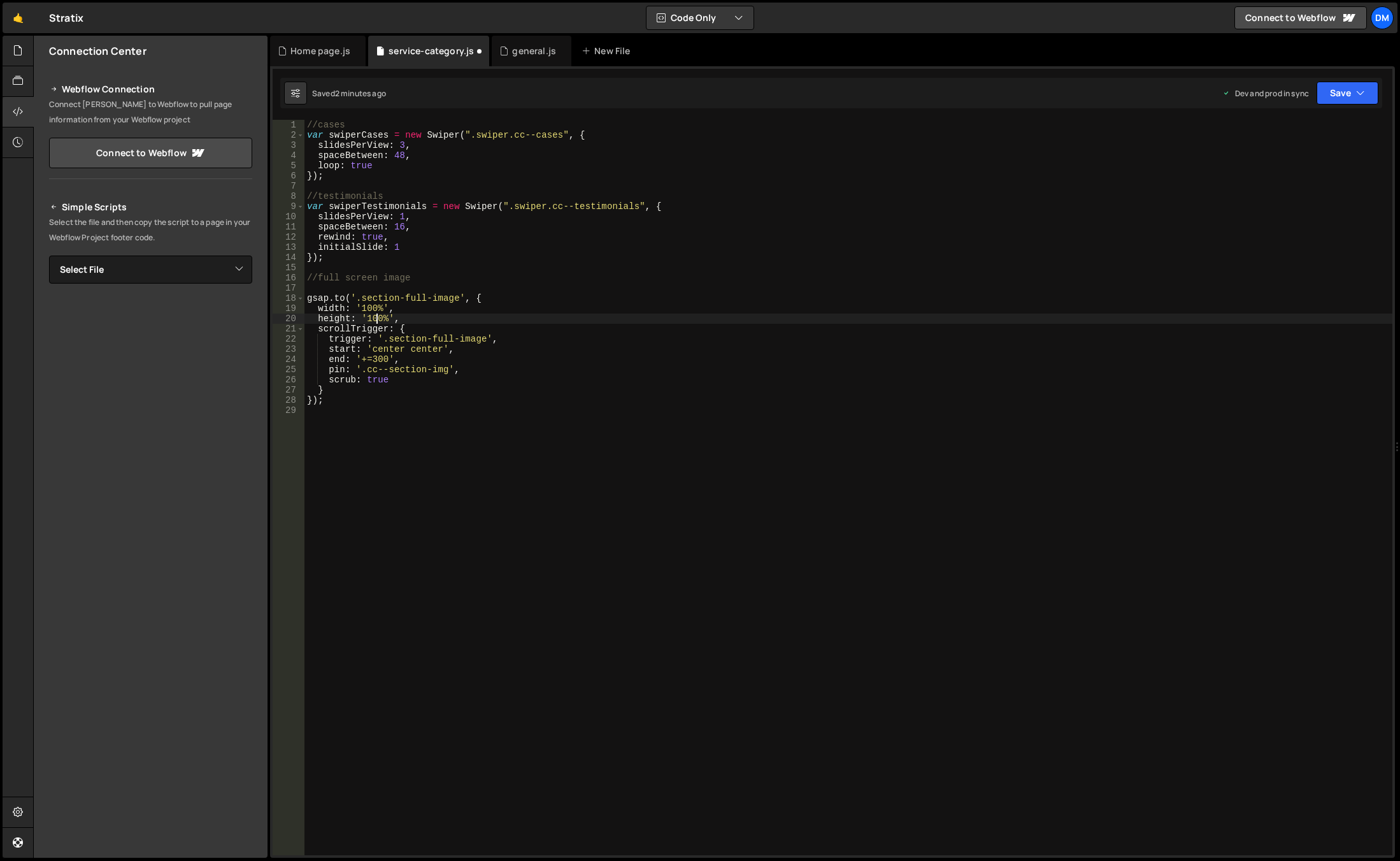
click at [378, 321] on div "//cases var swiperCases = new Swiper ( ".swiper.cc--cases" , { slidesPerView : …" at bounding box center [848, 497] width 1088 height 755
click at [370, 308] on div "//cases var swiperCases = new Swiper ( ".swiper.cc--cases" , { slidesPerView : …" at bounding box center [848, 497] width 1088 height 755
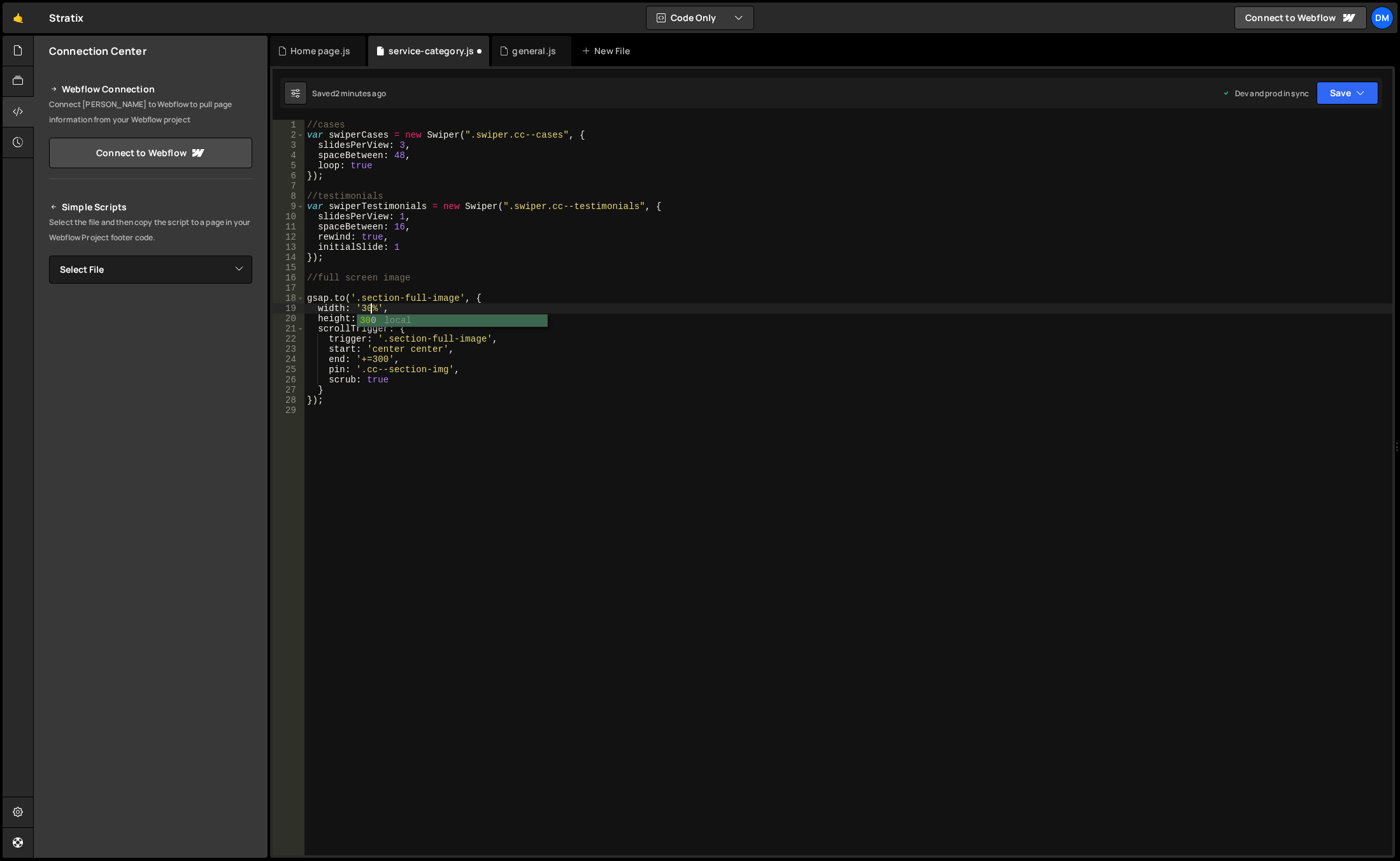
click at [394, 403] on div "//cases var swiperCases = new Swiper ( ".swiper.cc--cases" , { slidesPerView : …" at bounding box center [848, 497] width 1088 height 755
drag, startPoint x: 1321, startPoint y: 89, endPoint x: 1317, endPoint y: 115, distance: 26.3
click at [1321, 89] on button "Save" at bounding box center [1347, 93] width 62 height 23
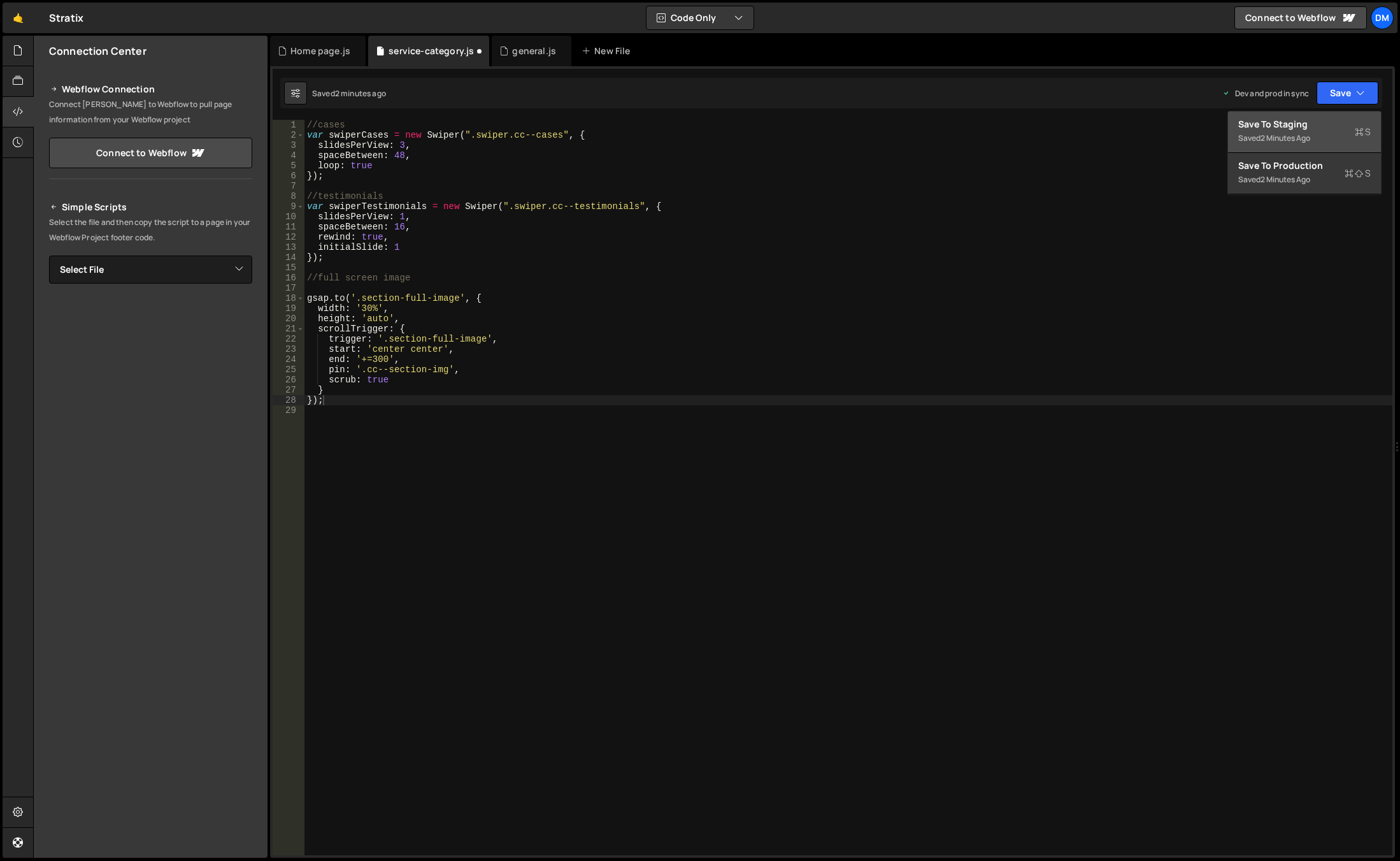
click at [1308, 123] on div "Save to Staging S" at bounding box center [1304, 123] width 132 height 13
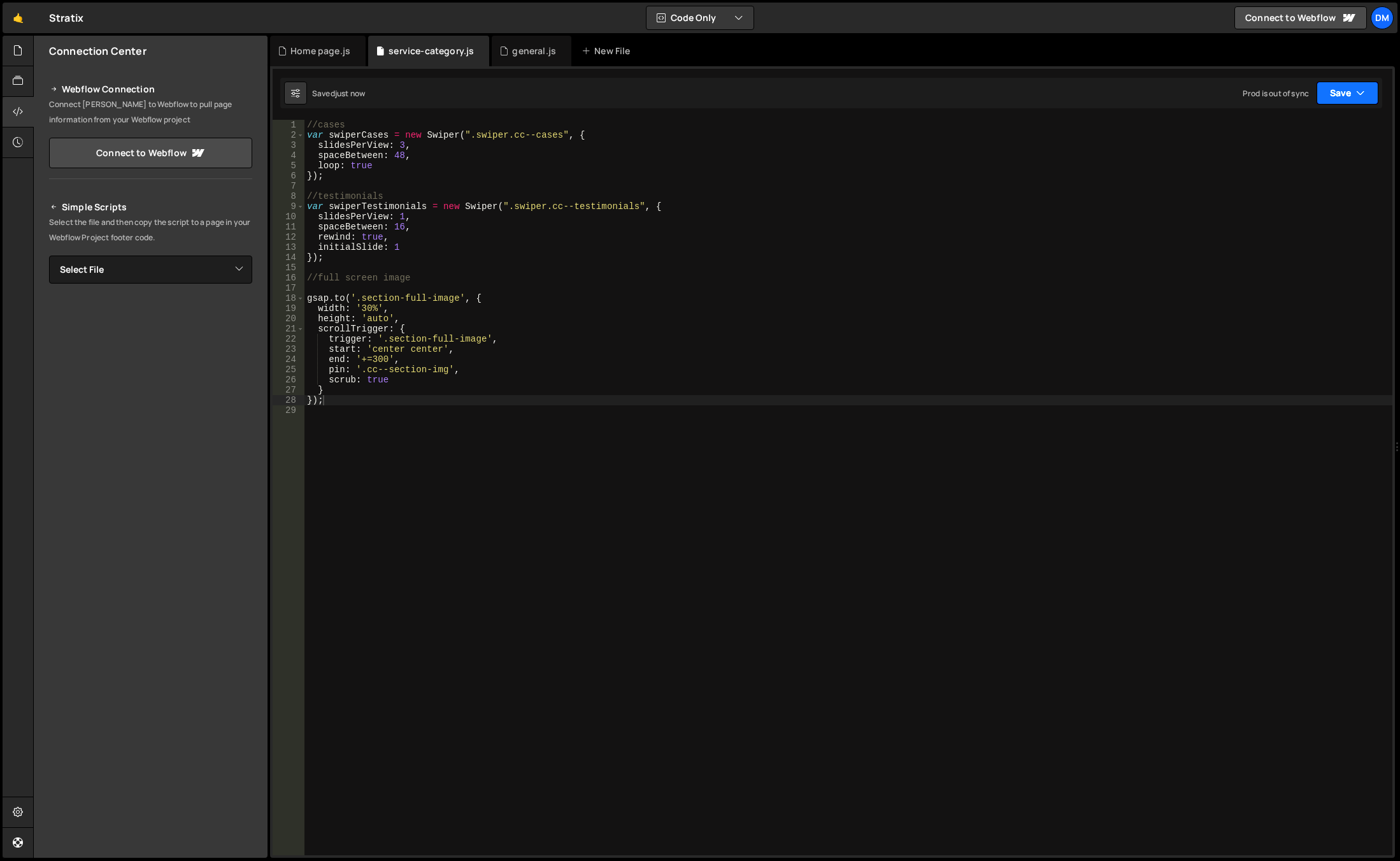
click at [1342, 91] on button "Save" at bounding box center [1347, 93] width 62 height 23
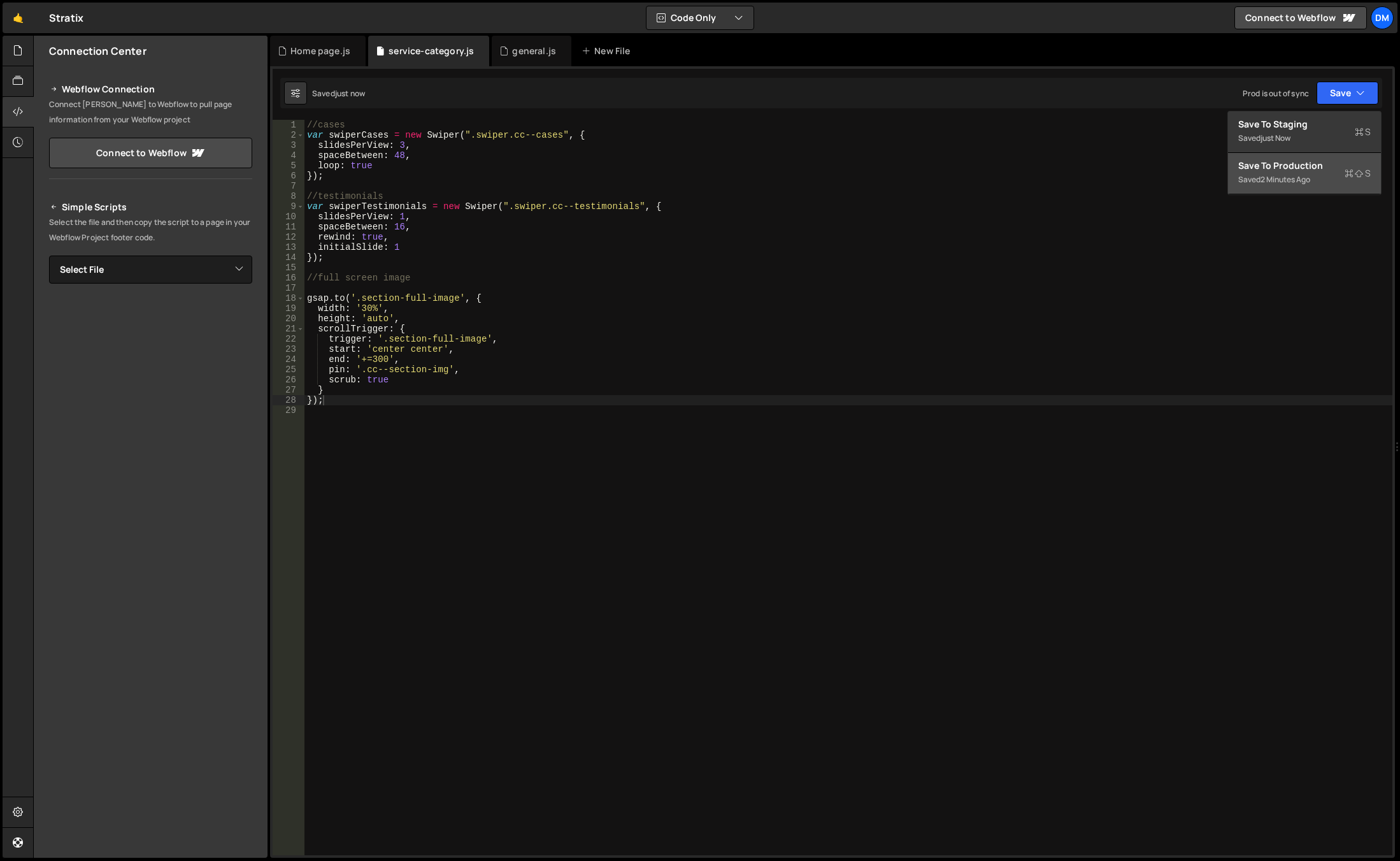
click at [1287, 157] on button "Save to Production S Saved 2 minutes ago" at bounding box center [1304, 174] width 153 height 41
click at [680, 374] on div "//cases var swiperCases = new Swiper ( ".swiper.cc--cases" , { slidesPerView : …" at bounding box center [848, 497] width 1088 height 755
click at [647, 361] on div "//cases var swiperCases = new Swiper ( ".swiper.cc--cases" , { slidesPerView : …" at bounding box center [848, 497] width 1088 height 755
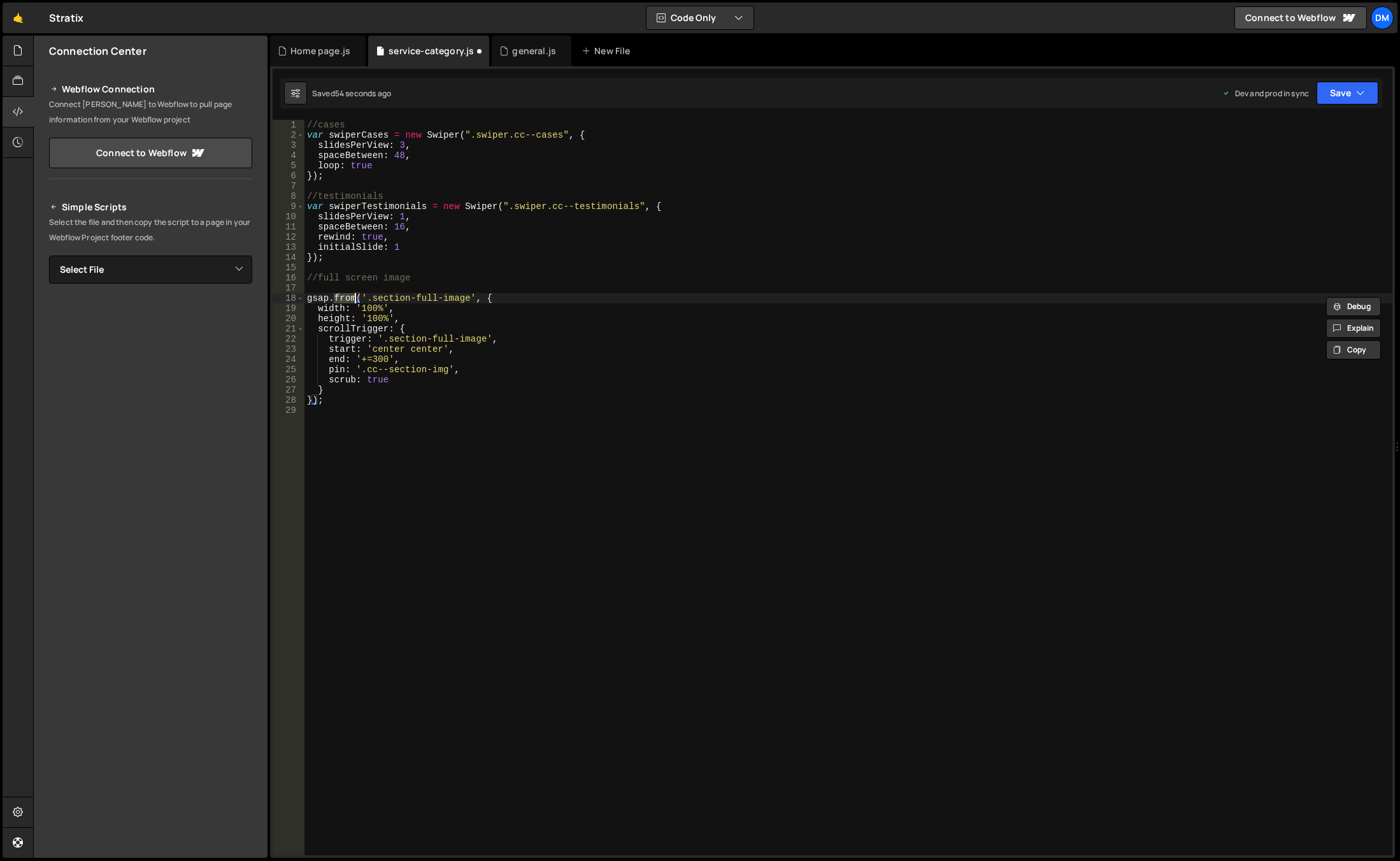
click at [647, 361] on div "//cases var swiperCases = new Swiper ( ".swiper.cc--cases" , { slidesPerView : …" at bounding box center [848, 497] width 1088 height 755
type textarea "end: '+=300',"
drag, startPoint x: 1336, startPoint y: 96, endPoint x: 1333, endPoint y: 102, distance: 6.7
click at [1336, 95] on button "Save" at bounding box center [1347, 93] width 62 height 23
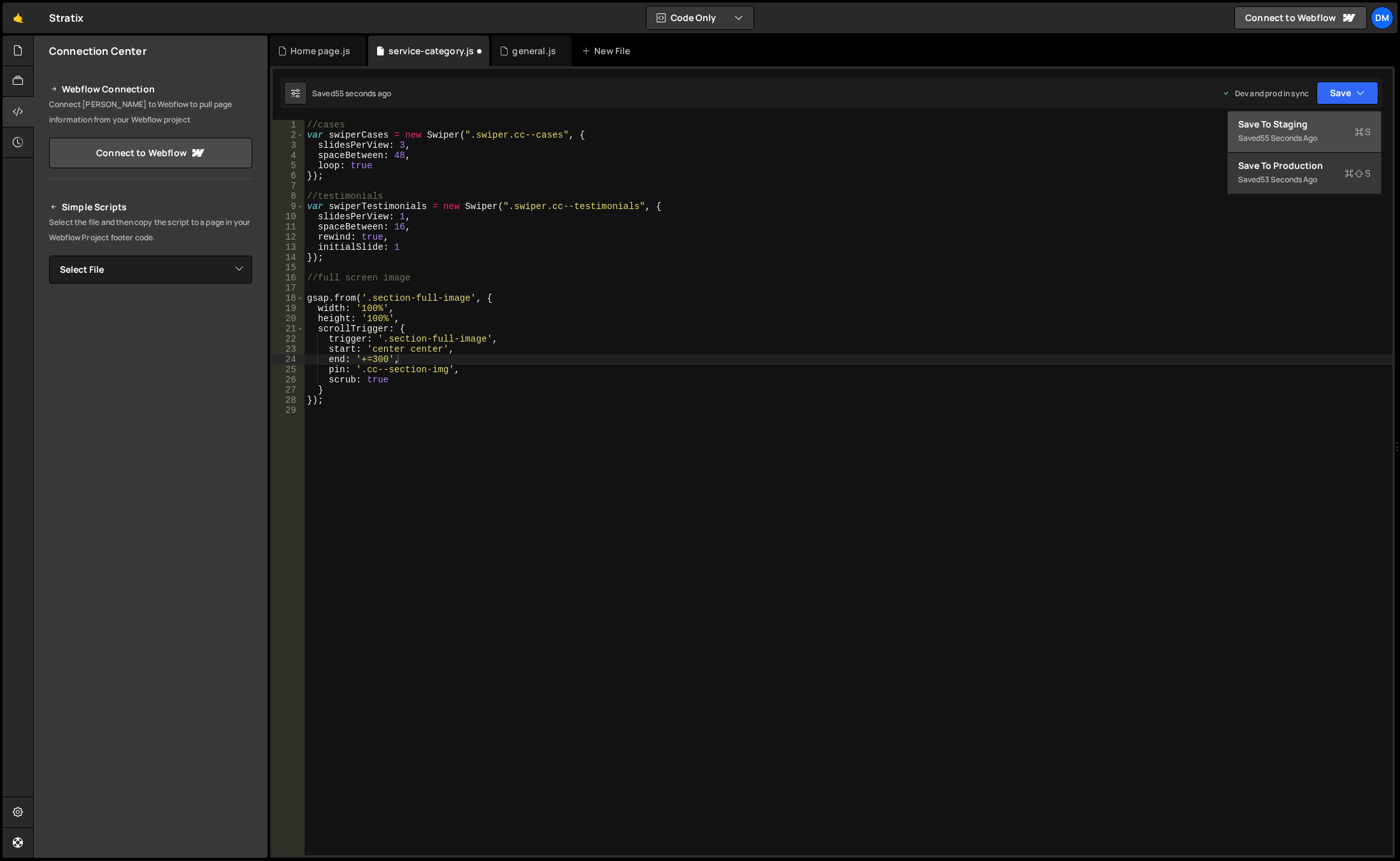
click at [1305, 126] on div "Save to Staging S" at bounding box center [1304, 123] width 132 height 13
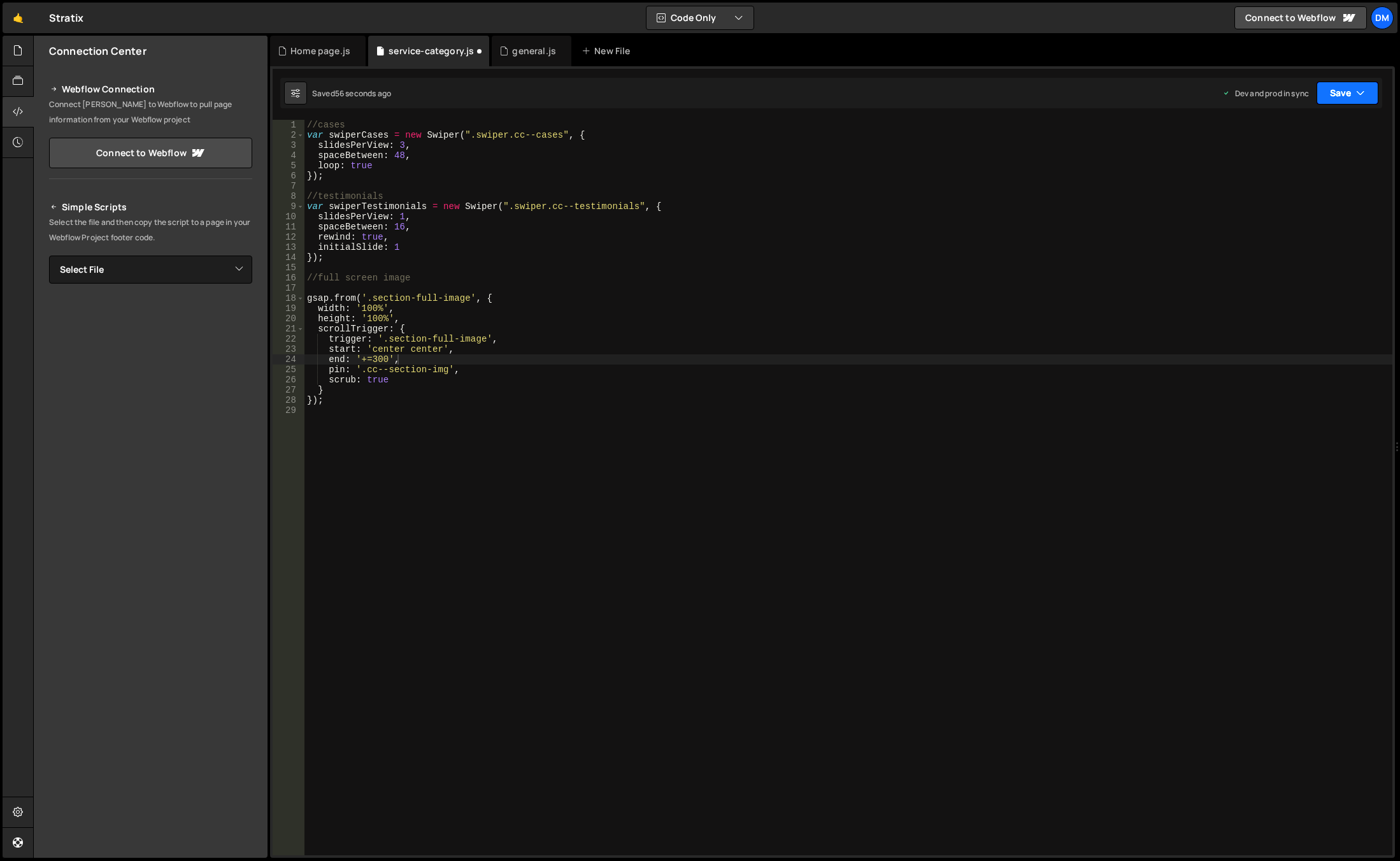
click at [1353, 87] on button "Save" at bounding box center [1347, 93] width 62 height 23
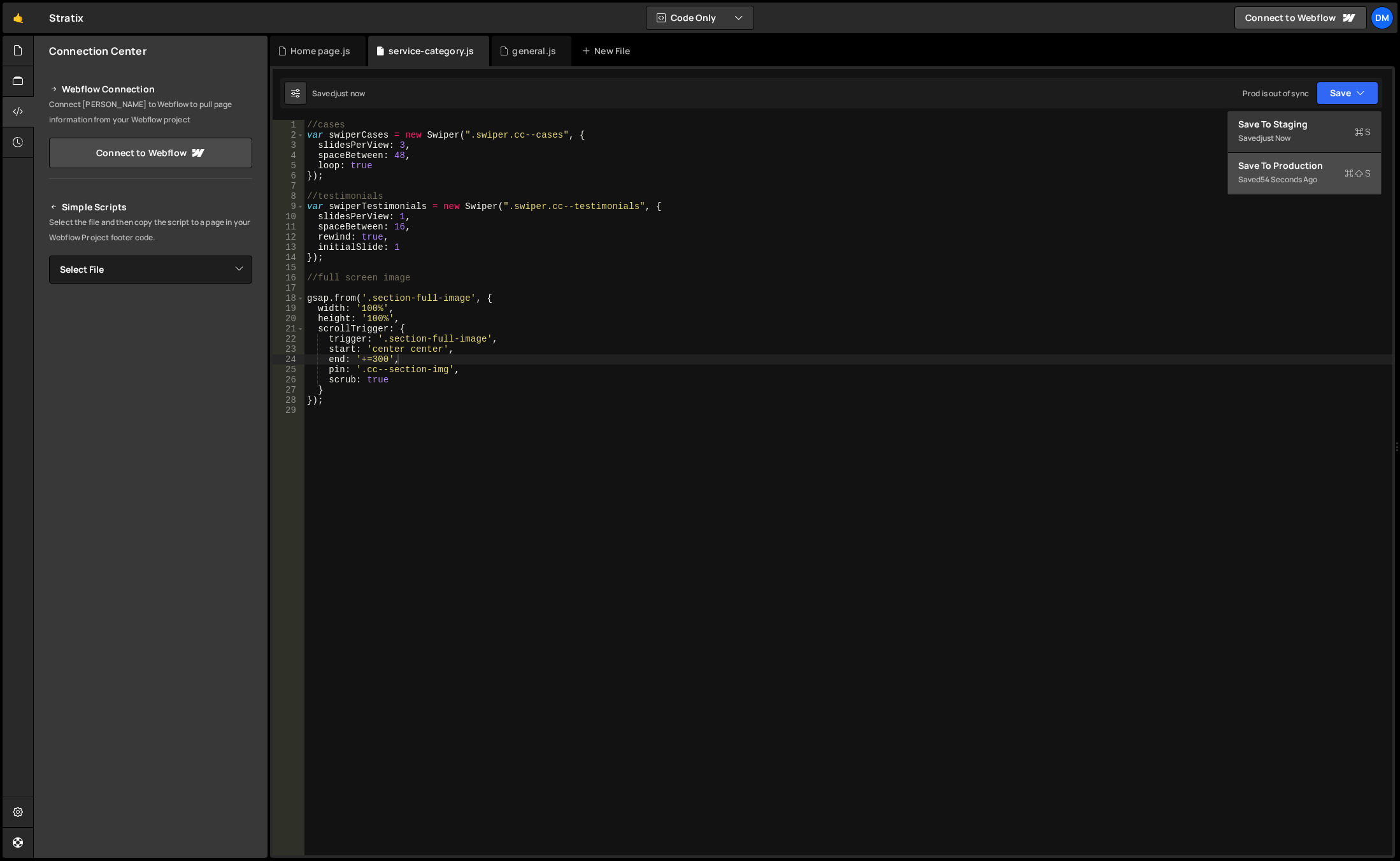
click at [1293, 161] on div "Save to Production S" at bounding box center [1304, 165] width 132 height 13
